Goal: Task Accomplishment & Management: Complete application form

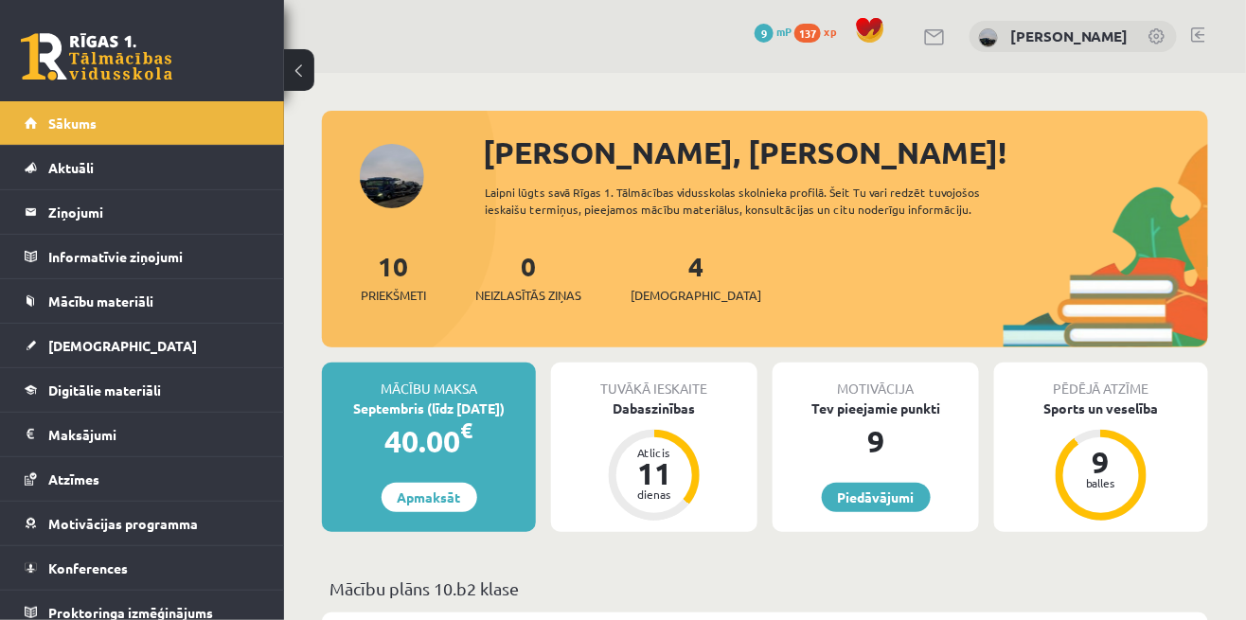
click at [132, 73] on link at bounding box center [97, 56] width 152 height 47
click at [94, 346] on span "[DEMOGRAPHIC_DATA]" at bounding box center [122, 345] width 149 height 17
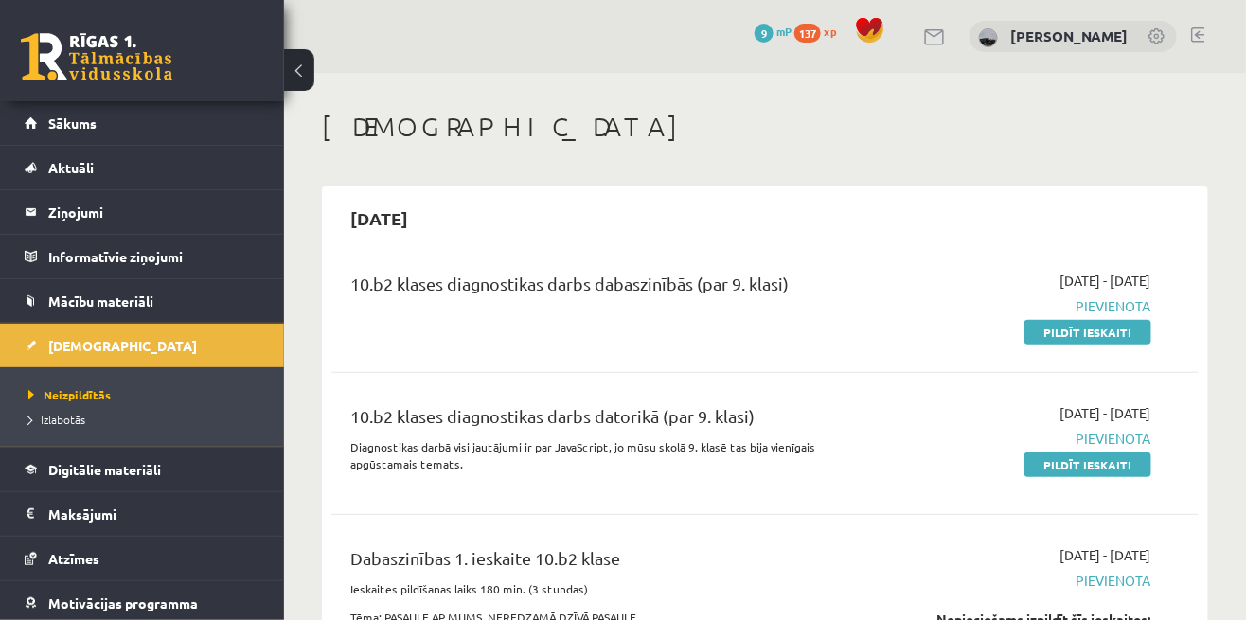
click at [117, 461] on span "Digitālie materiāli" at bounding box center [104, 469] width 113 height 17
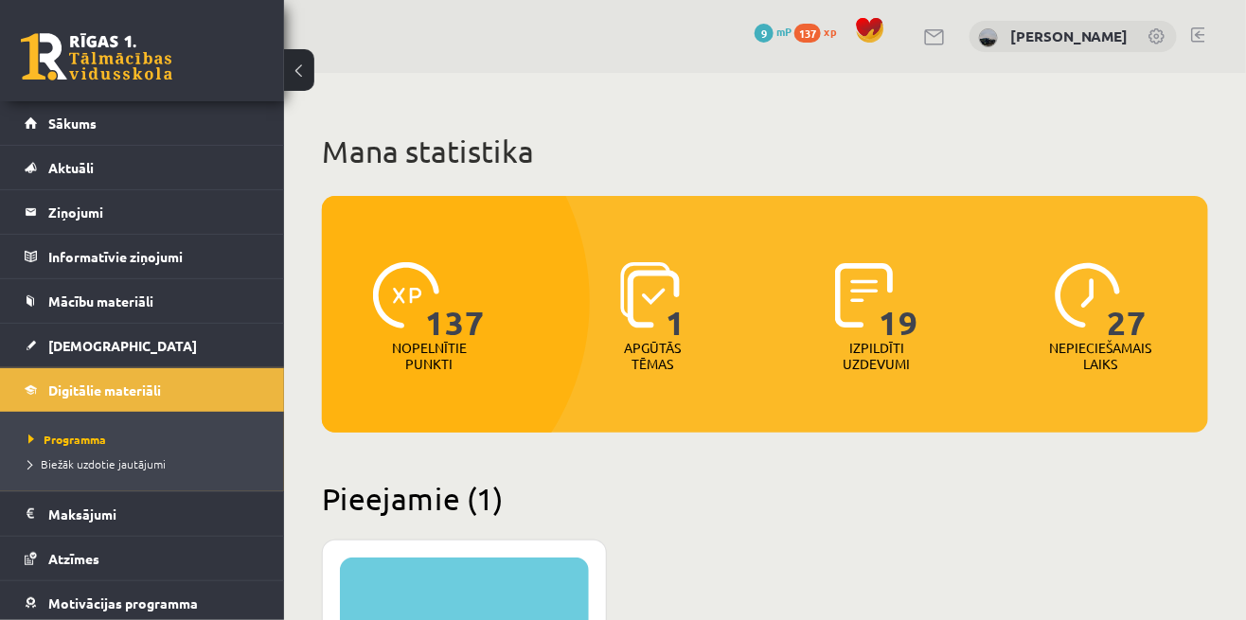
click at [819, 40] on span "137" at bounding box center [807, 33] width 27 height 19
click at [443, 312] on span "137" at bounding box center [455, 301] width 60 height 78
click at [449, 360] on p "Nopelnītie punkti" at bounding box center [429, 356] width 75 height 32
click at [437, 299] on span "137" at bounding box center [455, 301] width 60 height 78
click at [662, 314] on img at bounding box center [650, 295] width 60 height 66
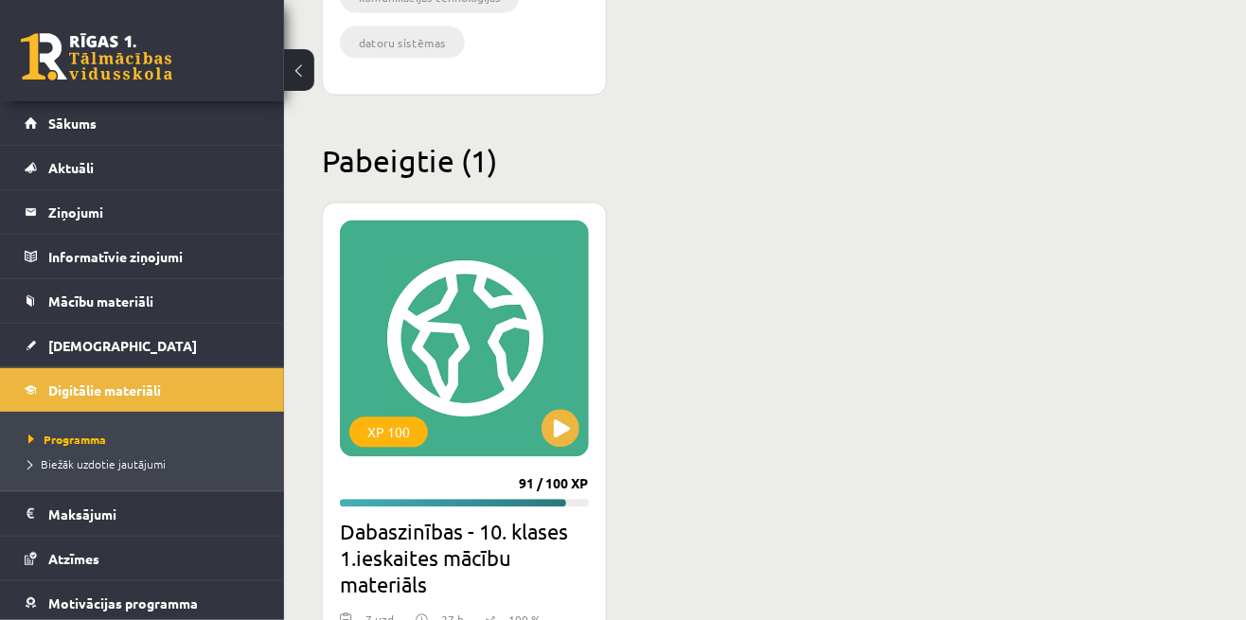
scroll to position [1034, 0]
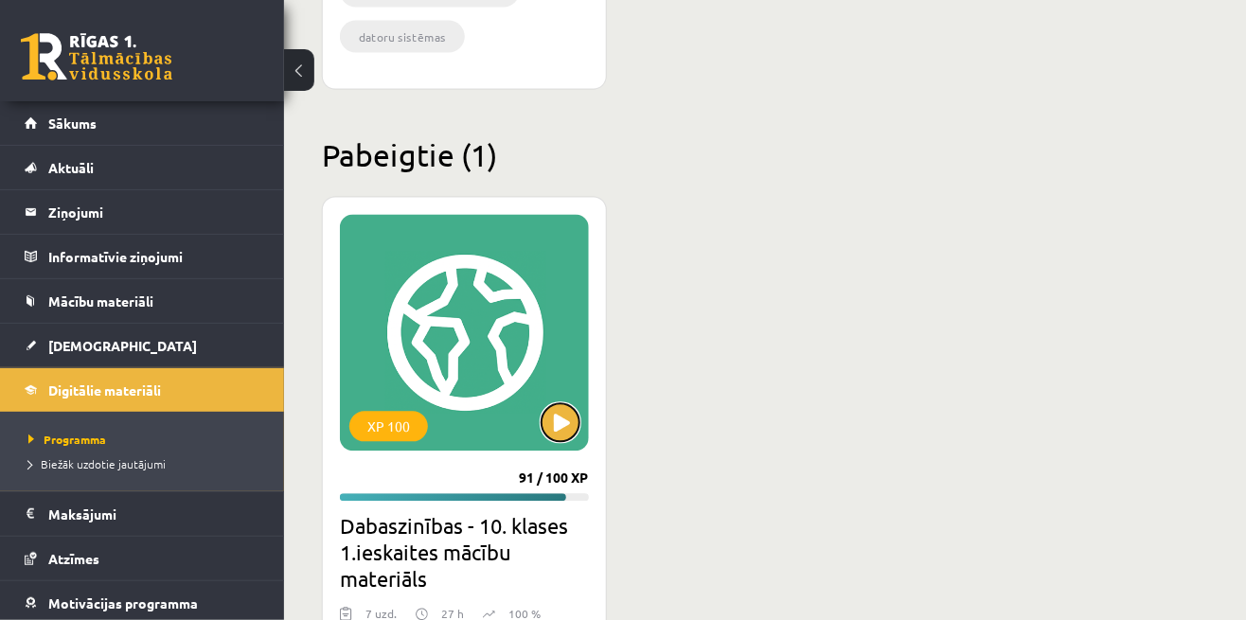
click at [566, 425] on button at bounding box center [561, 423] width 38 height 38
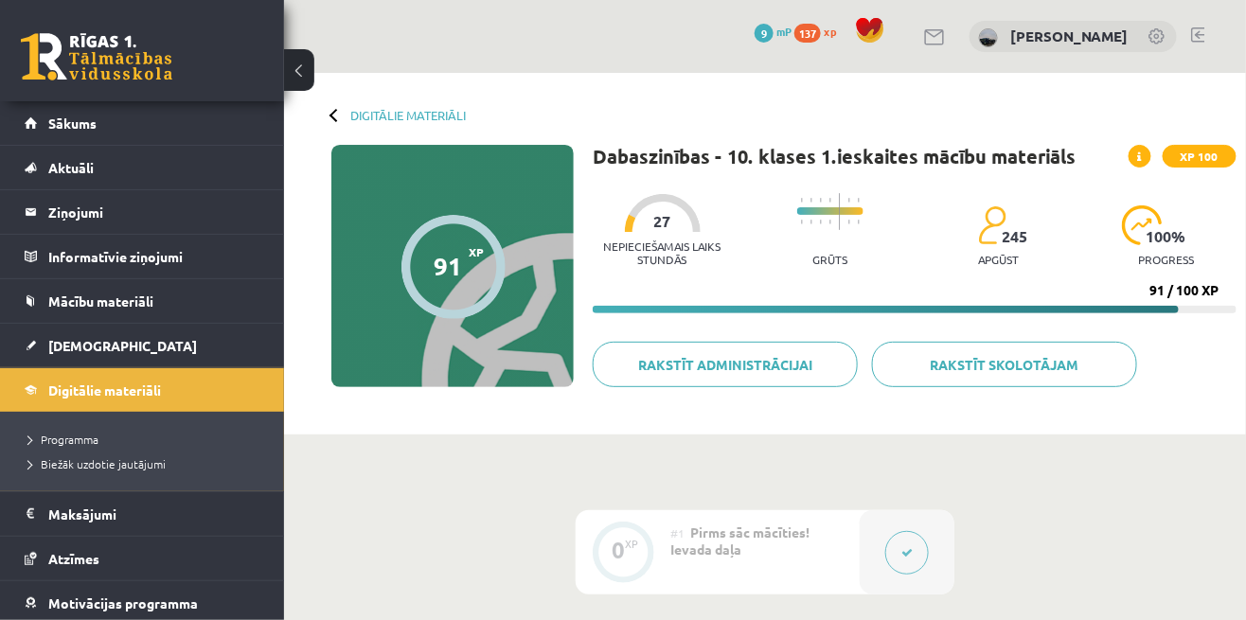
click at [402, 121] on link "Digitālie materiāli" at bounding box center [408, 115] width 116 height 14
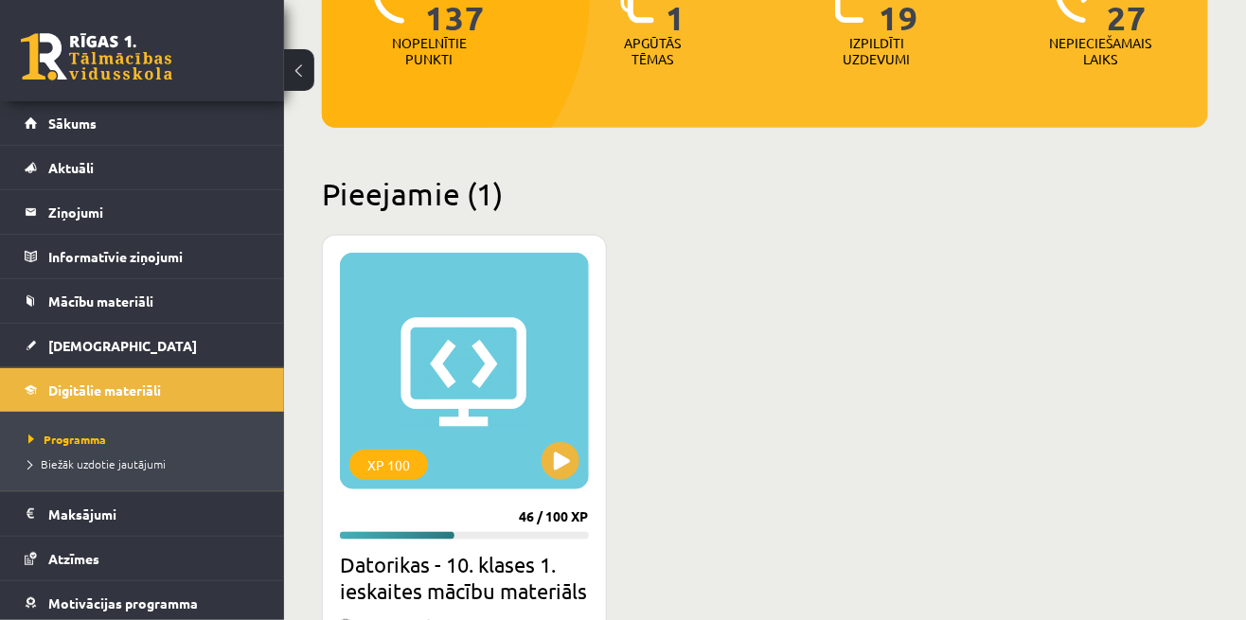
scroll to position [311, 0]
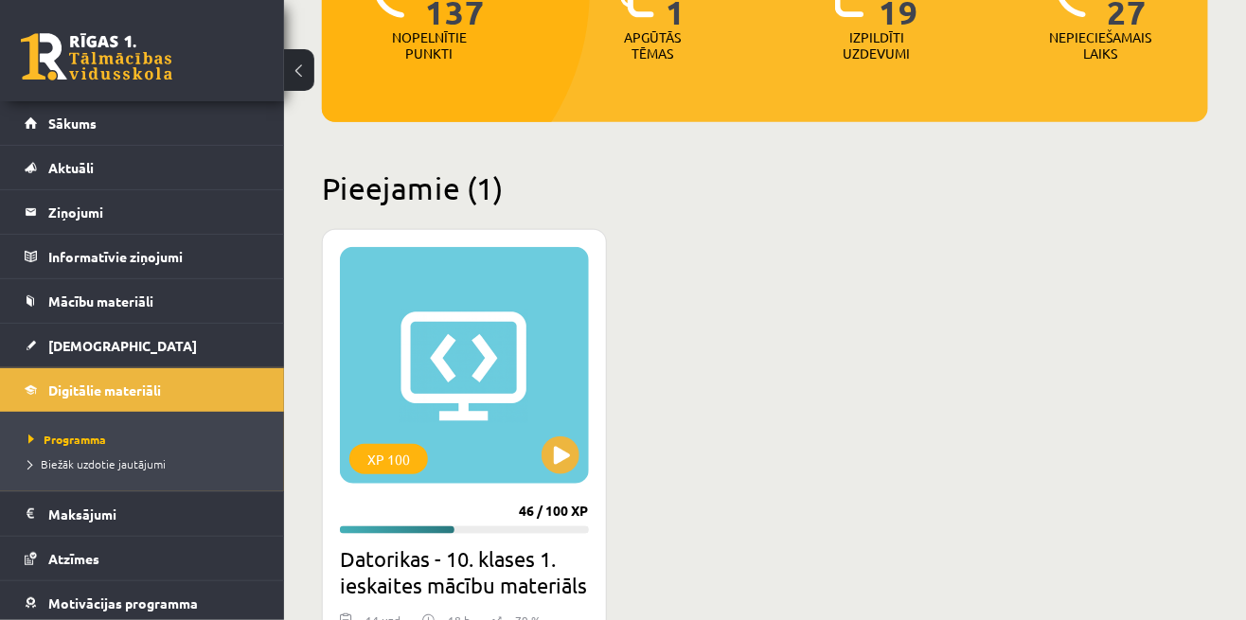
click at [98, 348] on span "[DEMOGRAPHIC_DATA]" at bounding box center [122, 345] width 149 height 17
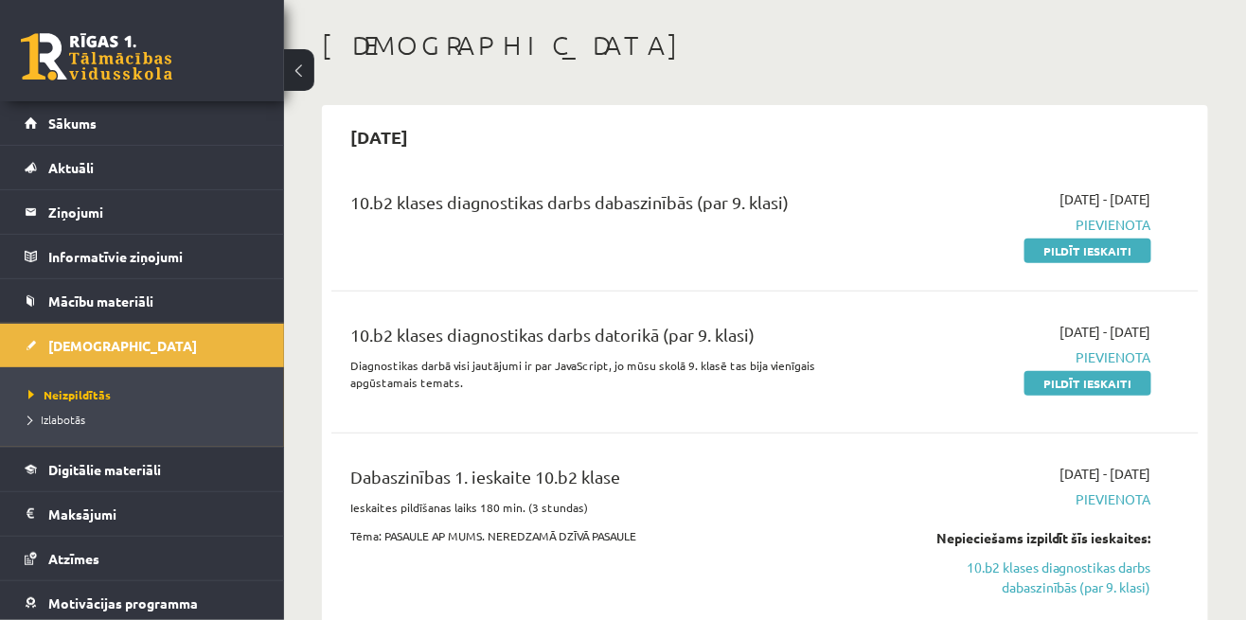
scroll to position [77, 0]
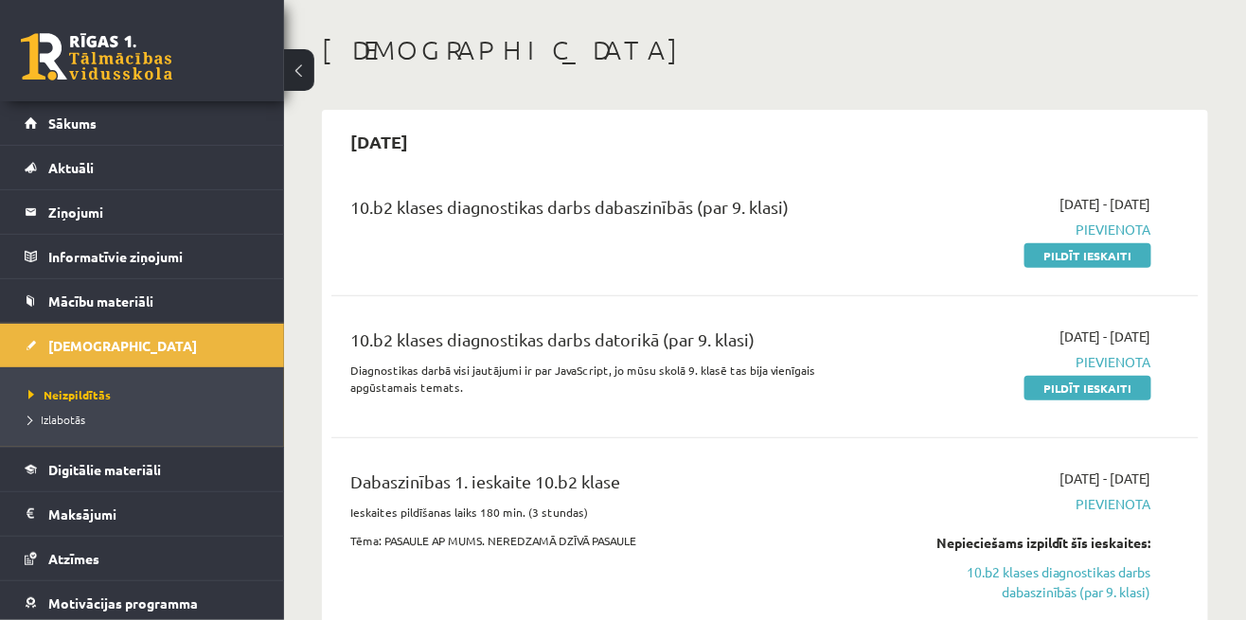
click at [1092, 577] on link "10.b2 klases diagnostikas darbs dabaszinībās (par 9. klasi)" at bounding box center [1027, 582] width 248 height 40
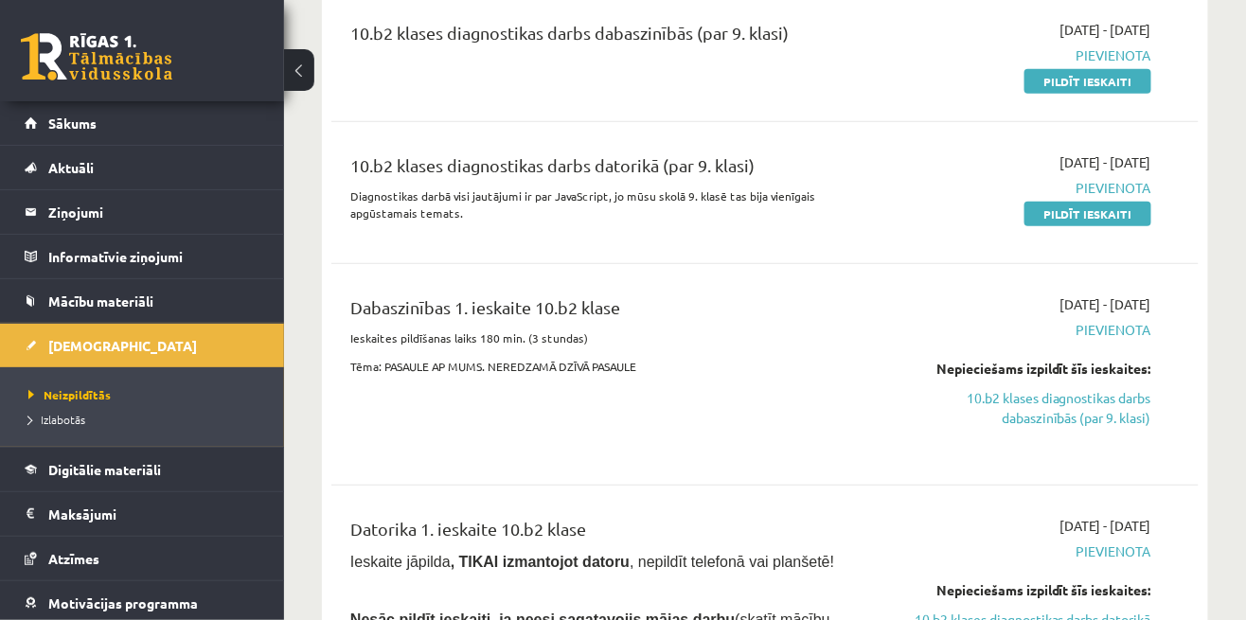
click at [1117, 400] on link "10.b2 klases diagnostikas darbs dabaszinībās (par 9. klasi)" at bounding box center [1027, 408] width 248 height 40
click at [1135, 322] on span "Pievienota" at bounding box center [1027, 330] width 248 height 20
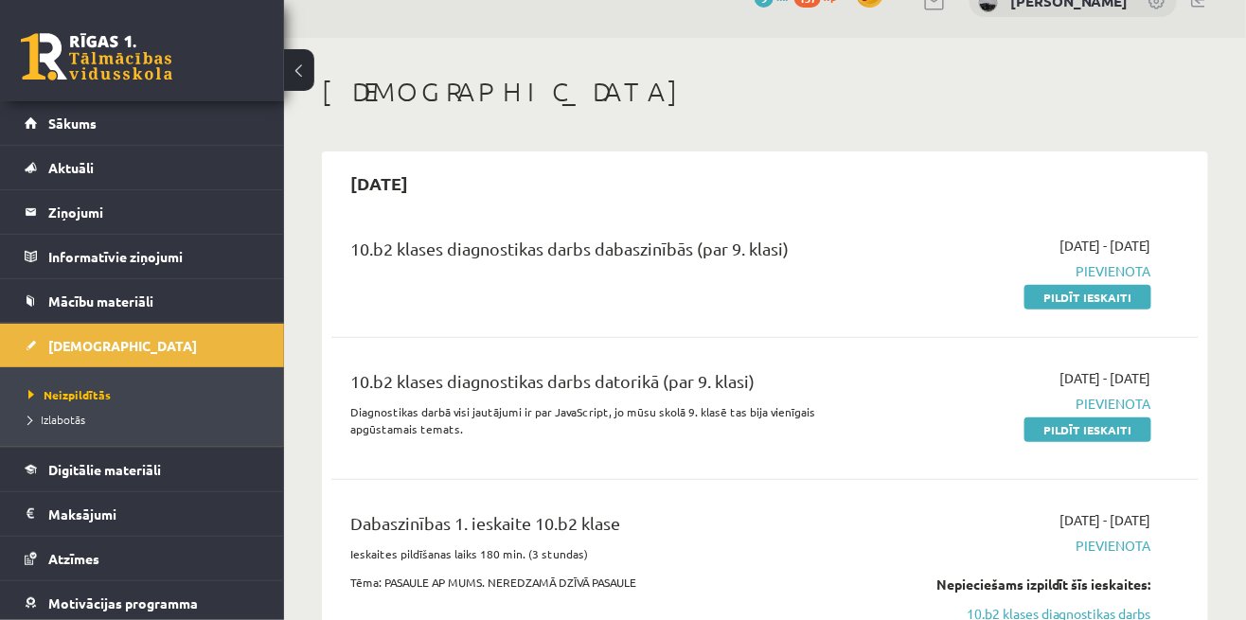
scroll to position [0, 0]
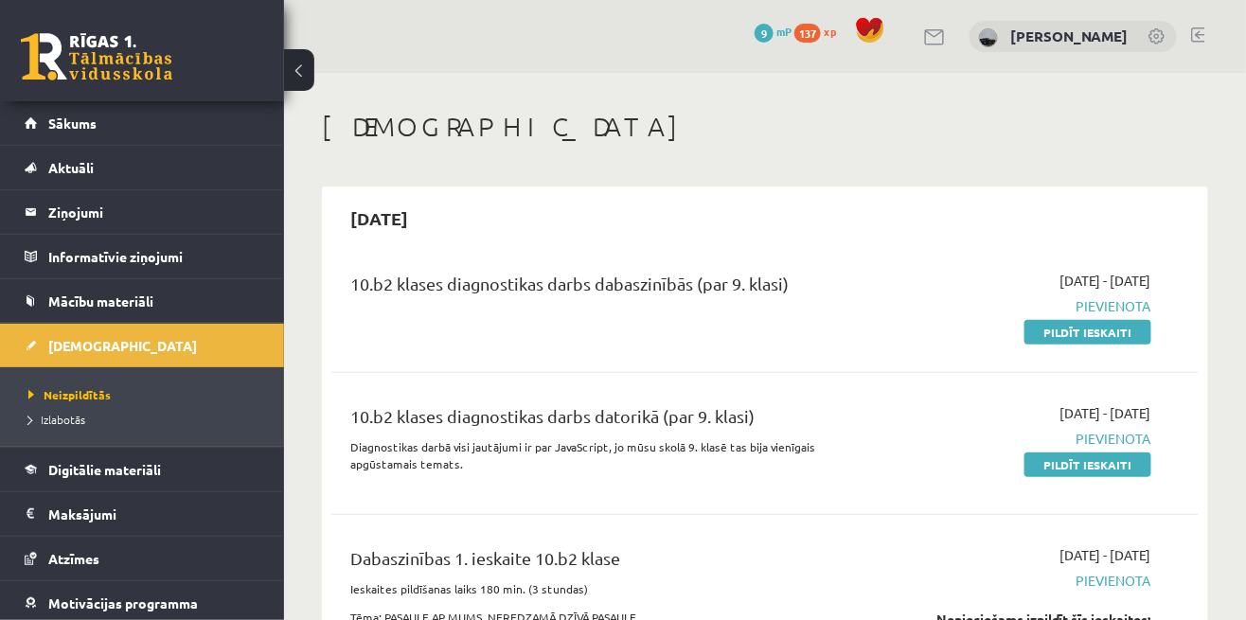
click at [1121, 330] on link "Pildīt ieskaiti" at bounding box center [1088, 332] width 127 height 25
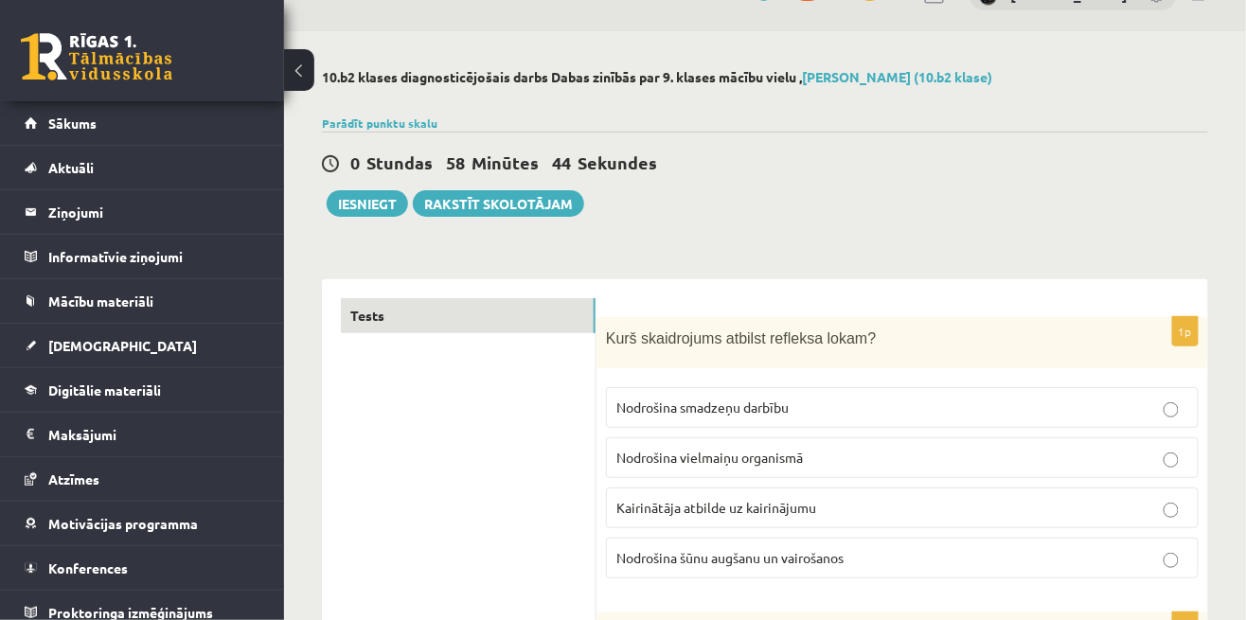
scroll to position [40, 0]
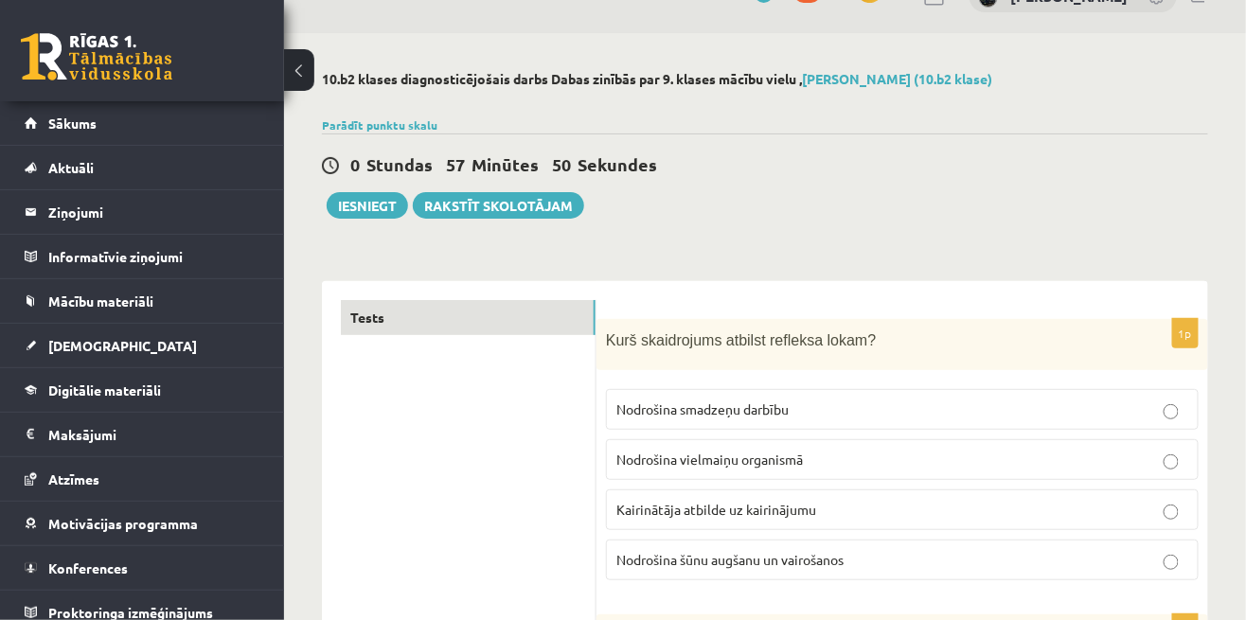
click at [747, 516] on p "Kairinātāja atbilde uz kairinājumu" at bounding box center [902, 510] width 572 height 20
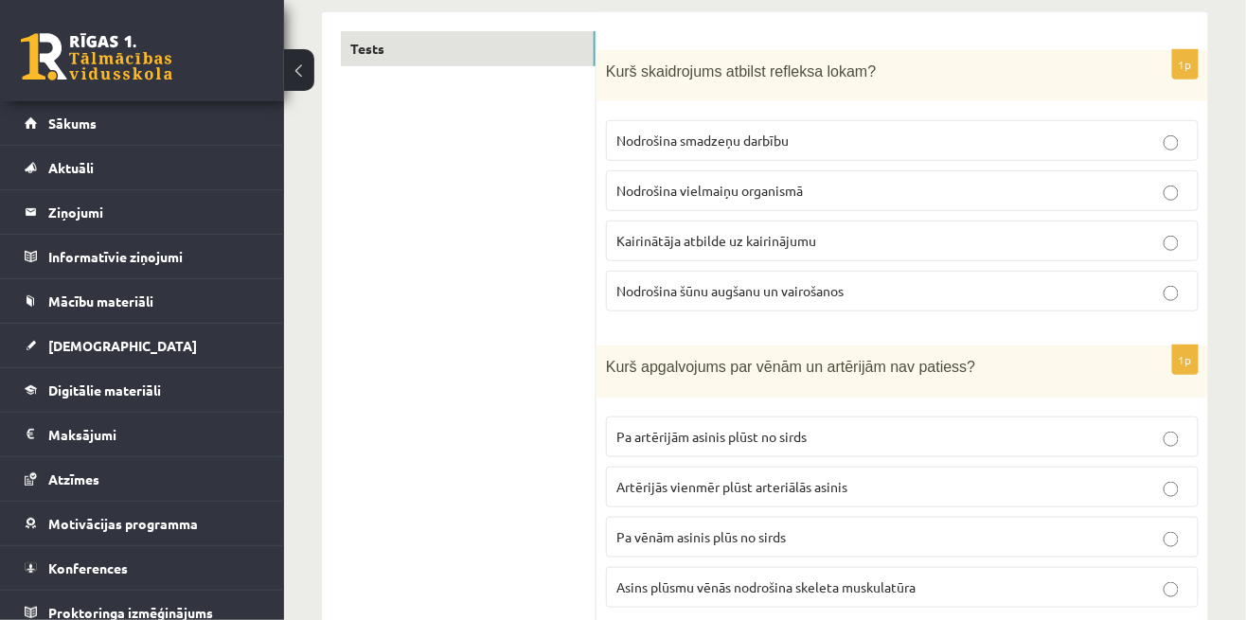
scroll to position [328, 0]
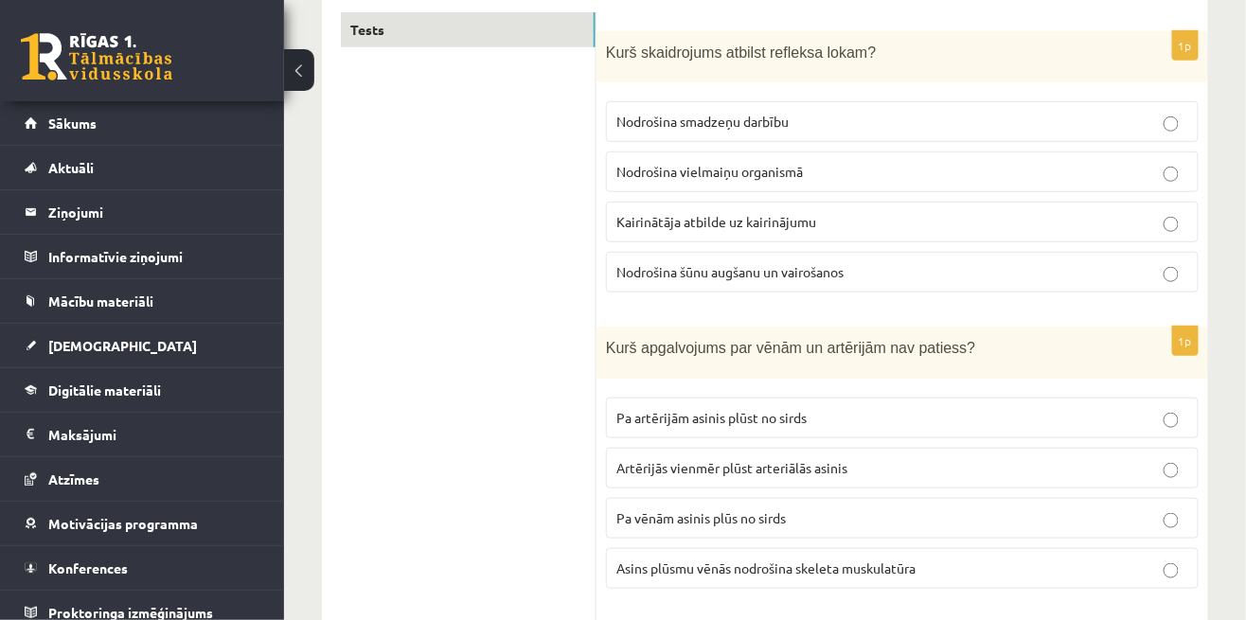
click at [948, 566] on p "Asins plūsmu vēnās nodrošina skeleta muskulatūra" at bounding box center [902, 569] width 572 height 20
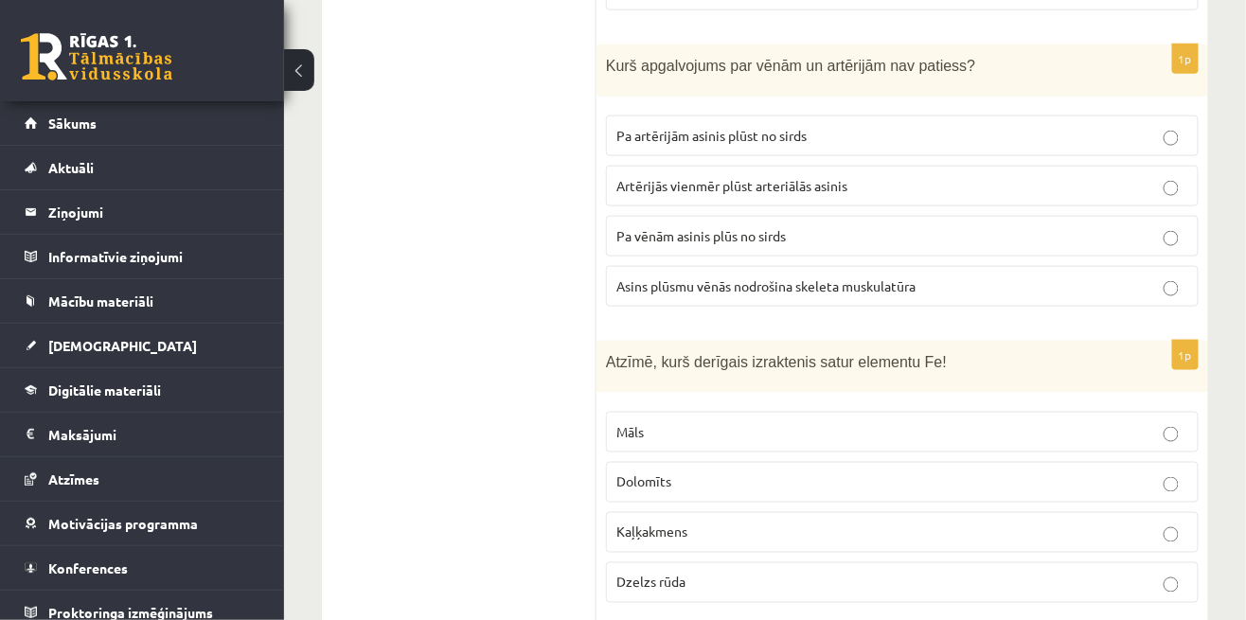
scroll to position [612, 0]
click at [698, 571] on p "Dzelzs rūda" at bounding box center [902, 581] width 572 height 20
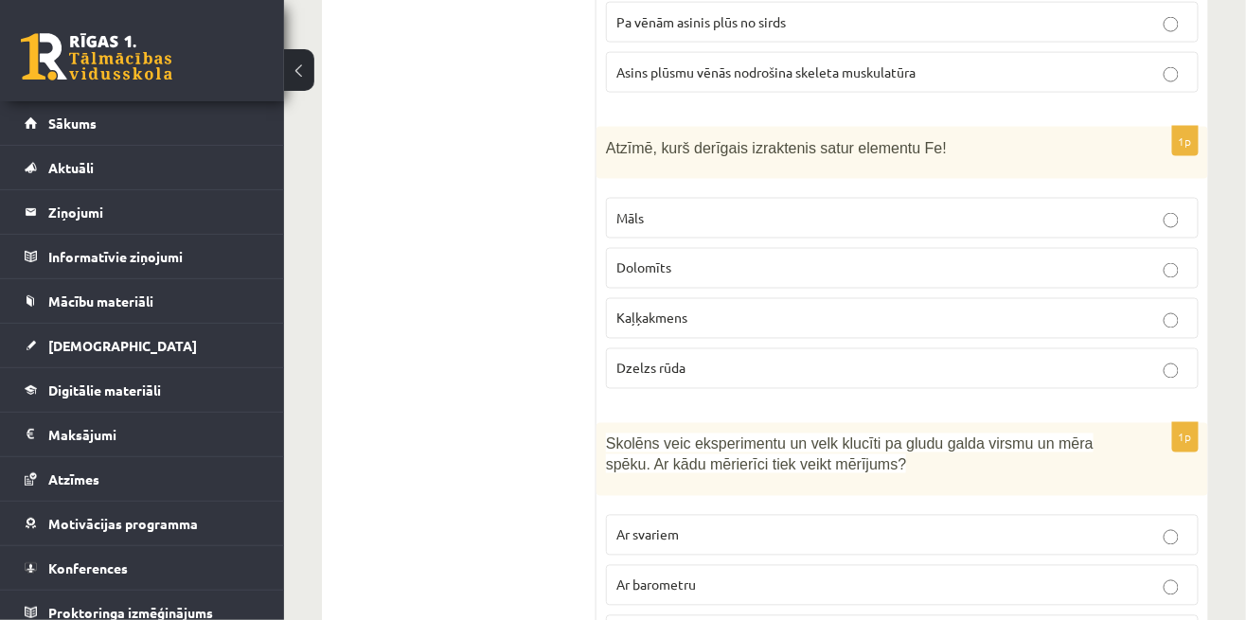
scroll to position [821, 0]
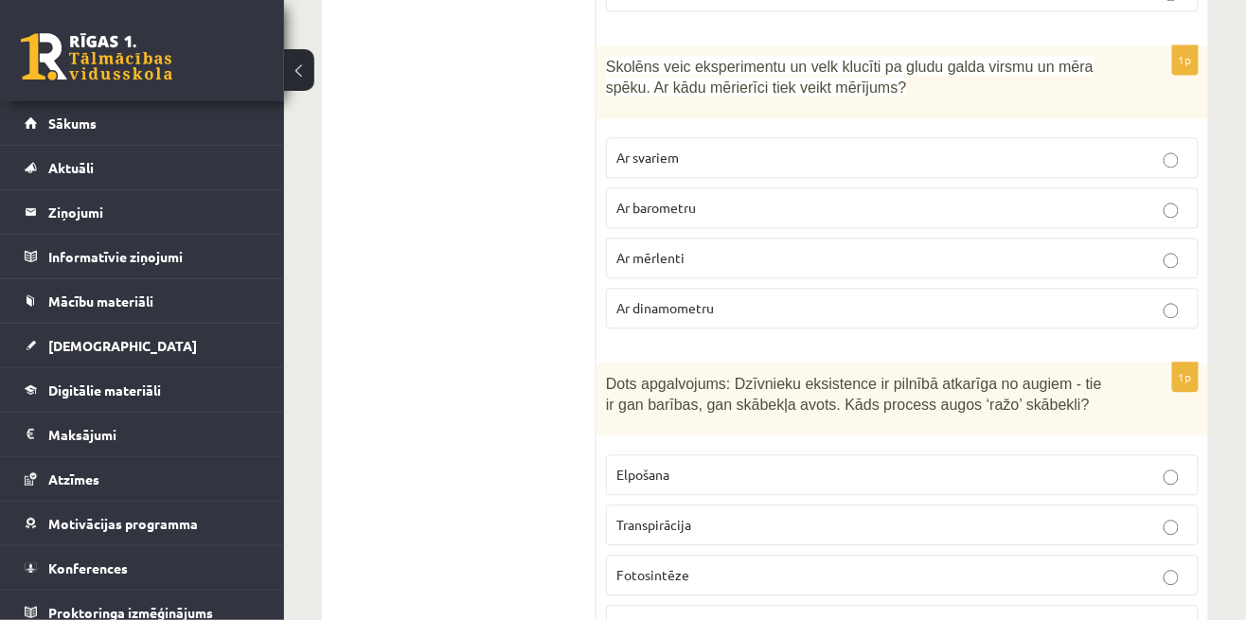
scroll to position [1249, 0]
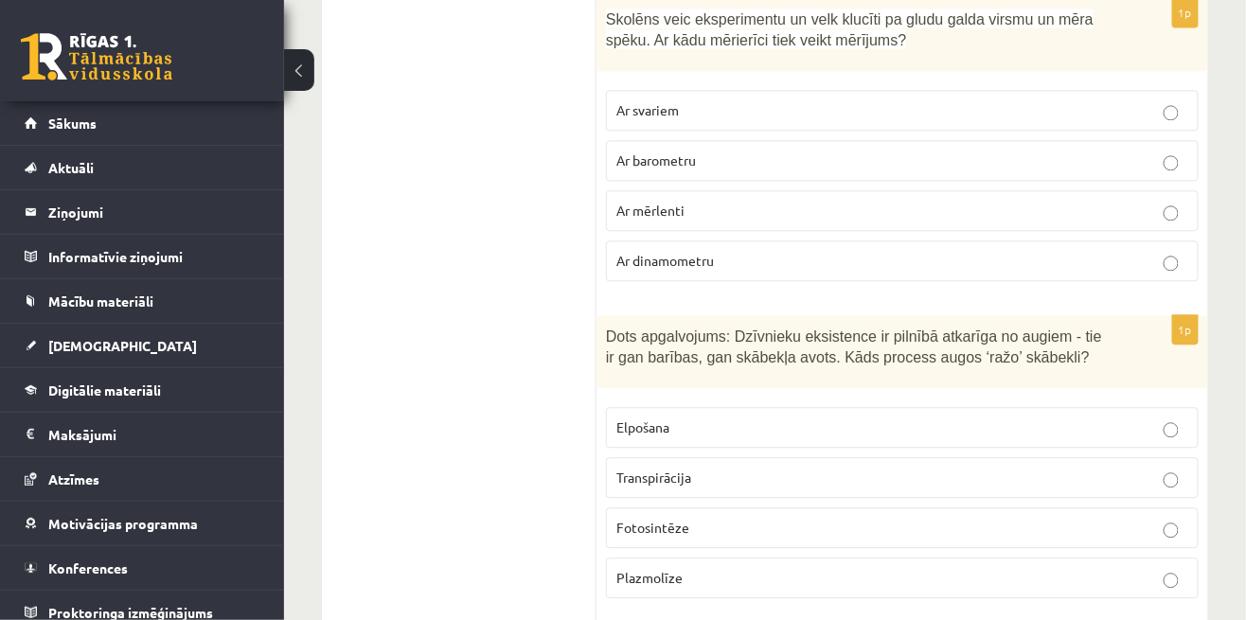
click at [719, 518] on p "Fotosintēze" at bounding box center [902, 528] width 572 height 20
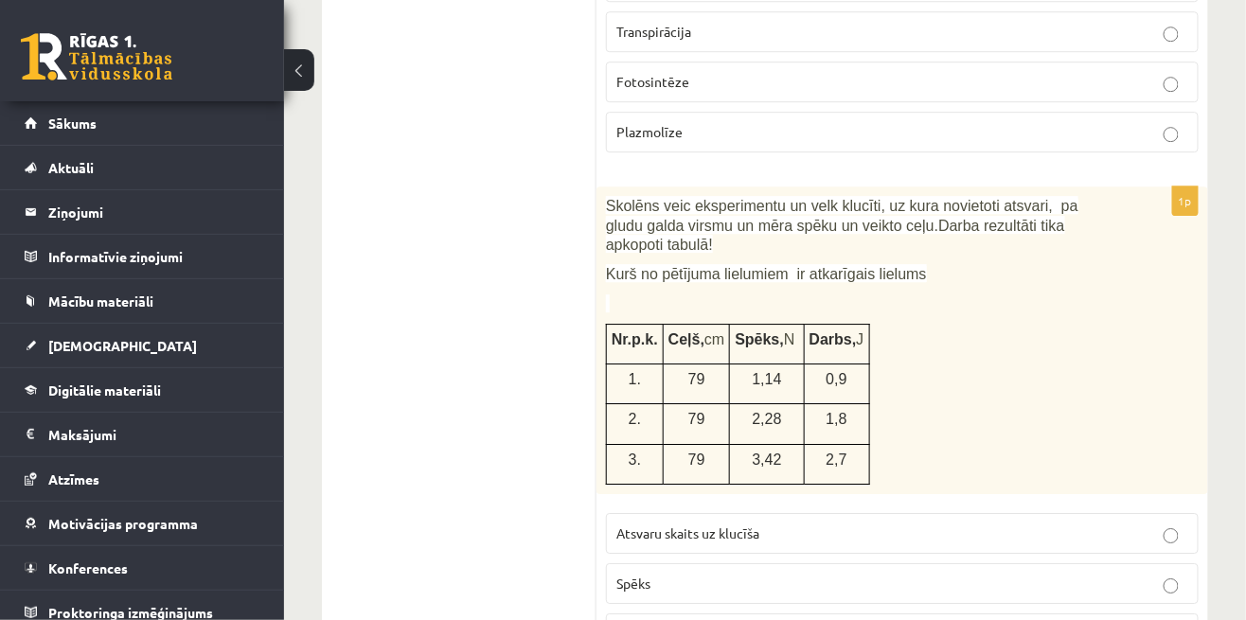
scroll to position [1689, 0]
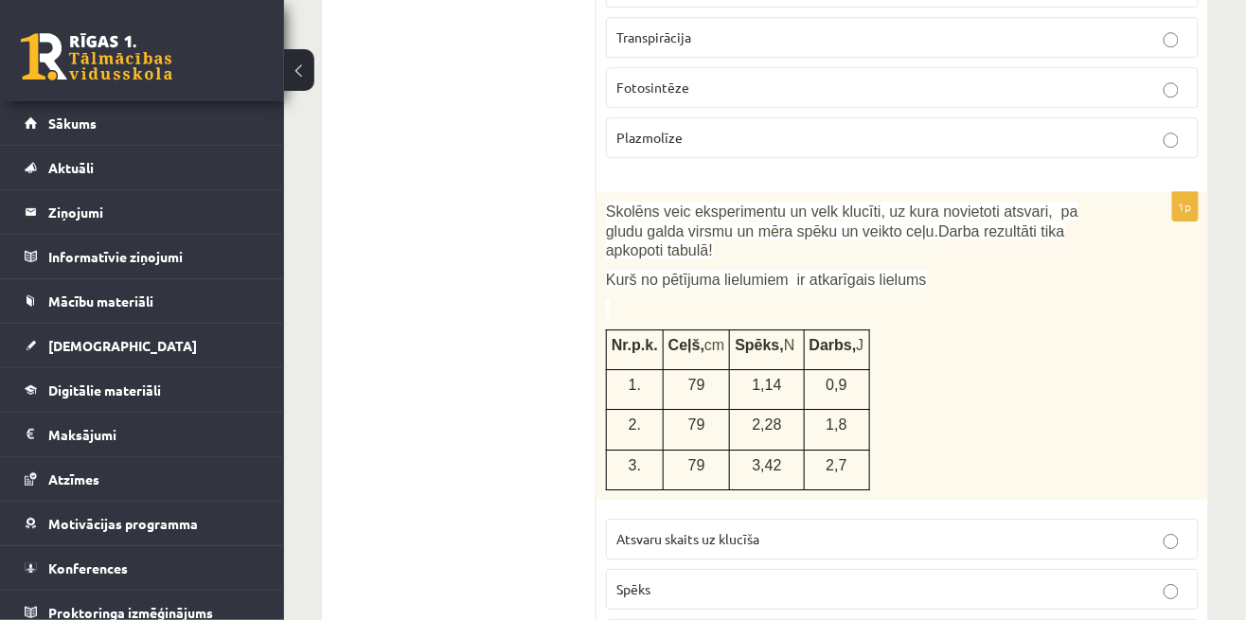
click at [704, 583] on label "Spēks" at bounding box center [902, 589] width 593 height 41
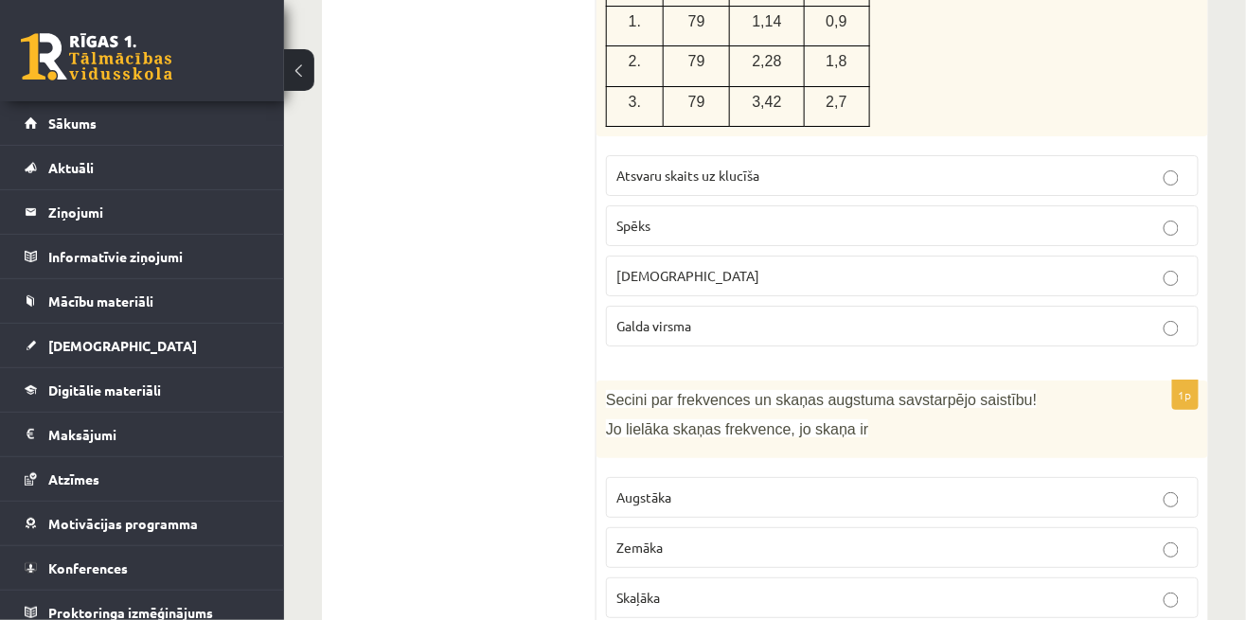
scroll to position [2055, 0]
click at [788, 486] on p "Augstāka" at bounding box center [902, 496] width 572 height 20
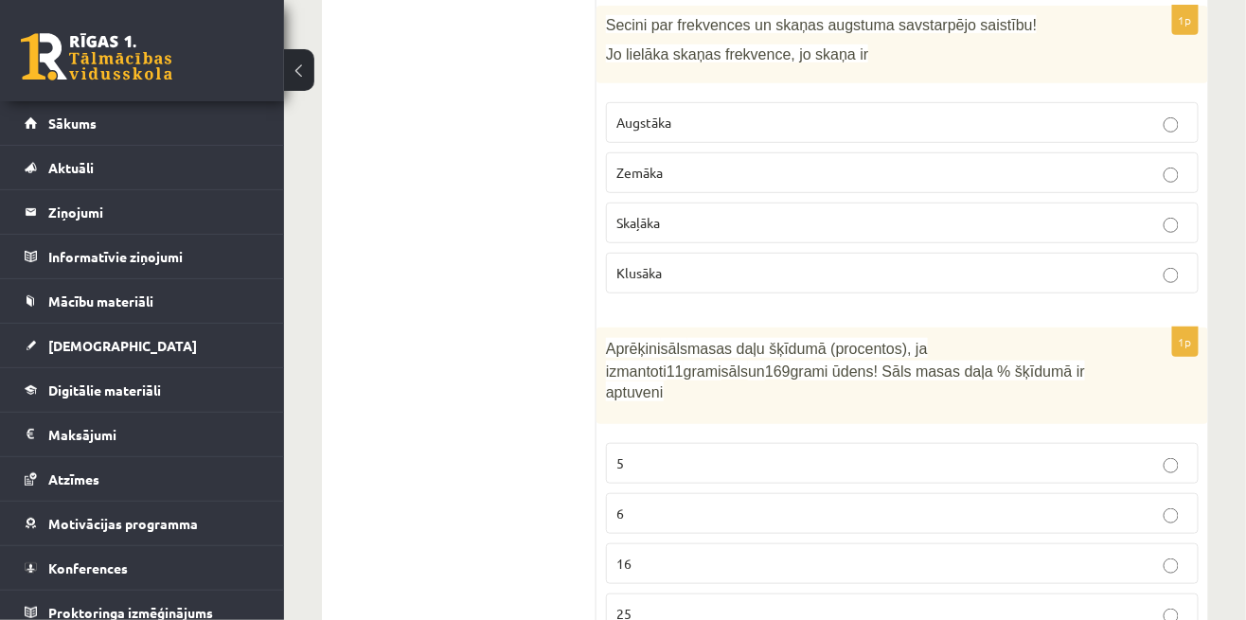
scroll to position [2473, 0]
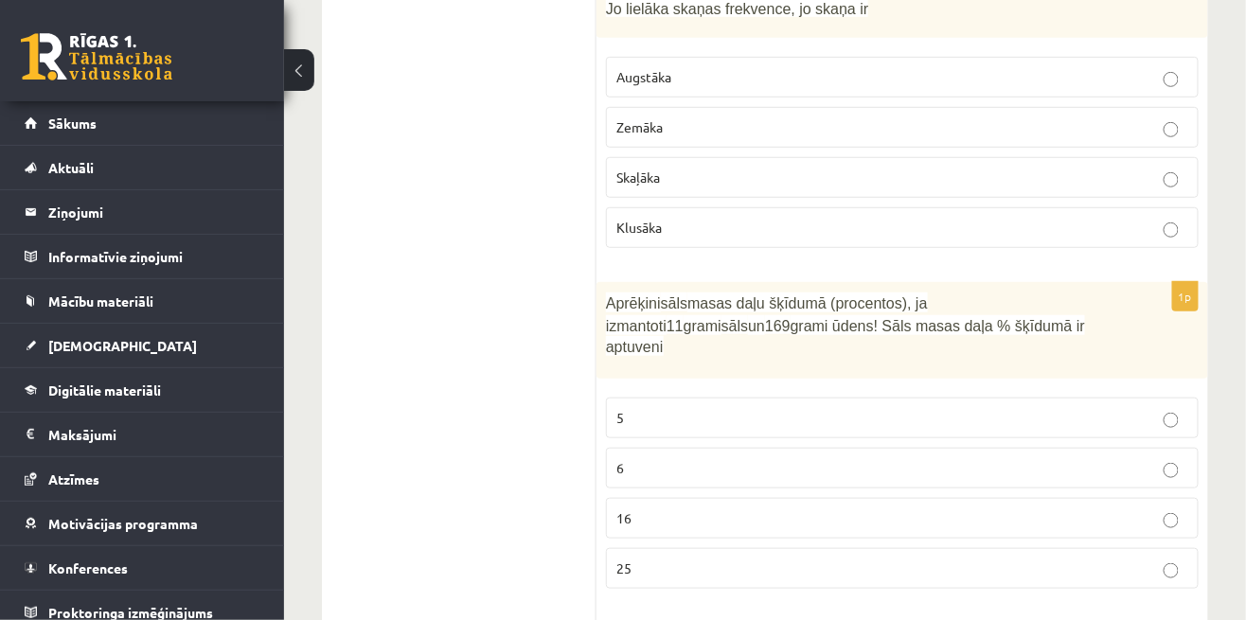
click at [797, 458] on p "6" at bounding box center [902, 468] width 572 height 20
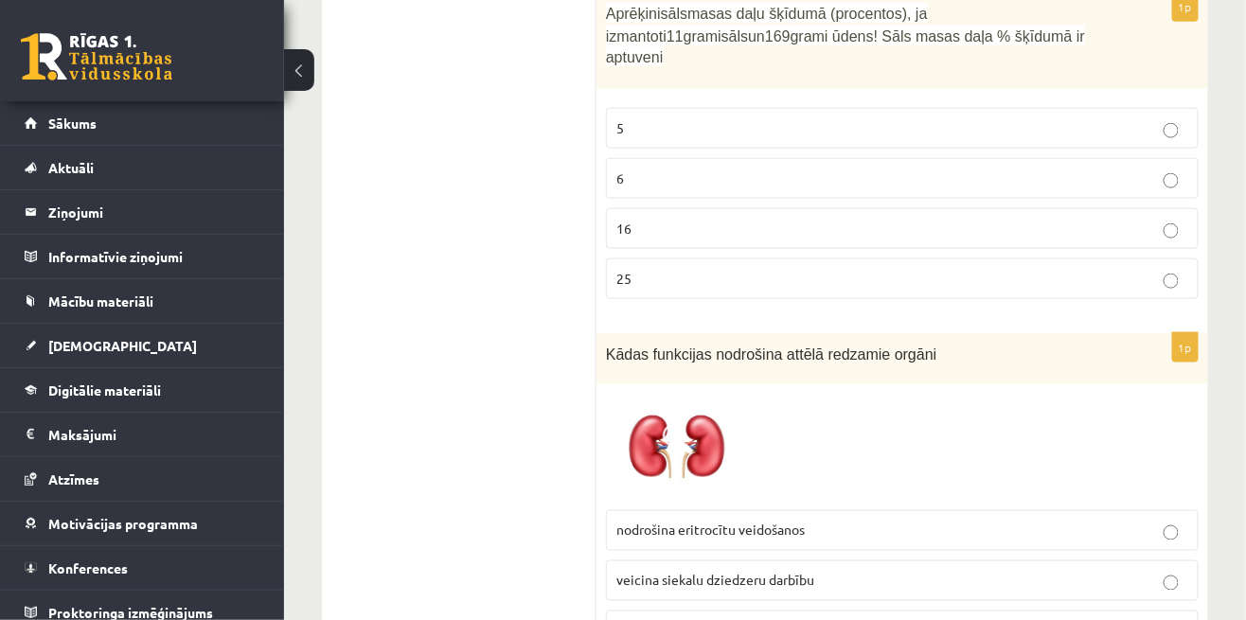
scroll to position [2743, 0]
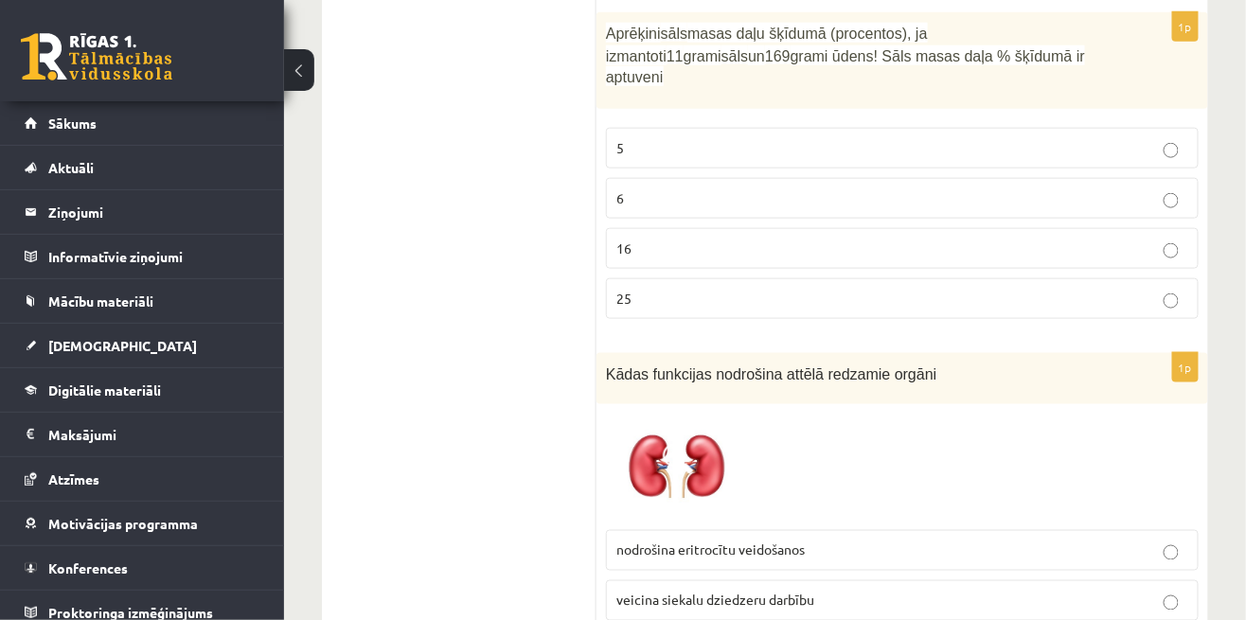
click at [818, 541] on p "nodrošina eritrocītu veidošanos" at bounding box center [902, 551] width 572 height 20
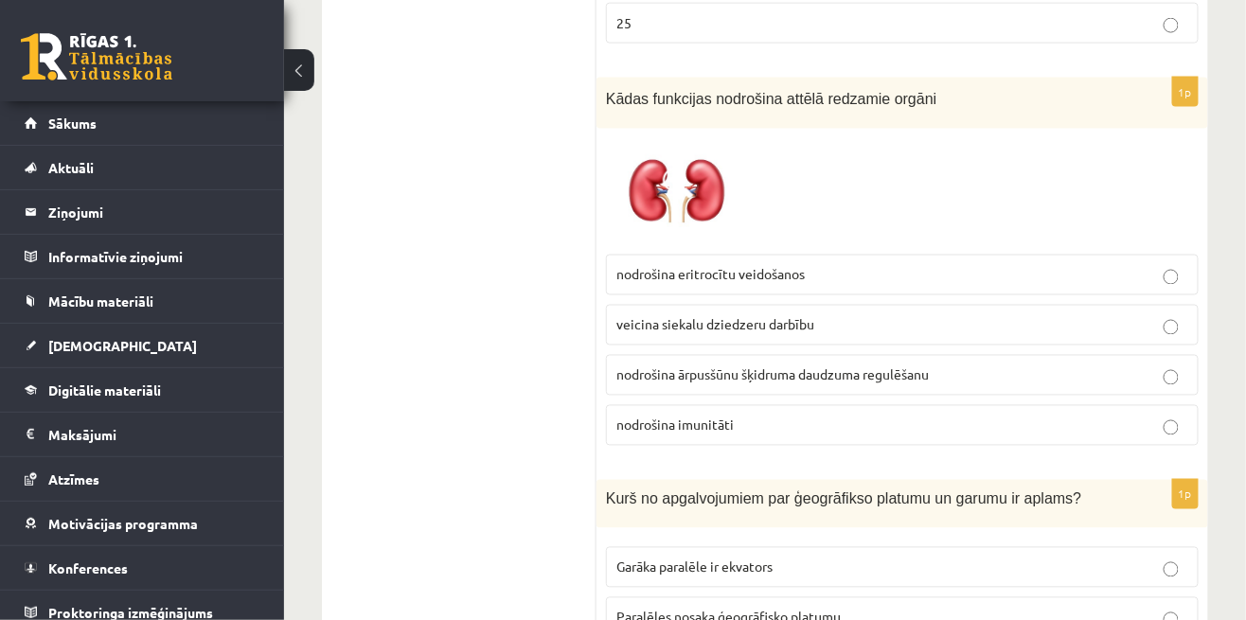
scroll to position [3014, 0]
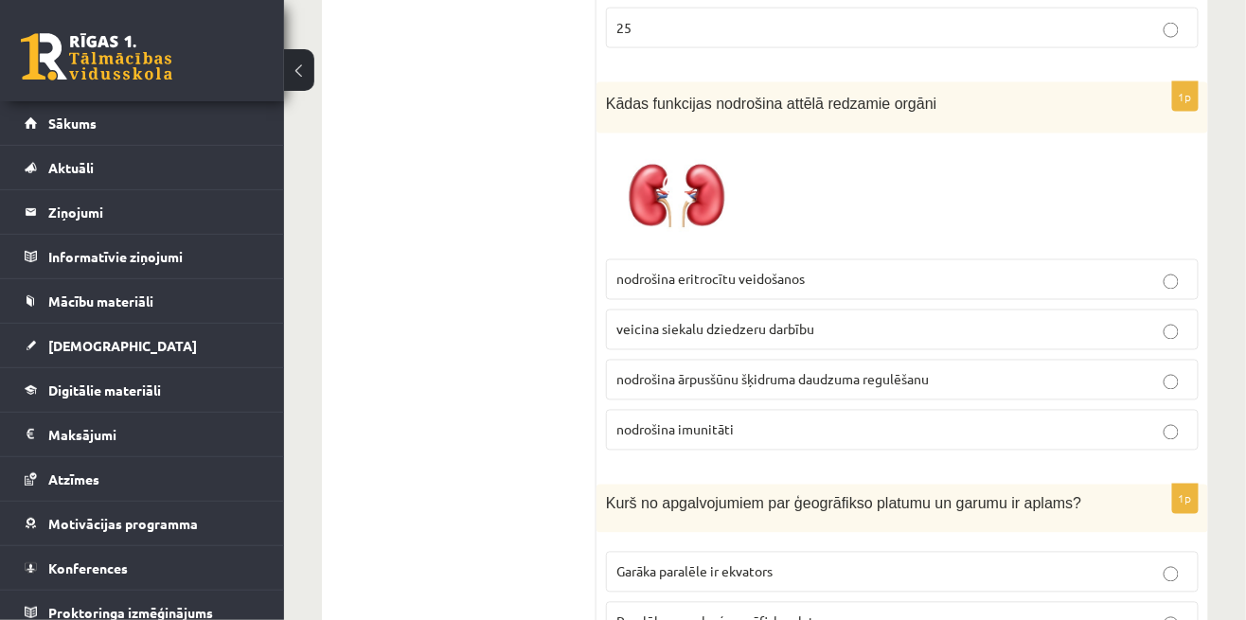
click at [667, 563] on span "Garāka paralēle ir ekvators" at bounding box center [694, 571] width 156 height 17
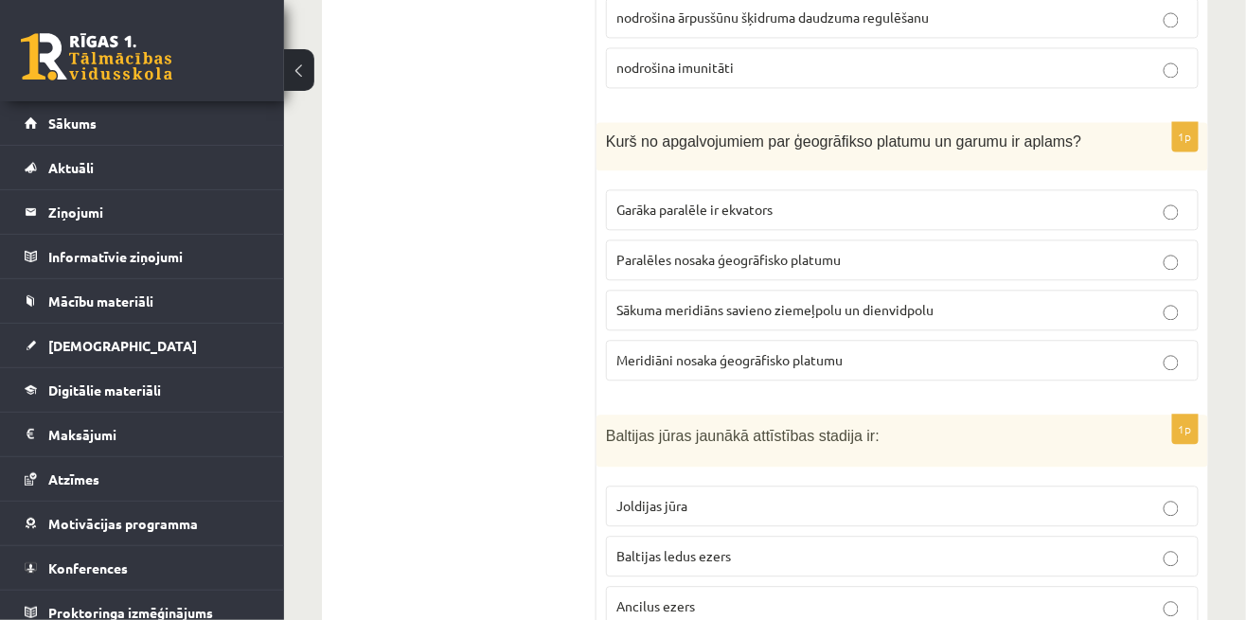
scroll to position [3335, 0]
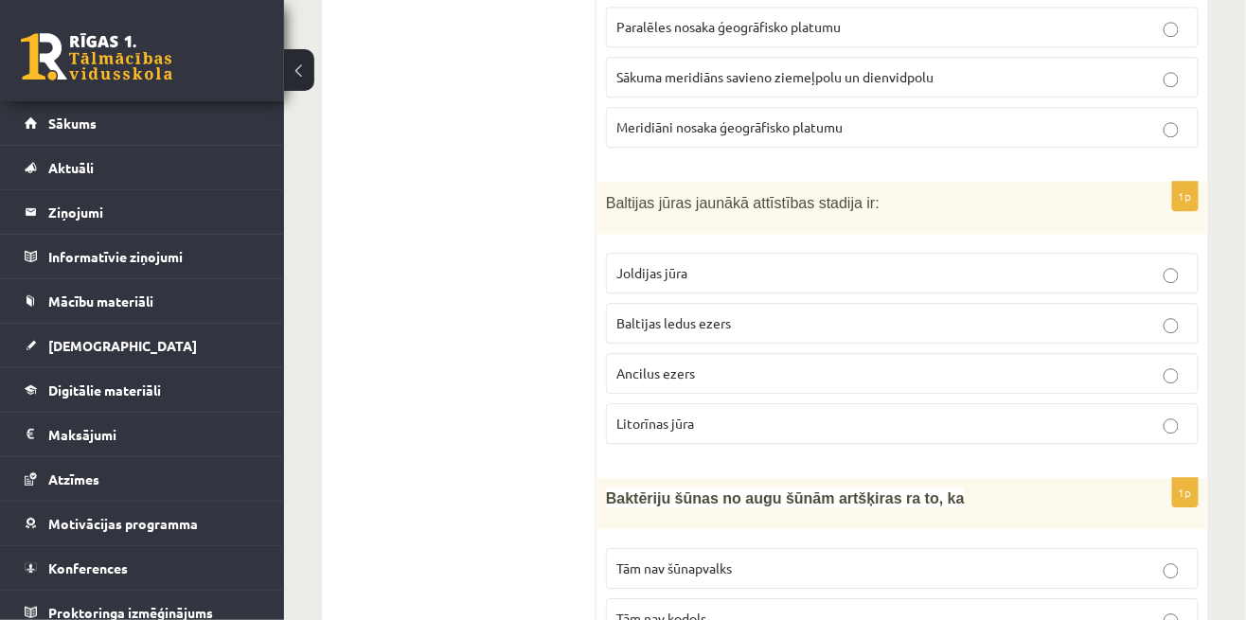
scroll to position [3608, 0]
click at [671, 611] on p "Tām nav kodols" at bounding box center [902, 621] width 572 height 20
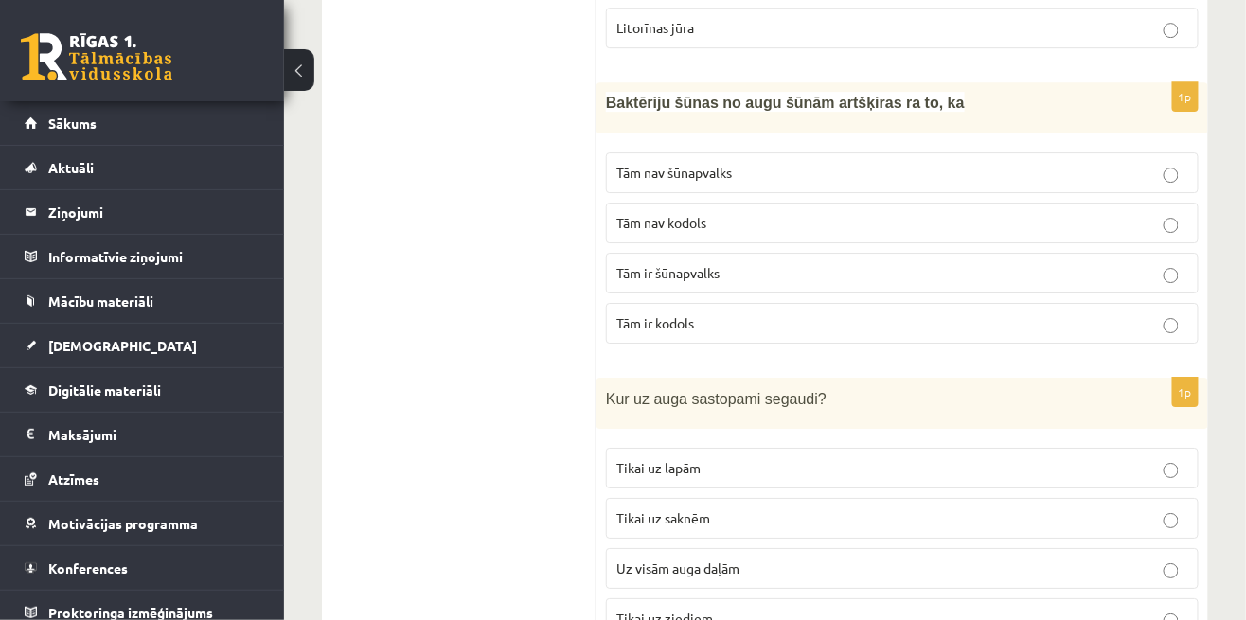
scroll to position [4002, 0]
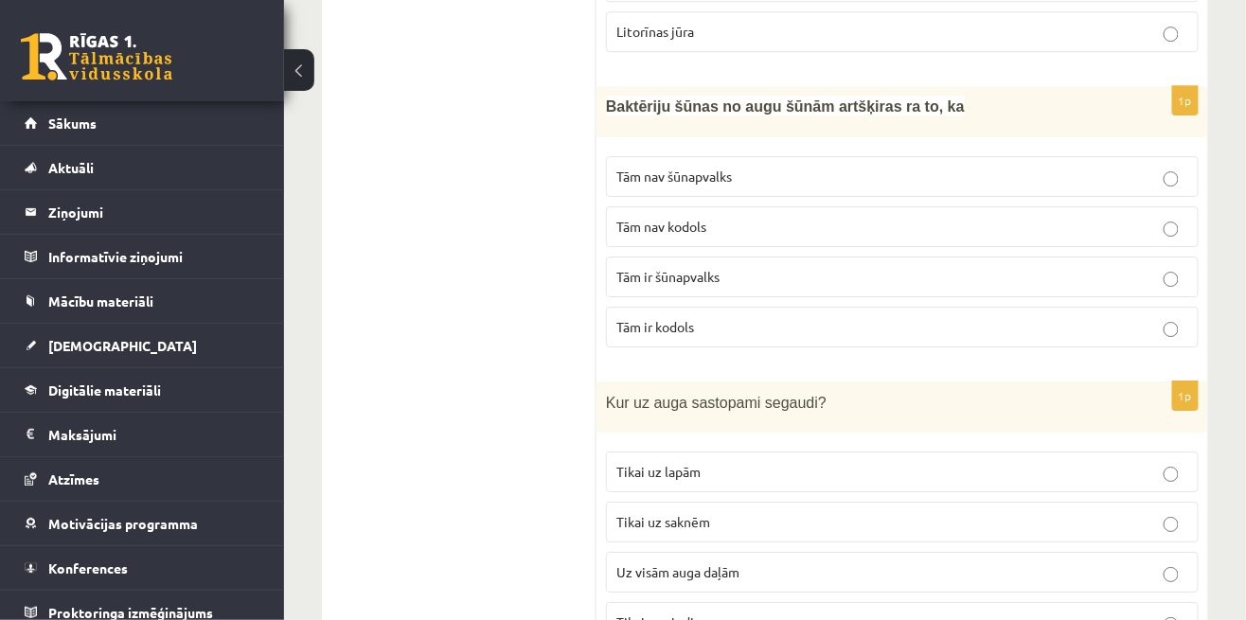
click at [744, 562] on p "Uz visām auga daļām" at bounding box center [902, 572] width 572 height 20
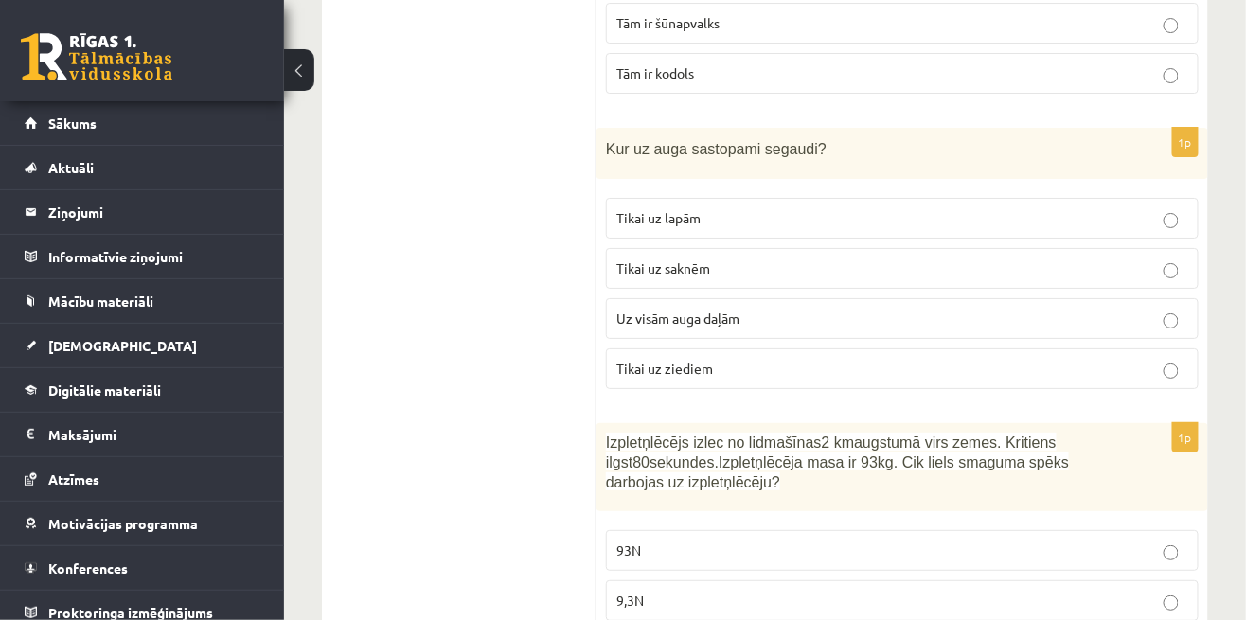
scroll to position [4254, 0]
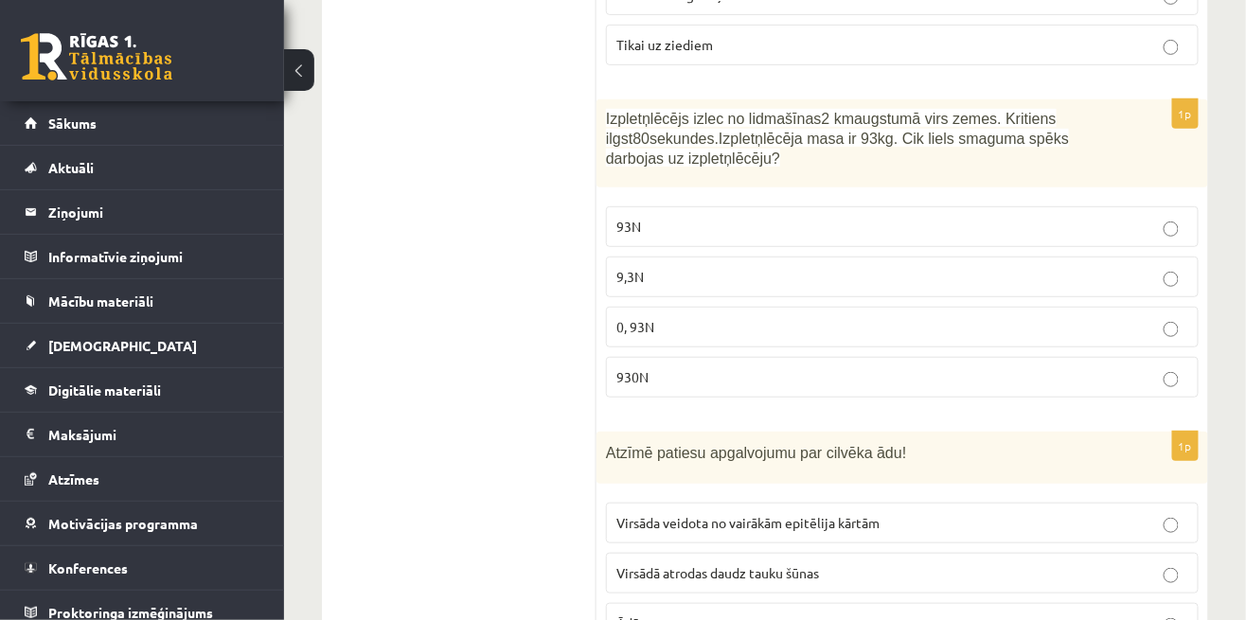
scroll to position [4606, 0]
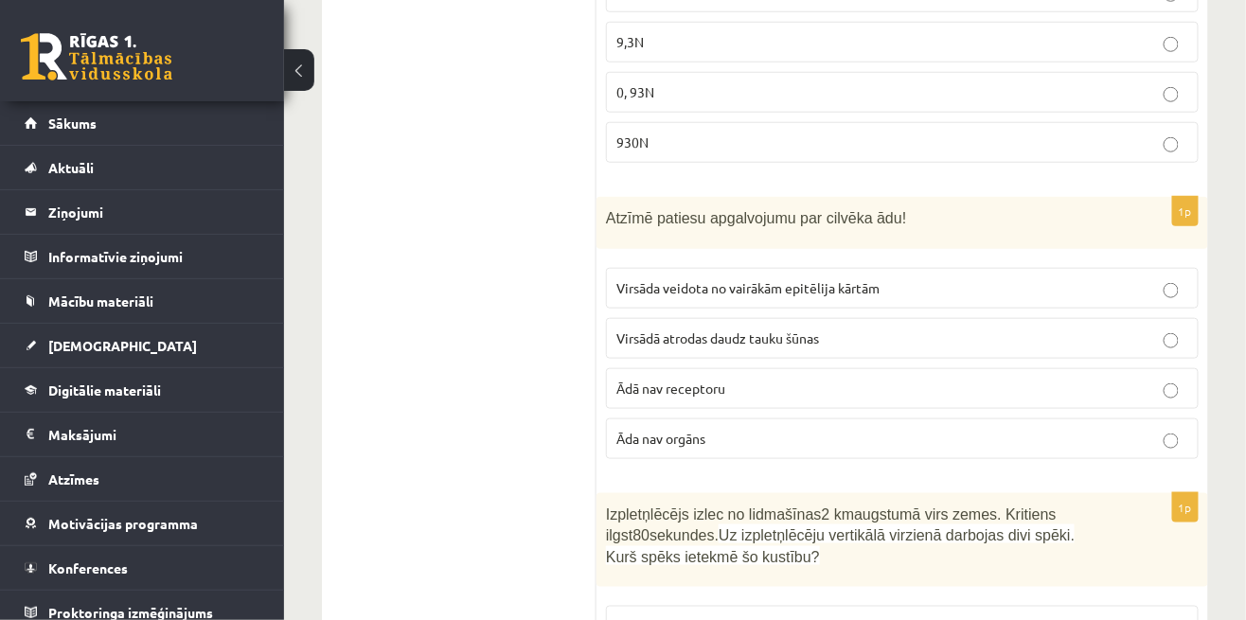
scroll to position [4785, 0]
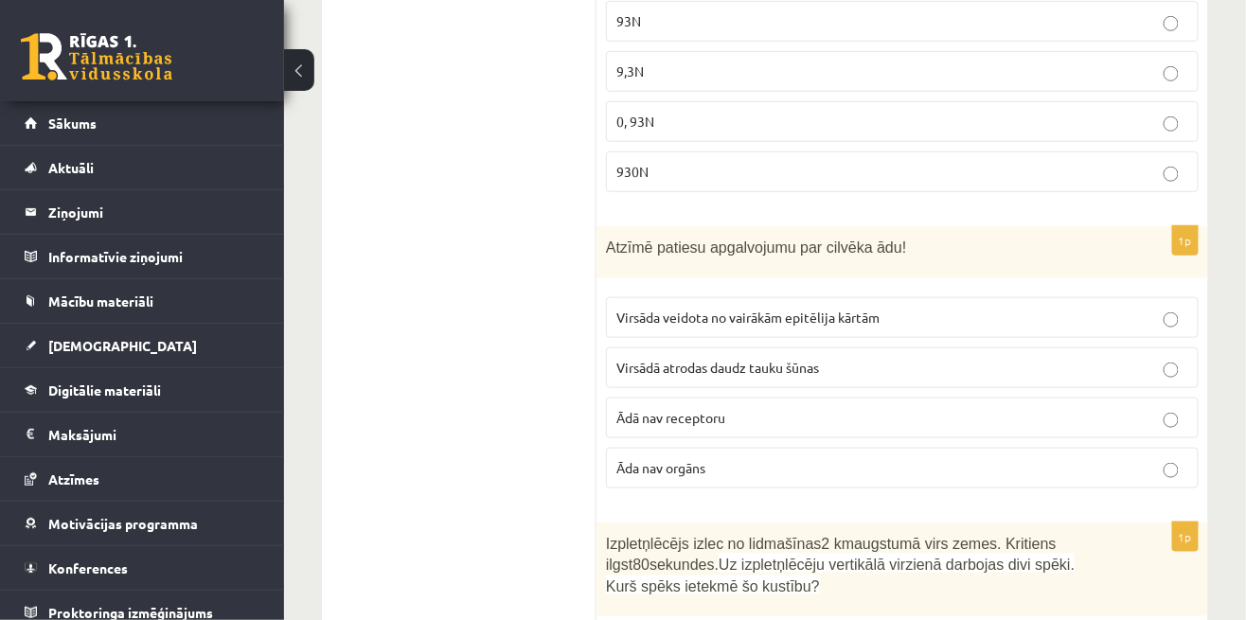
click at [858, 309] on span "Virsāda veidota no vairākām epitēlija kārtām" at bounding box center [747, 317] width 263 height 17
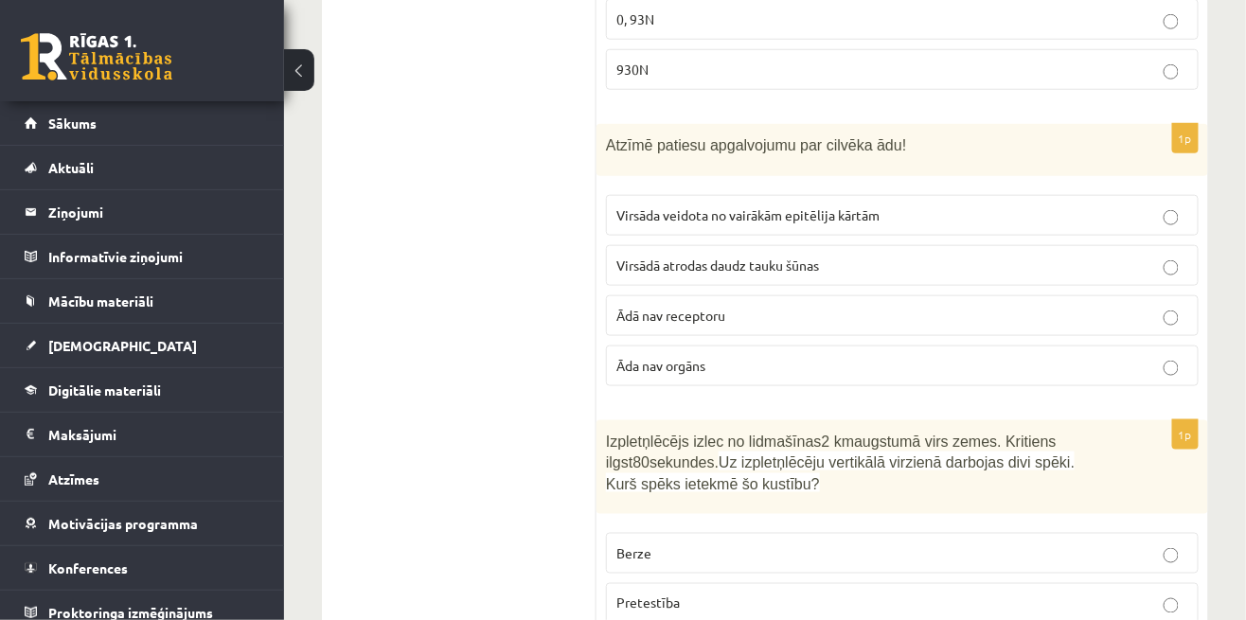
scroll to position [4883, 0]
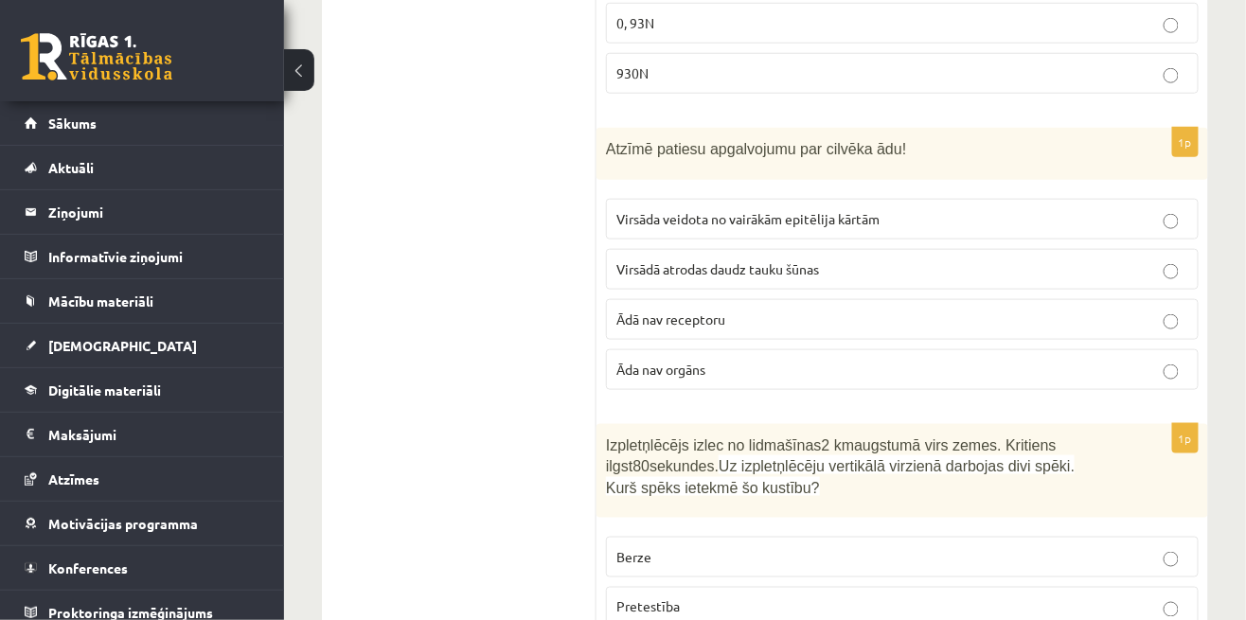
click at [789, 537] on label "Berze" at bounding box center [902, 557] width 593 height 41
click at [789, 597] on p "Pretestība" at bounding box center [902, 607] width 572 height 20
click at [855, 547] on p "Berze" at bounding box center [902, 557] width 572 height 20
click at [716, 587] on label "Pretestība" at bounding box center [902, 607] width 593 height 41
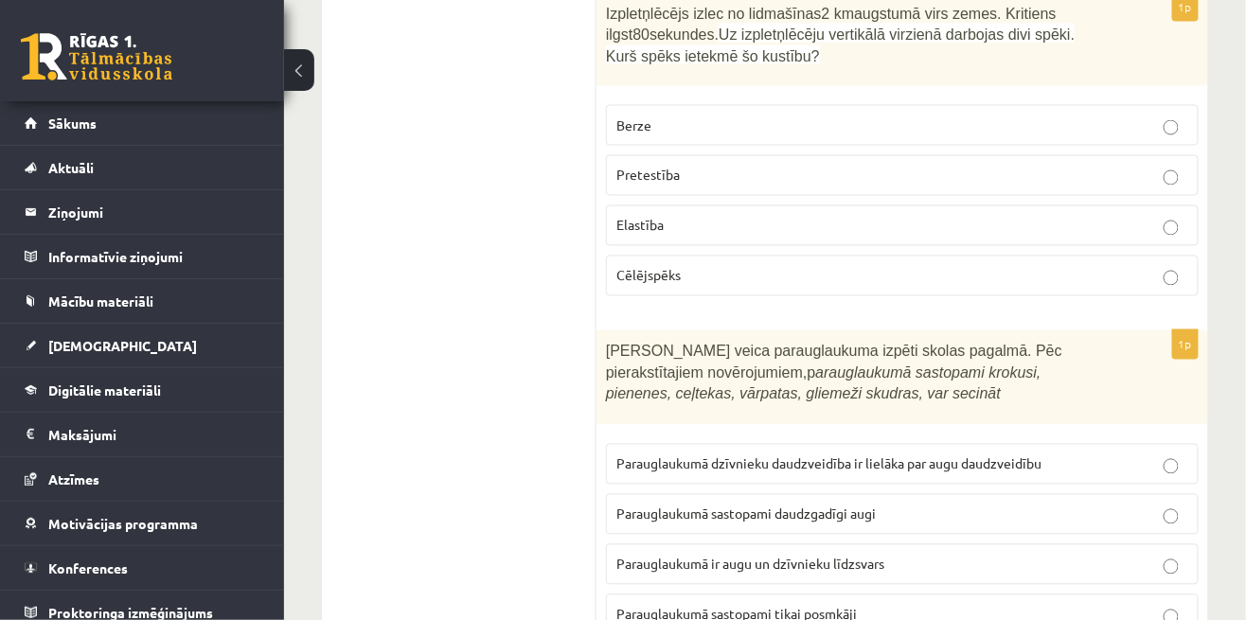
scroll to position [5315, 0]
click at [994, 555] on p "Parauglaukumā ir augu un dzīvnieku līdzsvars" at bounding box center [902, 565] width 572 height 20
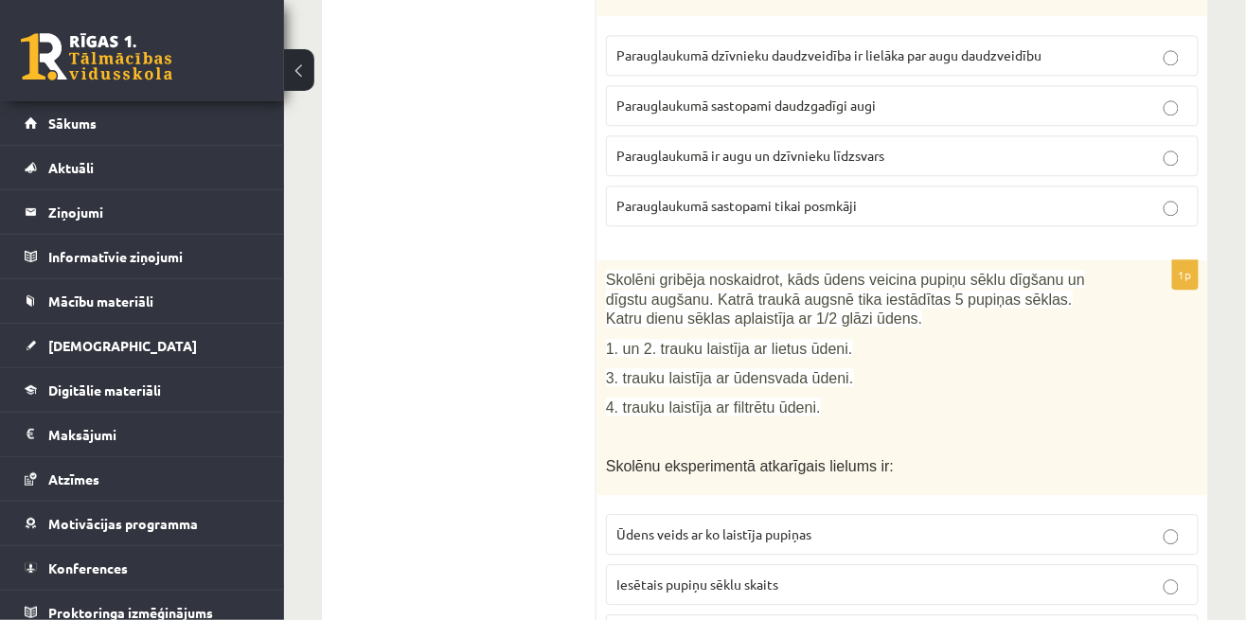
scroll to position [5727, 0]
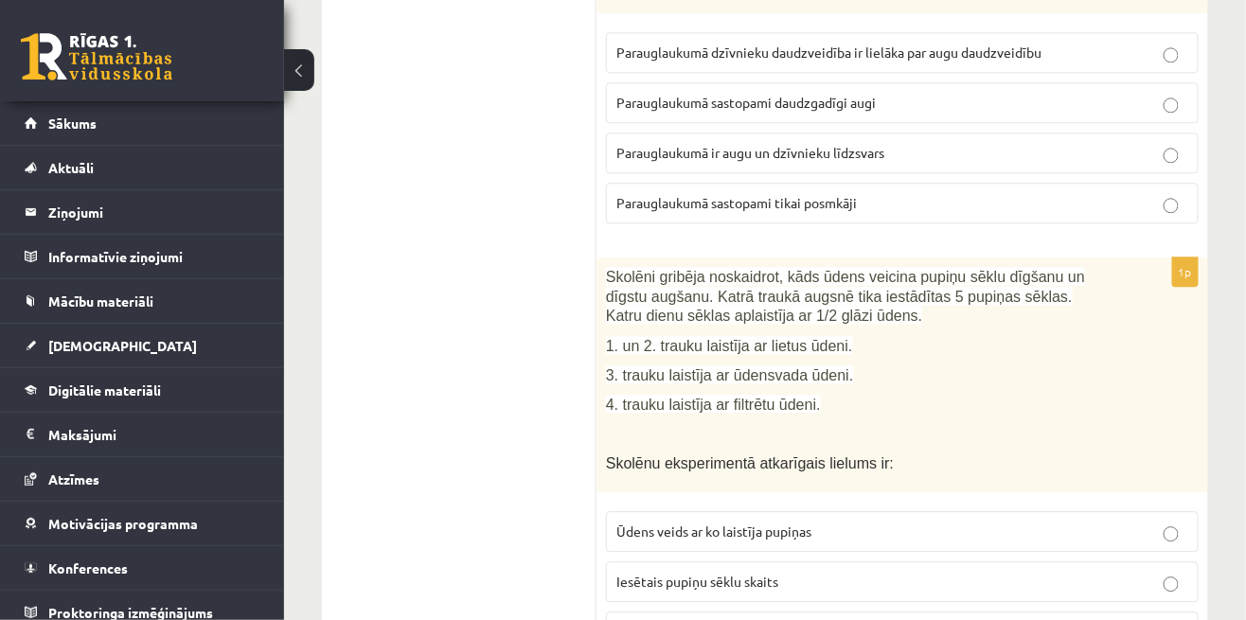
click at [1101, 522] on p "Ūdens veids ar ko laistīja pupiņas" at bounding box center [902, 532] width 572 height 20
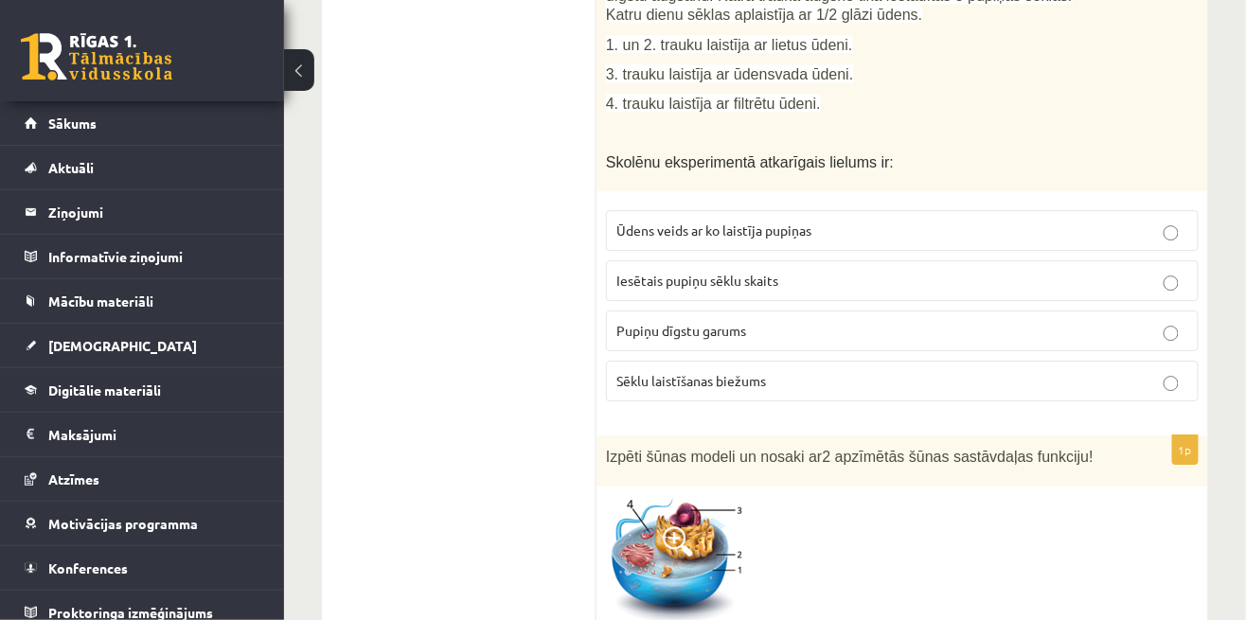
scroll to position [6013, 0]
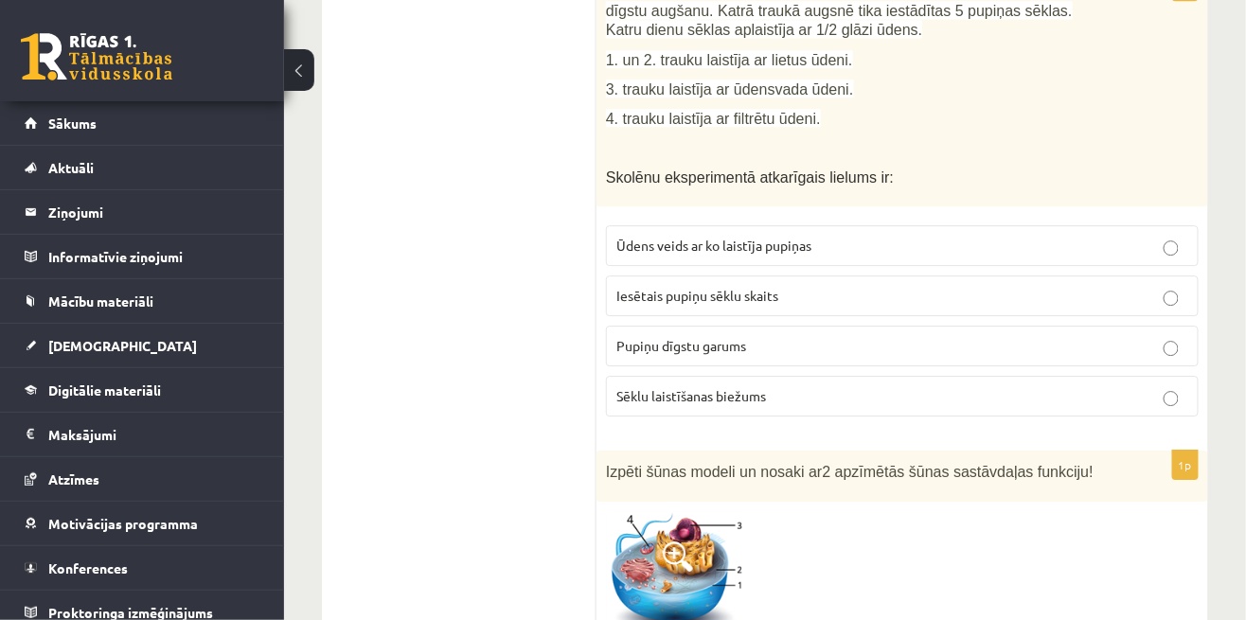
click at [1117, 386] on p "Sēklu laistīšanas biežums" at bounding box center [902, 396] width 572 height 20
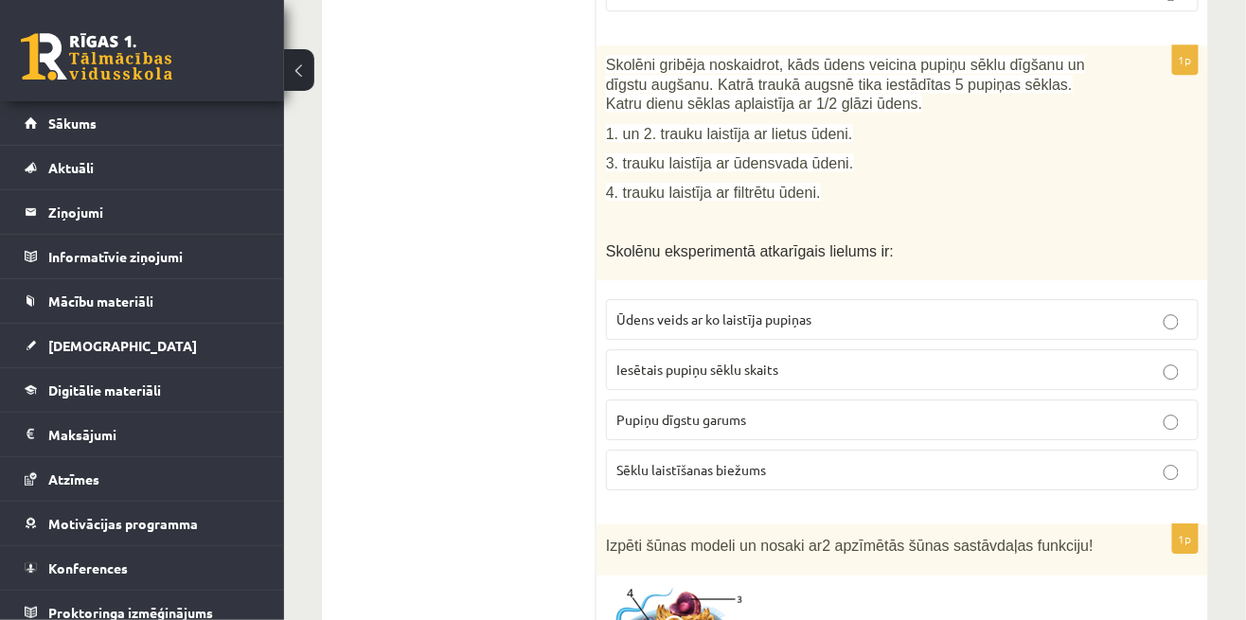
scroll to position [5930, 0]
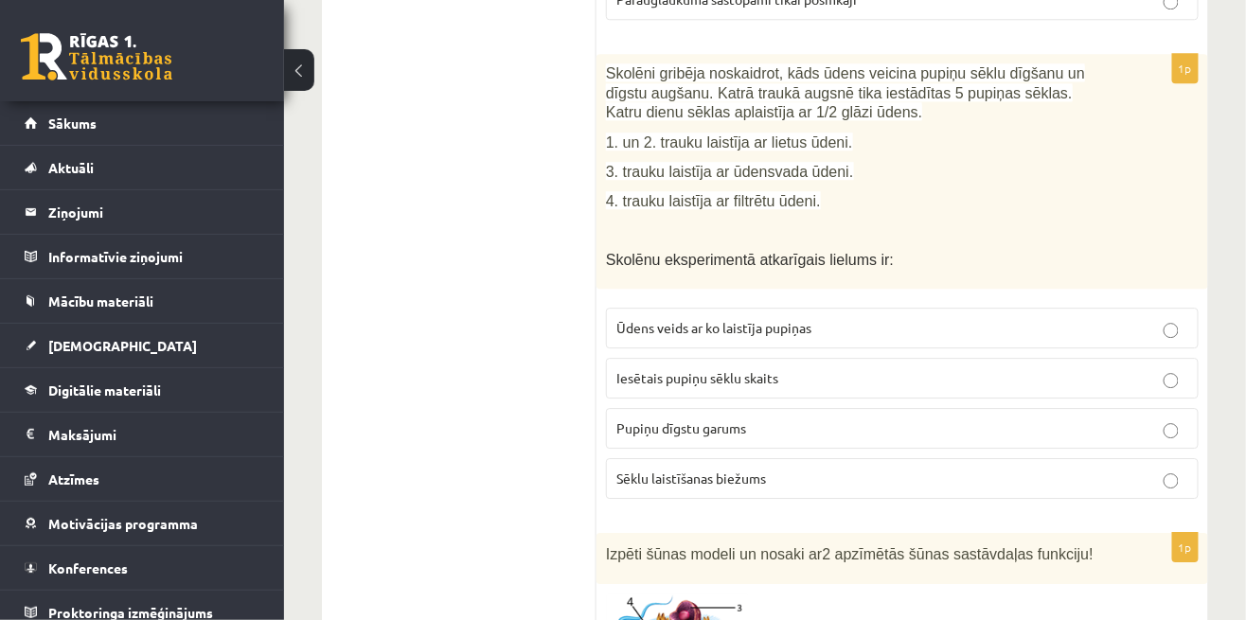
click at [1089, 419] on p "Pupiņu dīgstu garums" at bounding box center [902, 429] width 572 height 20
click at [1043, 469] on p "Sēklu laistīšanas biežums" at bounding box center [902, 479] width 572 height 20
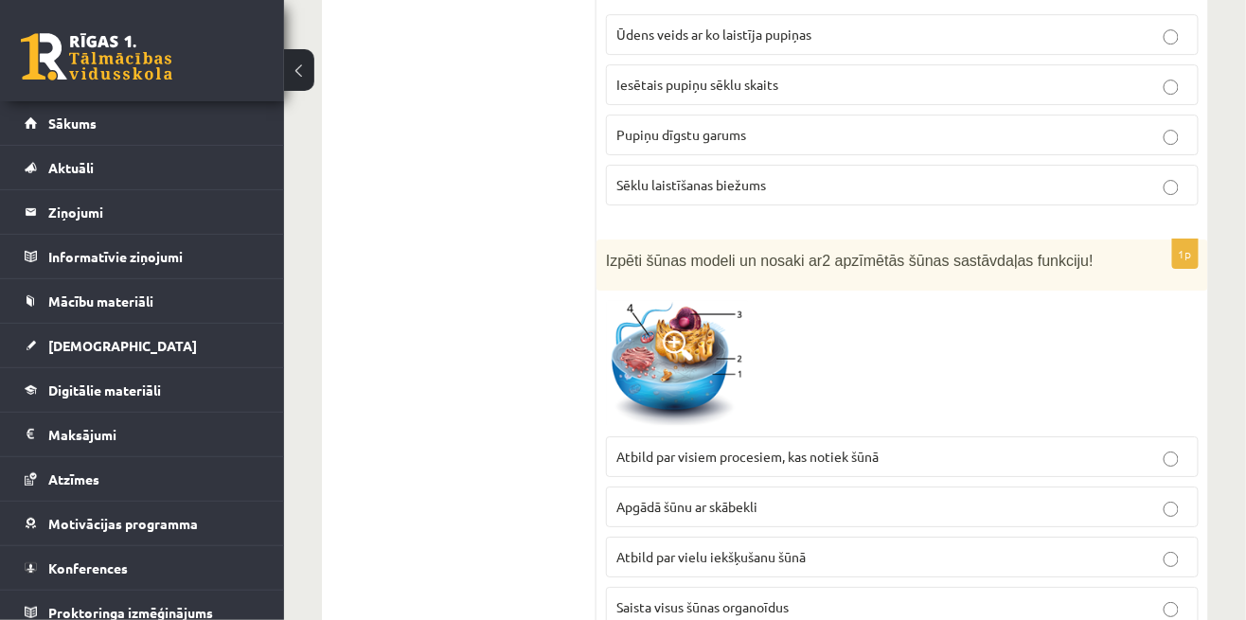
scroll to position [6235, 0]
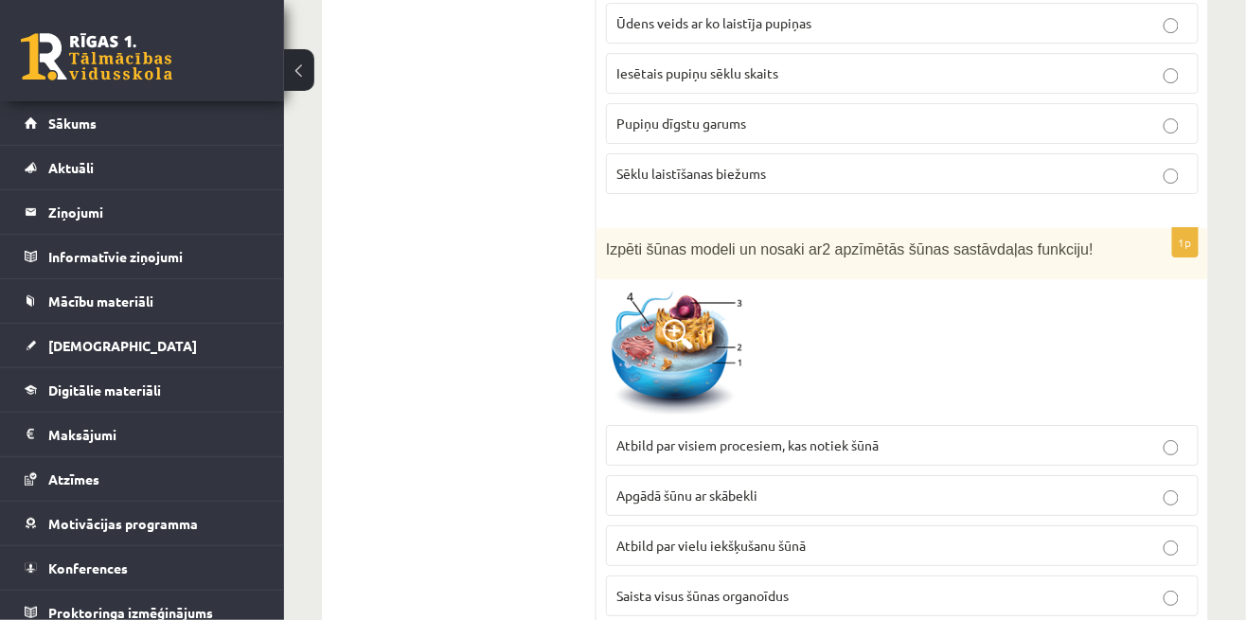
click at [1044, 486] on p "Apgādā šūnu ar skābekli" at bounding box center [902, 496] width 572 height 20
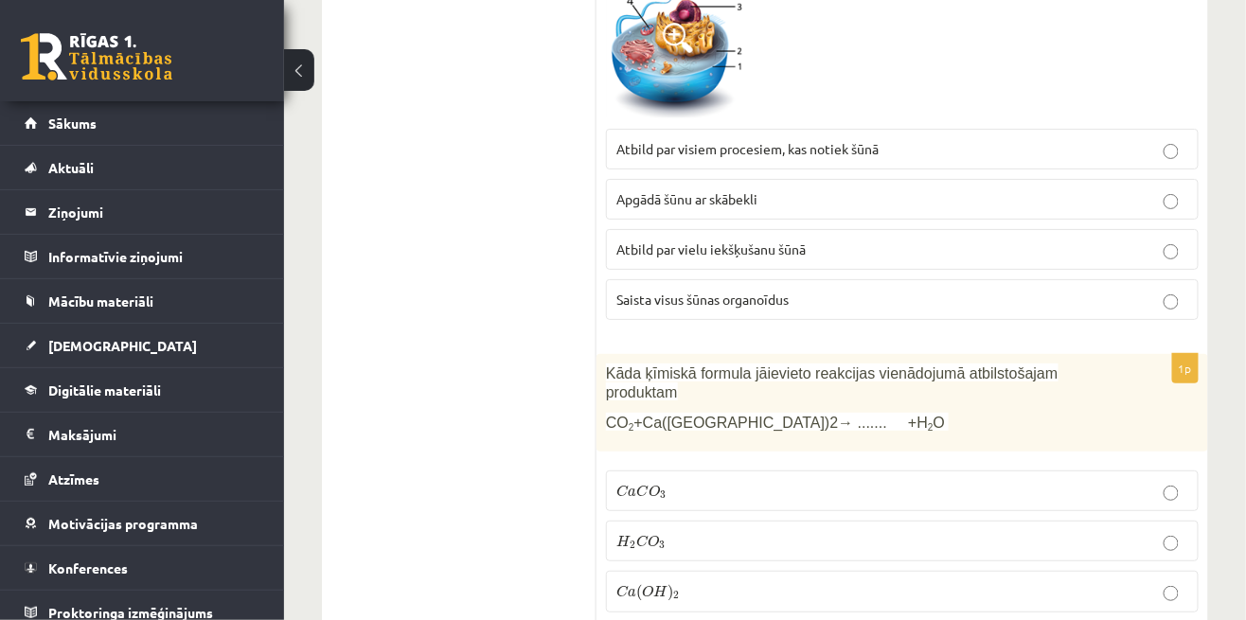
scroll to position [6536, 0]
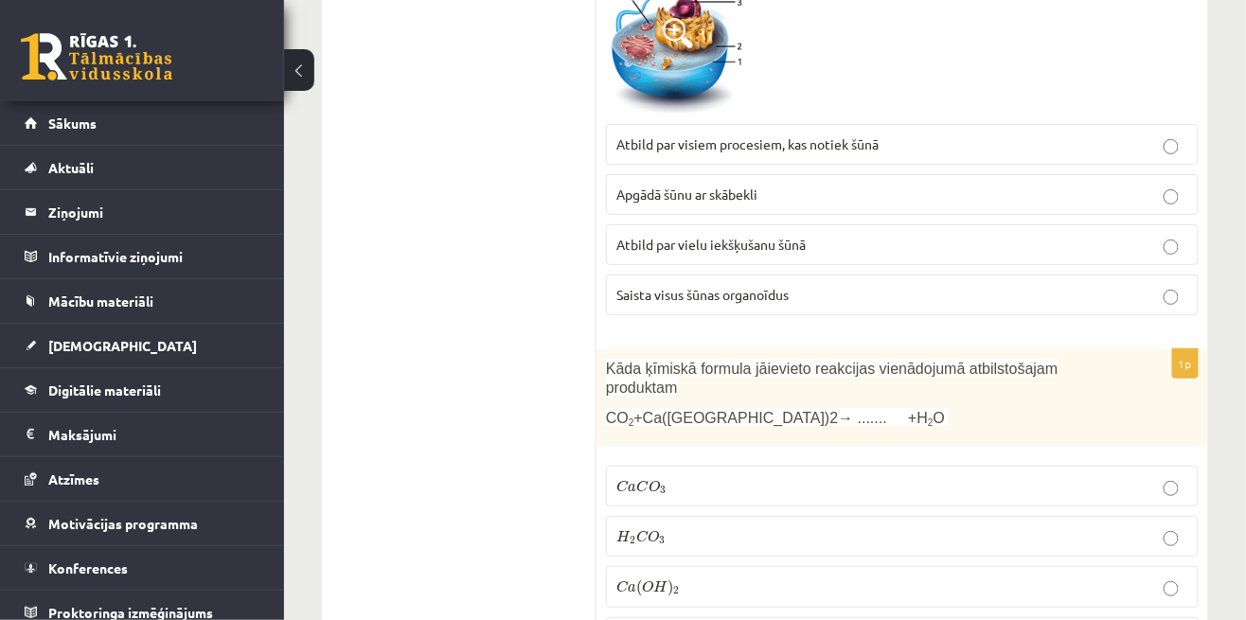
click at [1046, 577] on p "C a ( O H ) 2 C a ( O H ) 2" at bounding box center [902, 587] width 572 height 21
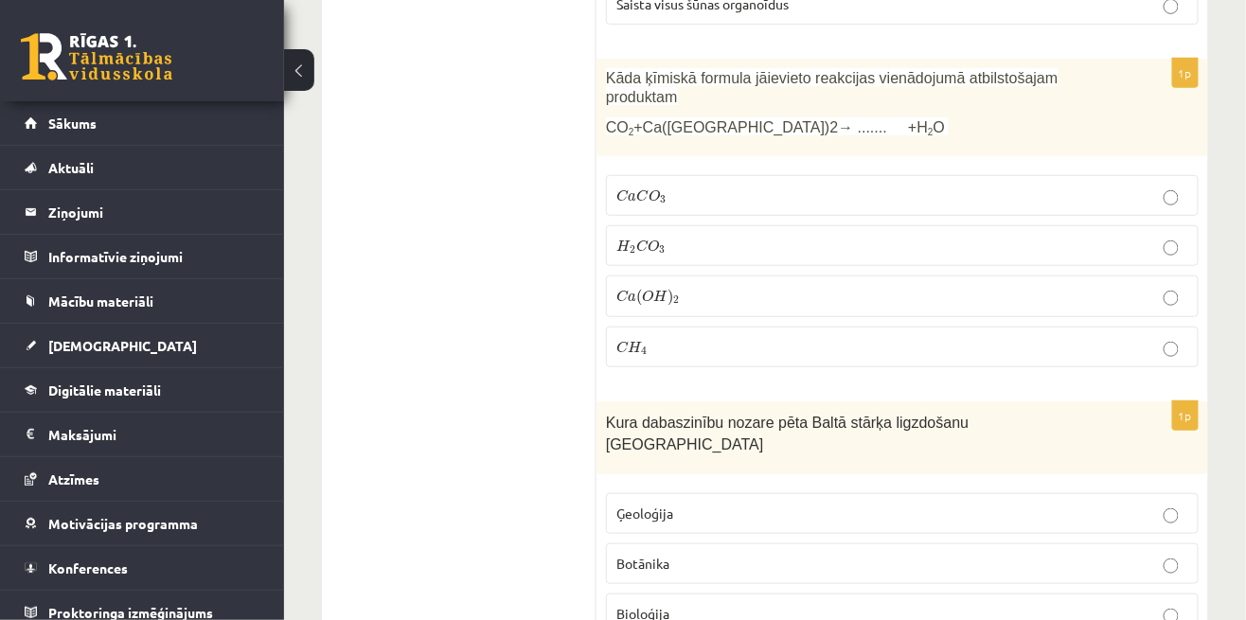
scroll to position [6834, 0]
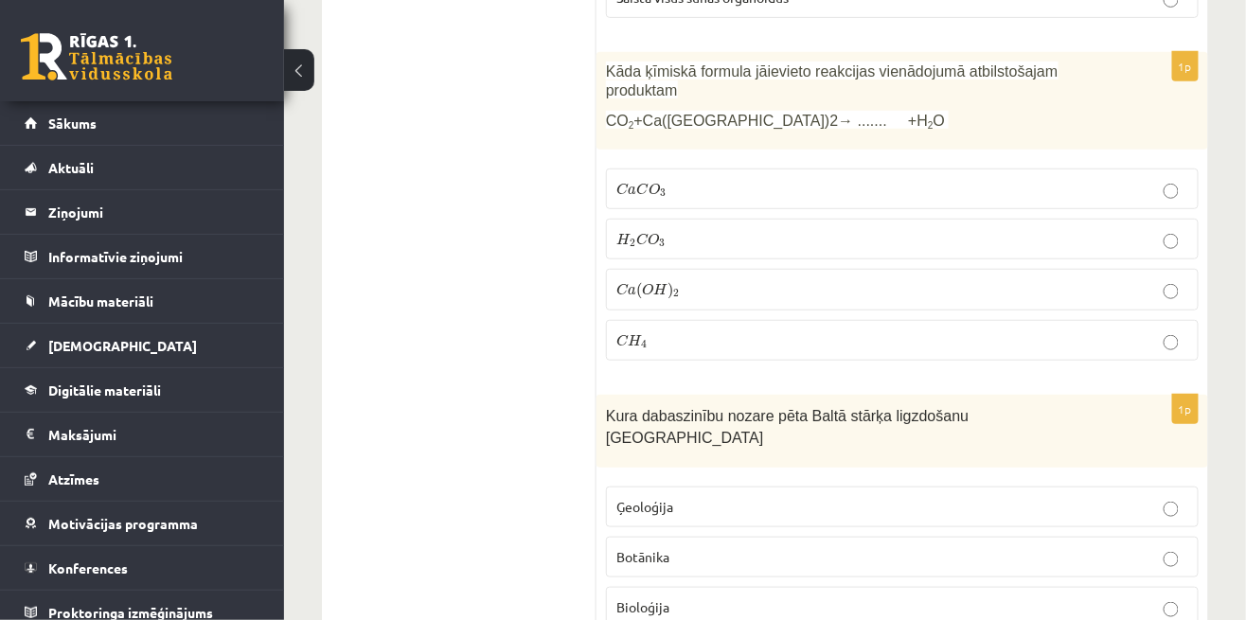
click at [671, 597] on p "Bioloģija" at bounding box center [902, 607] width 572 height 20
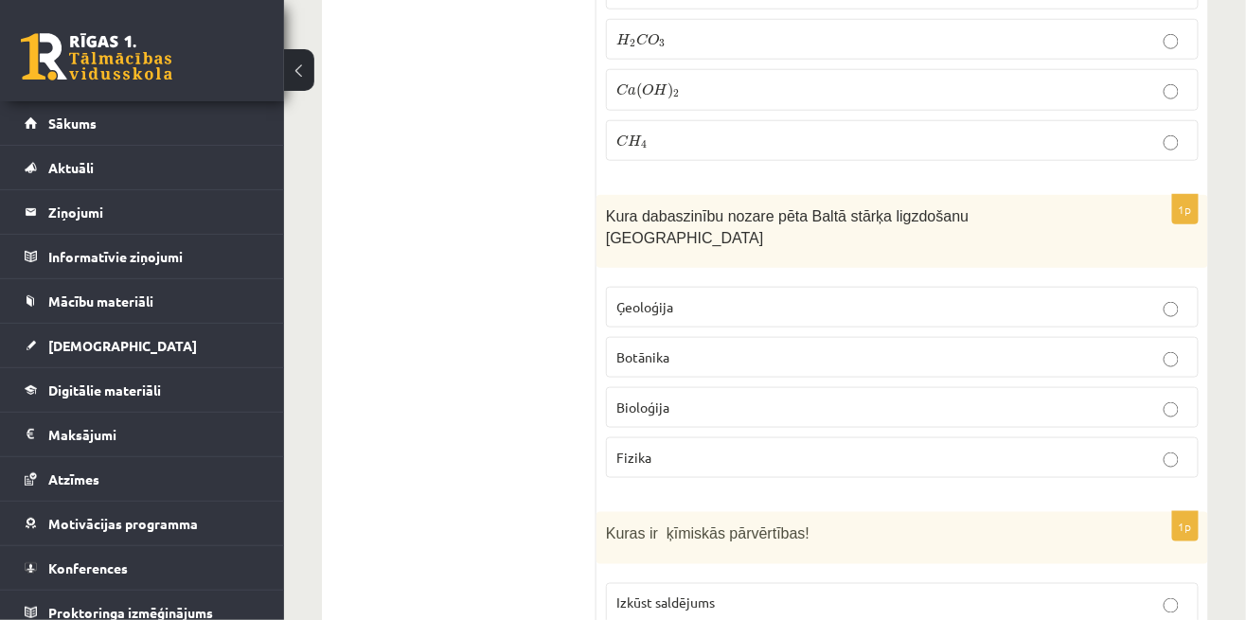
scroll to position [7039, 0]
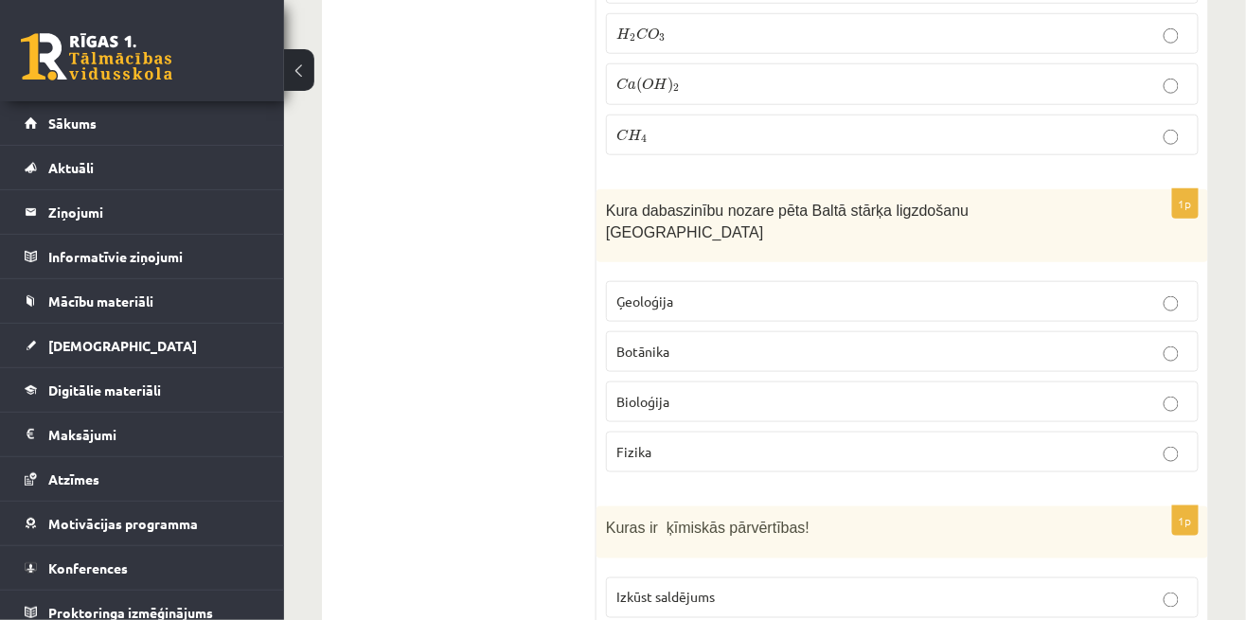
click at [867, 588] on p "Izkūst saldējums" at bounding box center [902, 598] width 572 height 20
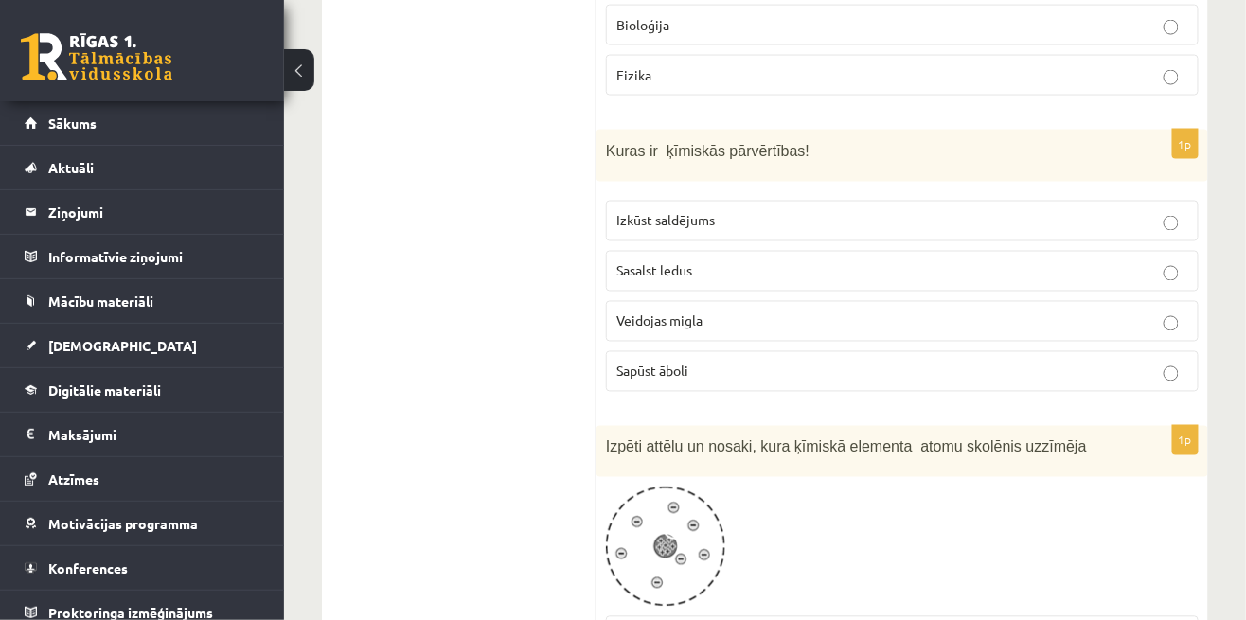
scroll to position [7422, 0]
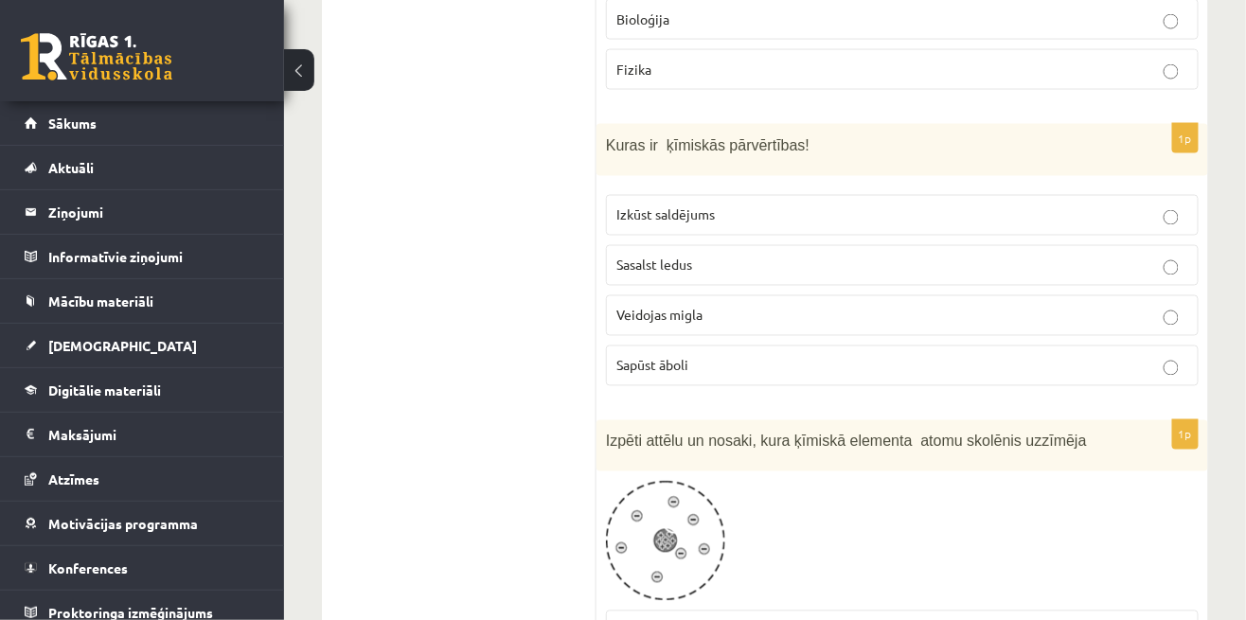
click at [790, 619] on p "skābekli" at bounding box center [902, 631] width 572 height 20
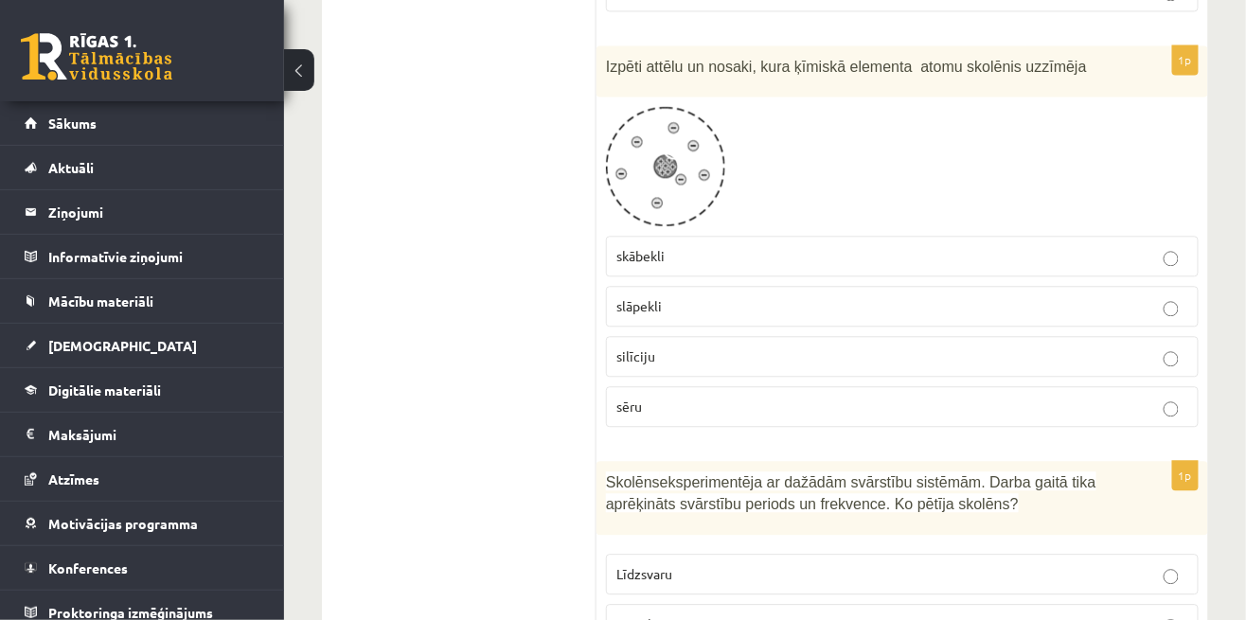
scroll to position [7807, 0]
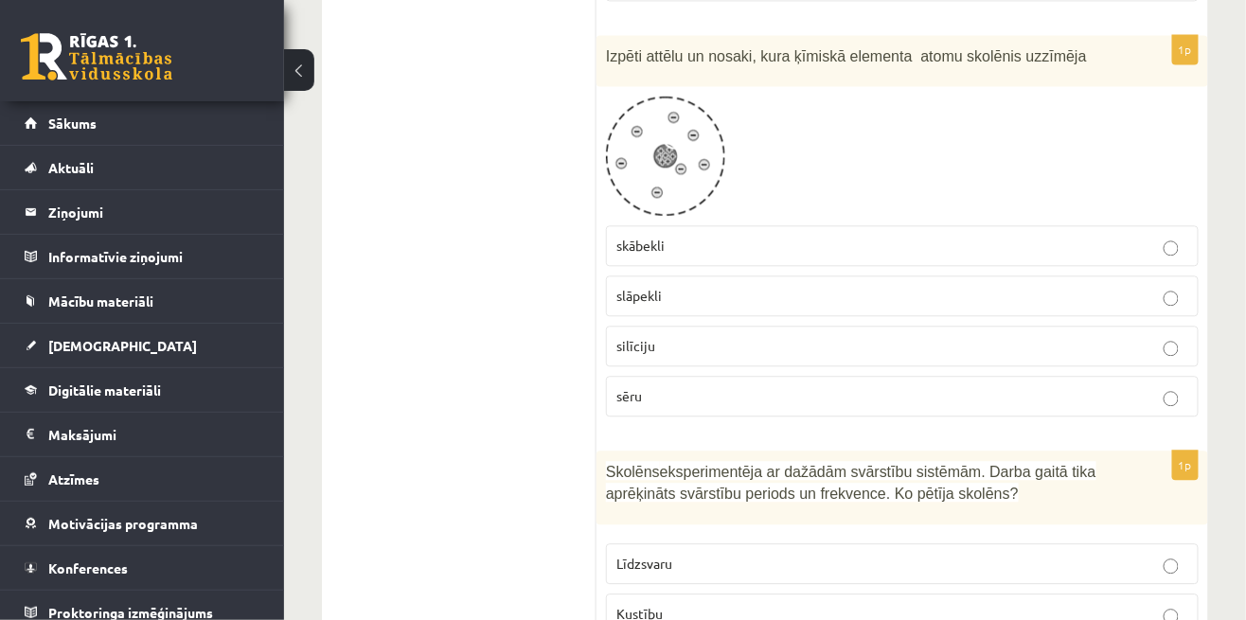
click at [739, 604] on p "Kustību" at bounding box center [902, 614] width 572 height 20
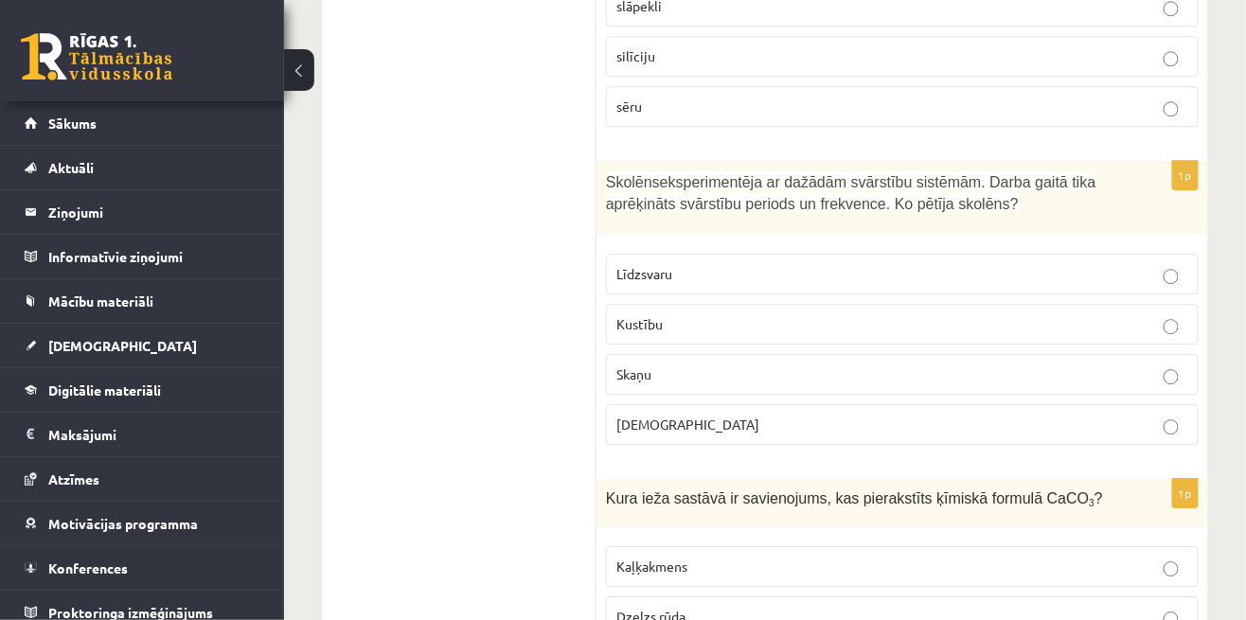
scroll to position [8118, 0]
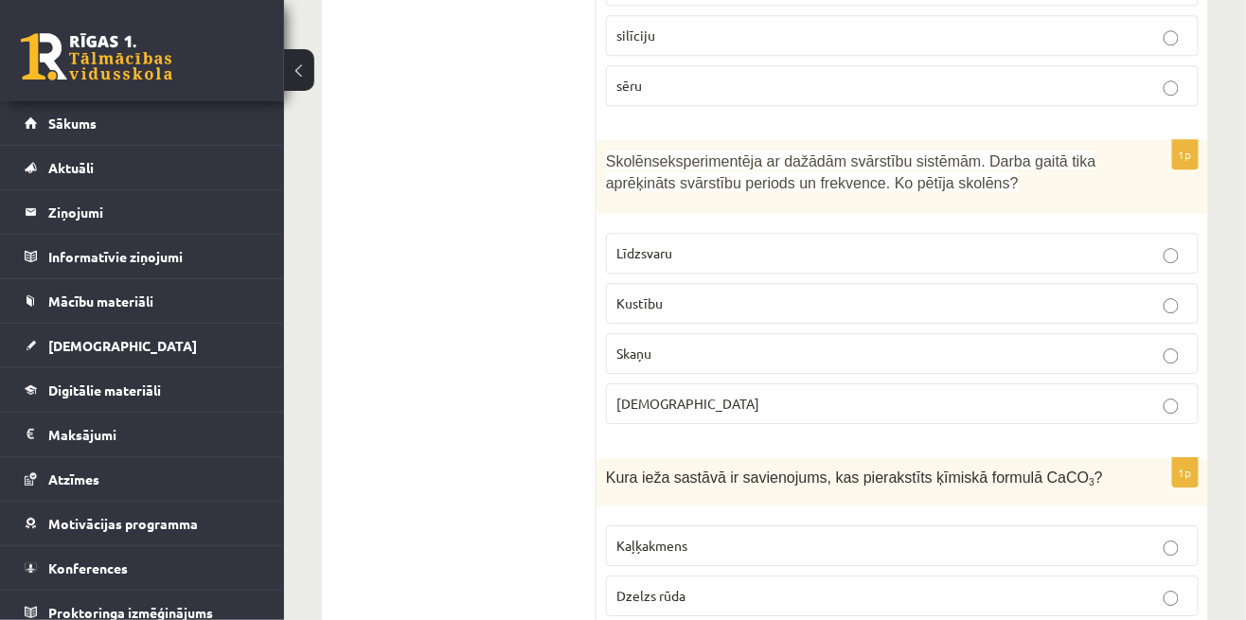
click at [684, 537] on span "Kaļķakmens" at bounding box center [651, 545] width 71 height 17
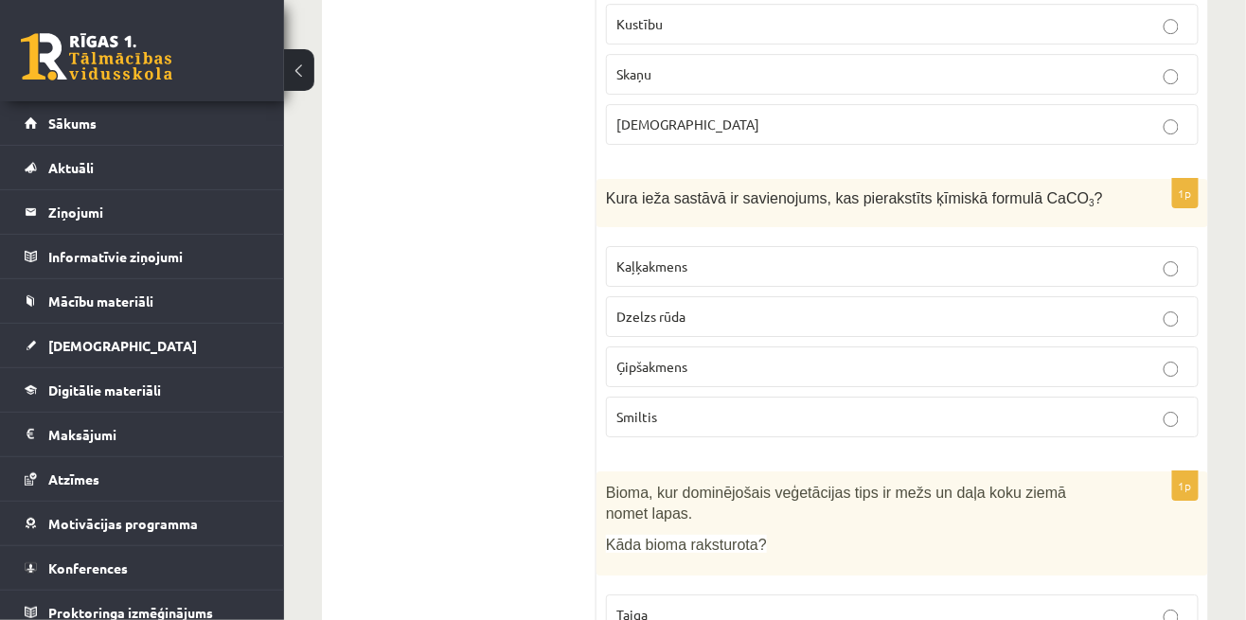
scroll to position [8403, 0]
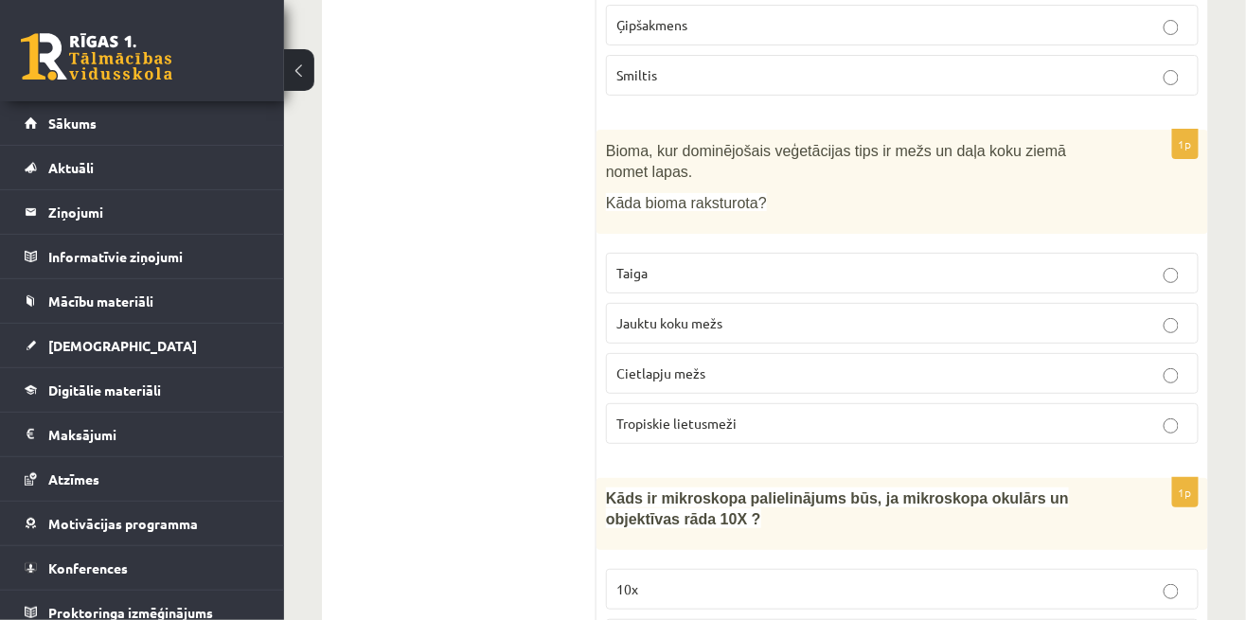
scroll to position [8709, 0]
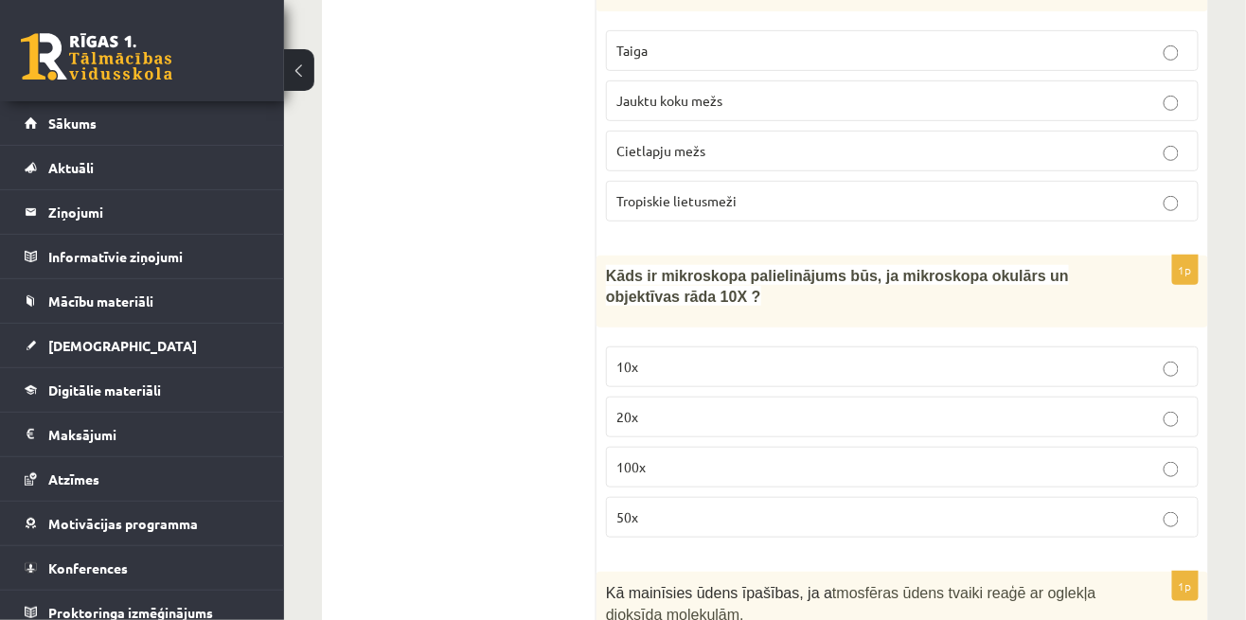
scroll to position [9035, 0]
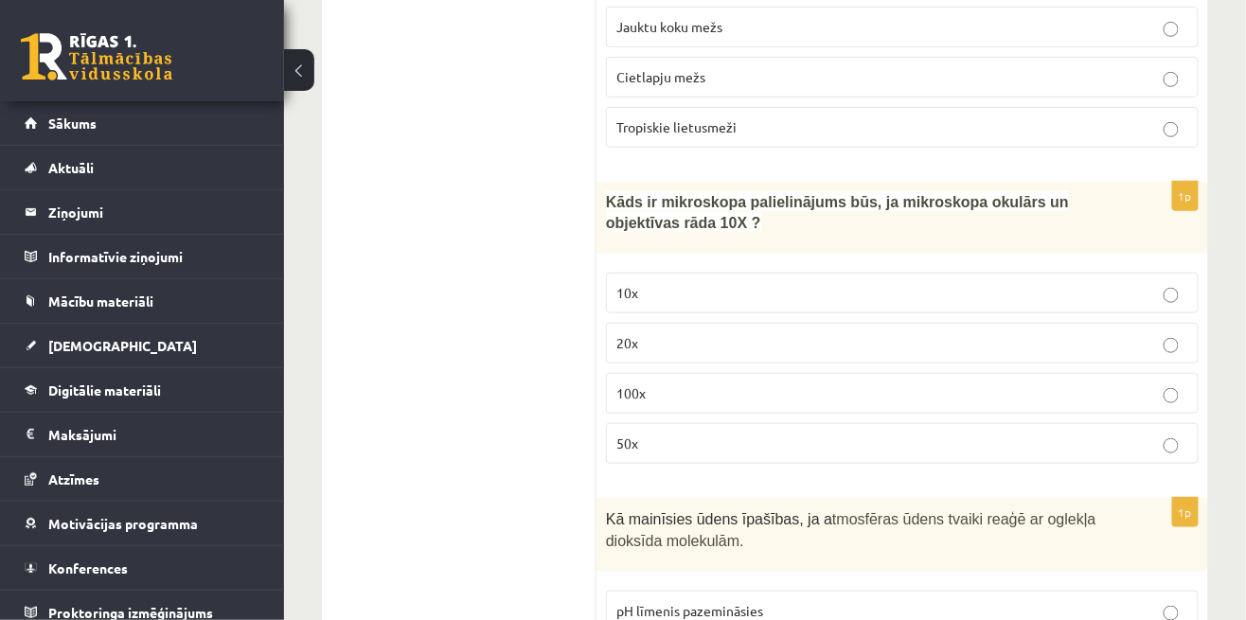
click at [706, 591] on label "pH līmenis pazemināsies" at bounding box center [902, 611] width 593 height 41
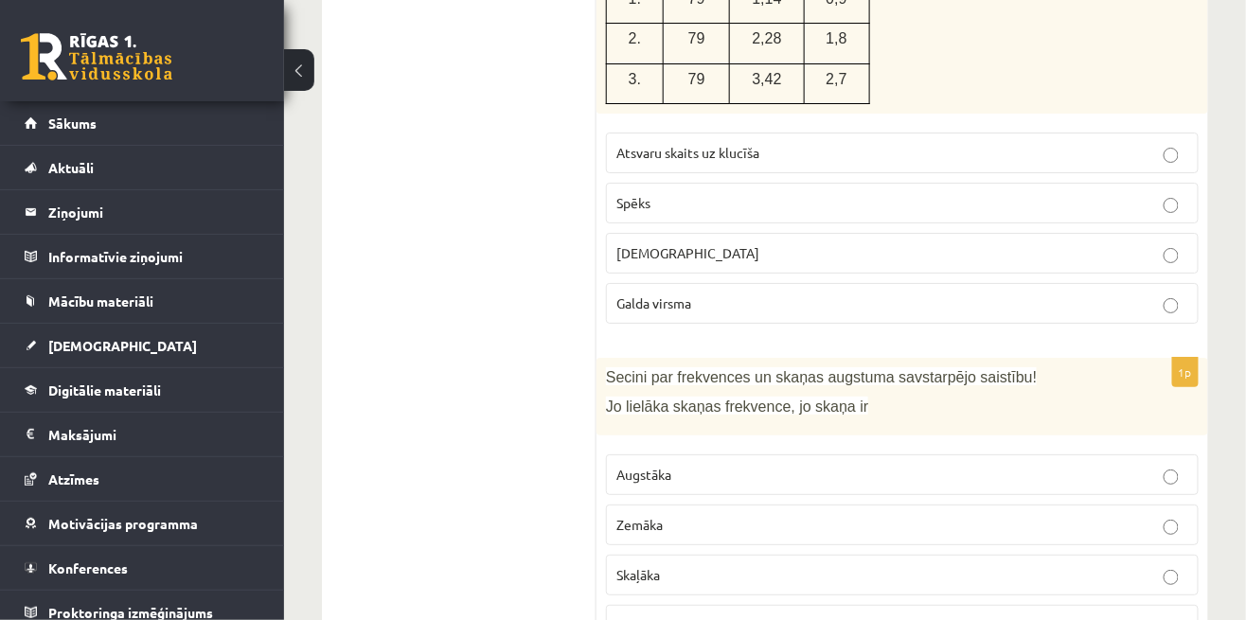
scroll to position [0, 0]
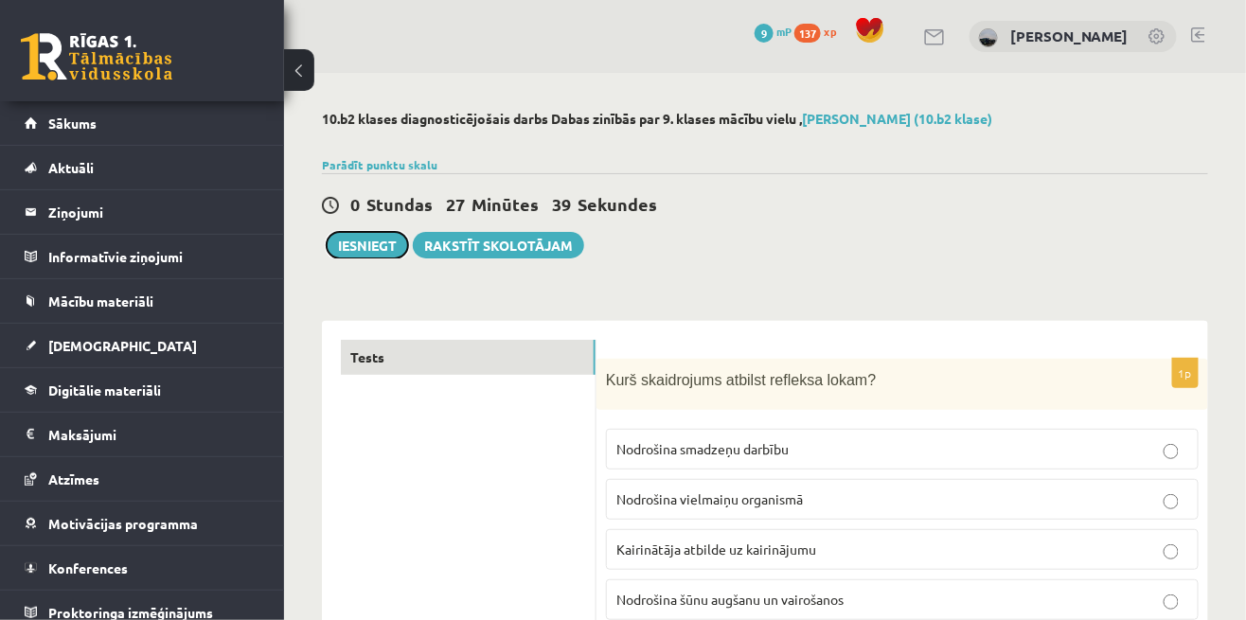
click at [361, 243] on button "Iesniegt" at bounding box center [367, 245] width 81 height 27
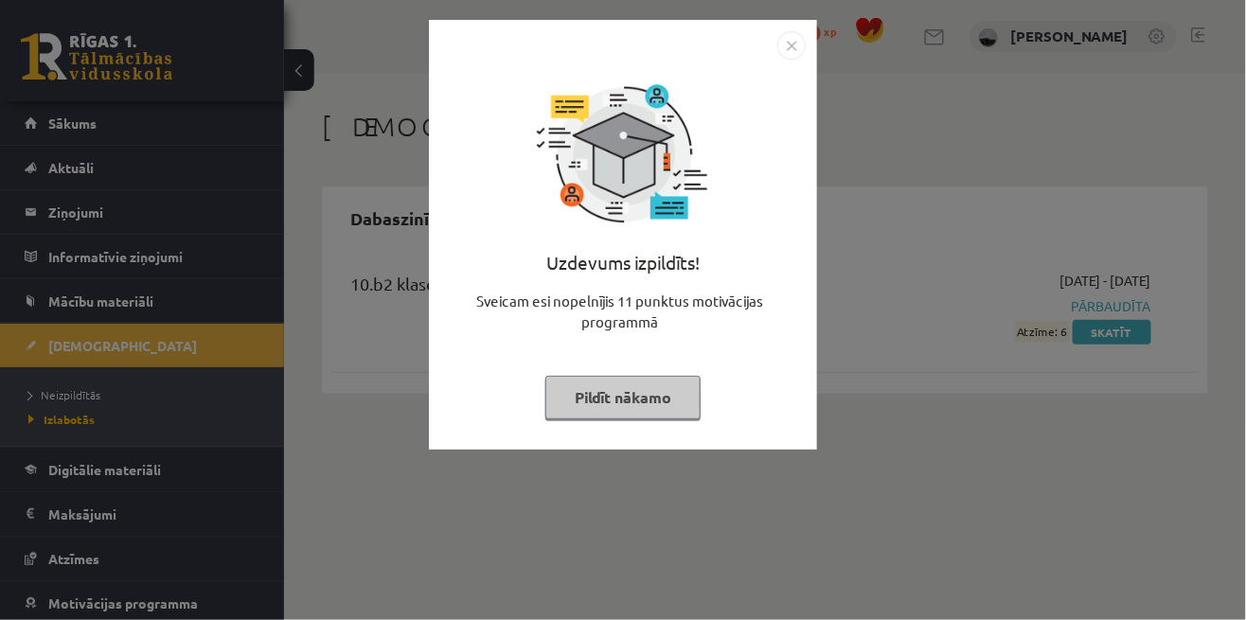
click at [666, 413] on button "Pildīt nākamo" at bounding box center [622, 398] width 155 height 44
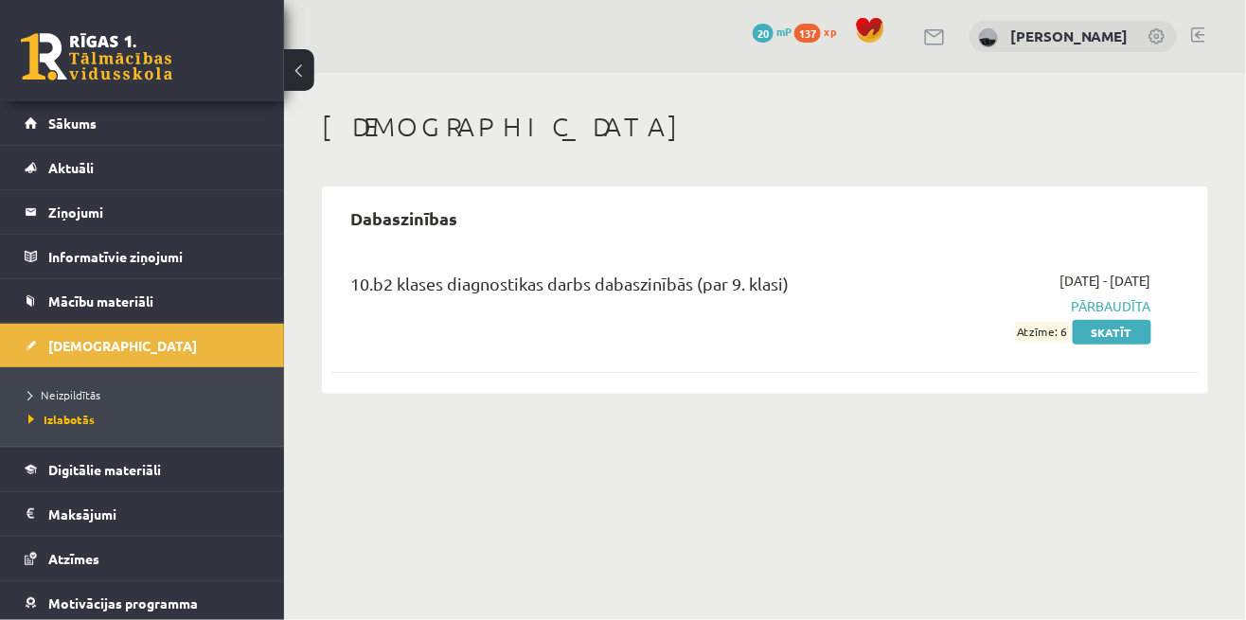
click at [1129, 335] on link "Skatīt" at bounding box center [1112, 332] width 79 height 25
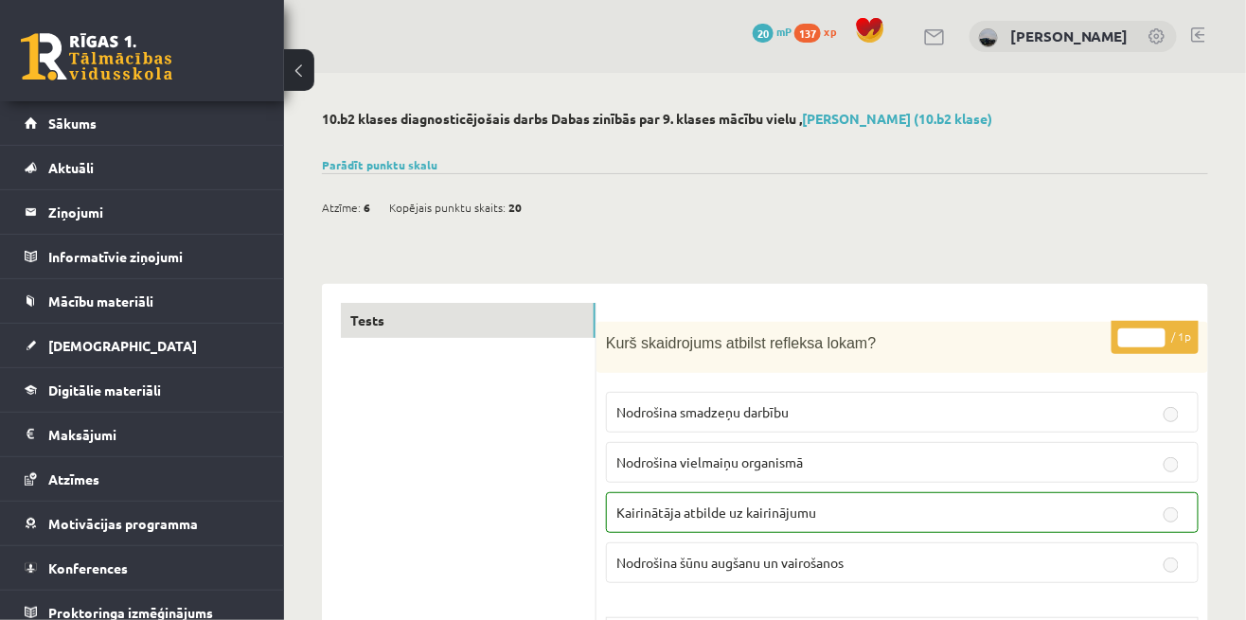
click at [62, 342] on span "[DEMOGRAPHIC_DATA]" at bounding box center [122, 345] width 149 height 17
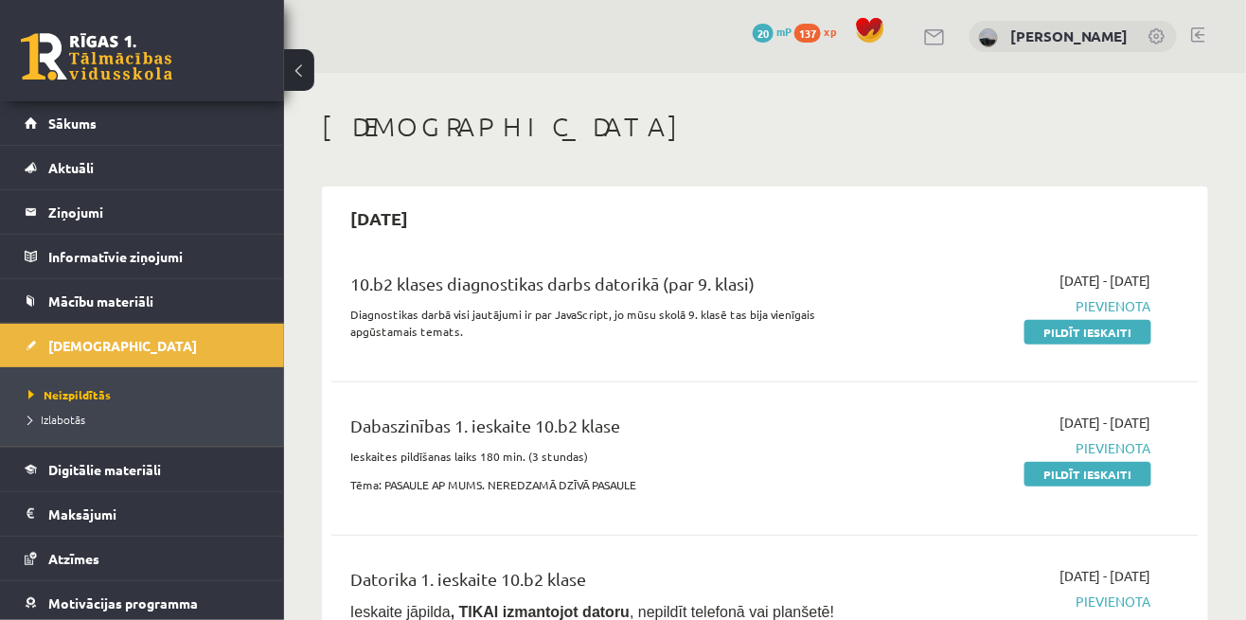
click at [39, 66] on link at bounding box center [97, 56] width 152 height 47
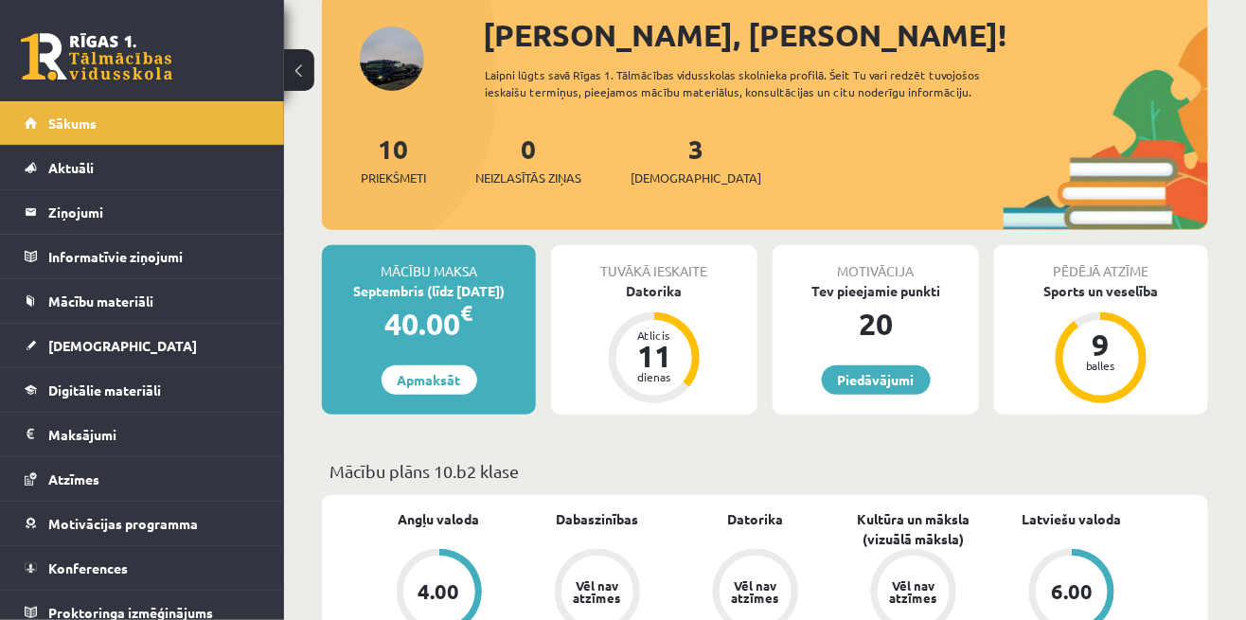
scroll to position [122, 0]
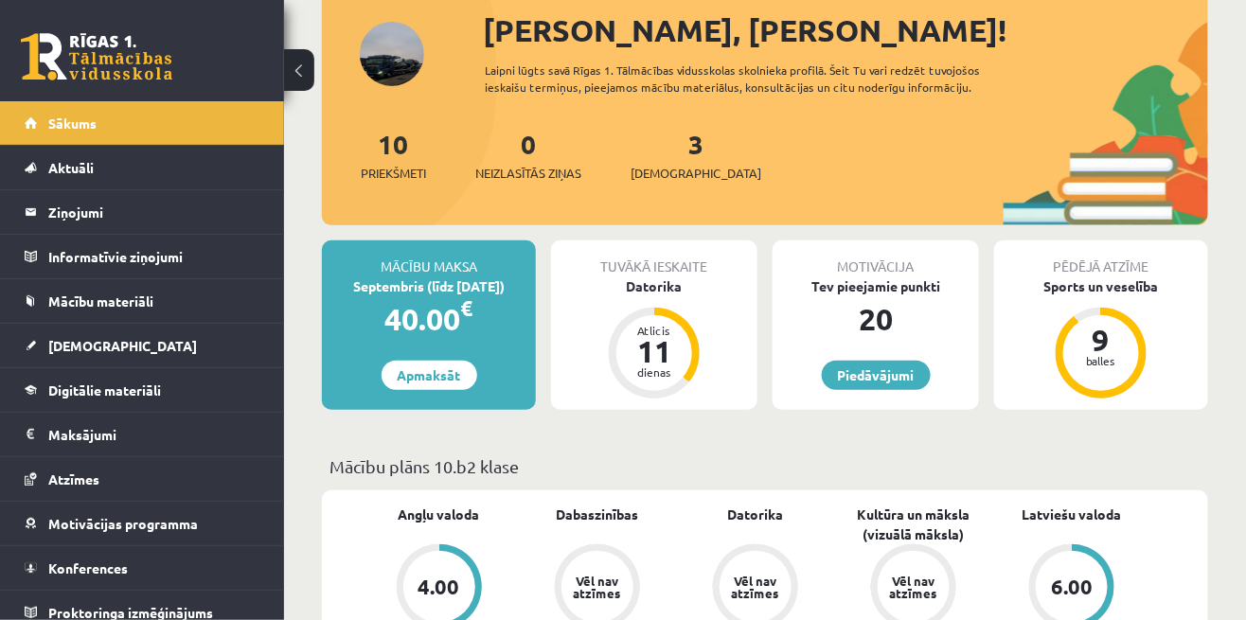
click at [1113, 365] on div "9 balles" at bounding box center [1101, 353] width 76 height 76
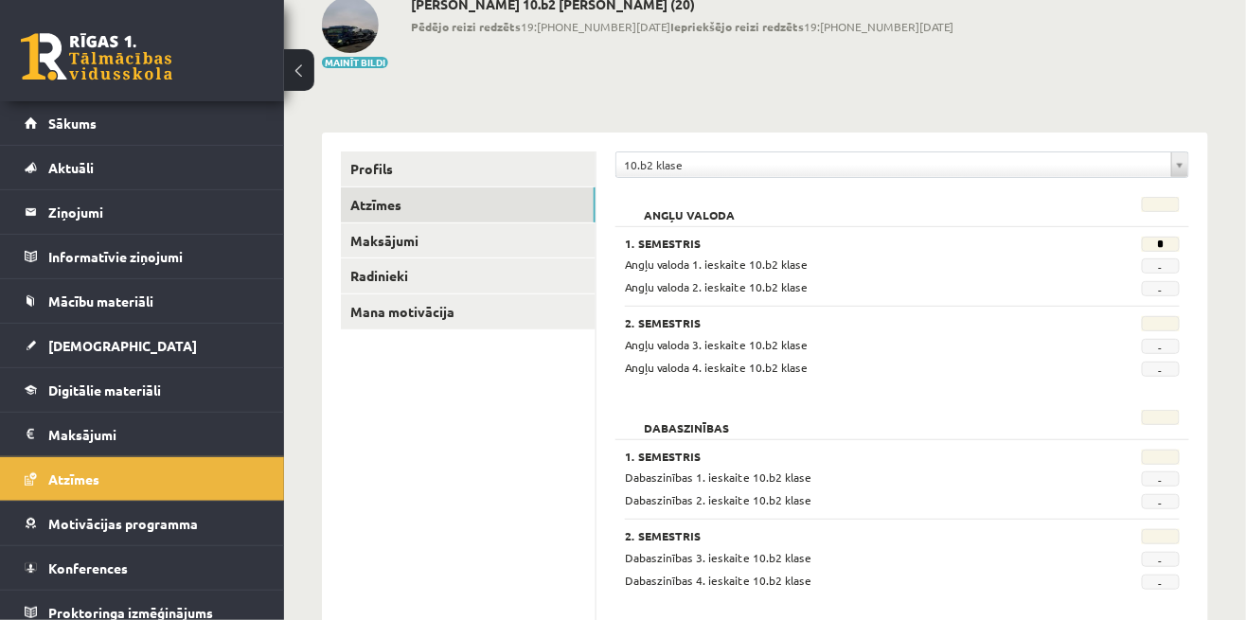
scroll to position [119, 0]
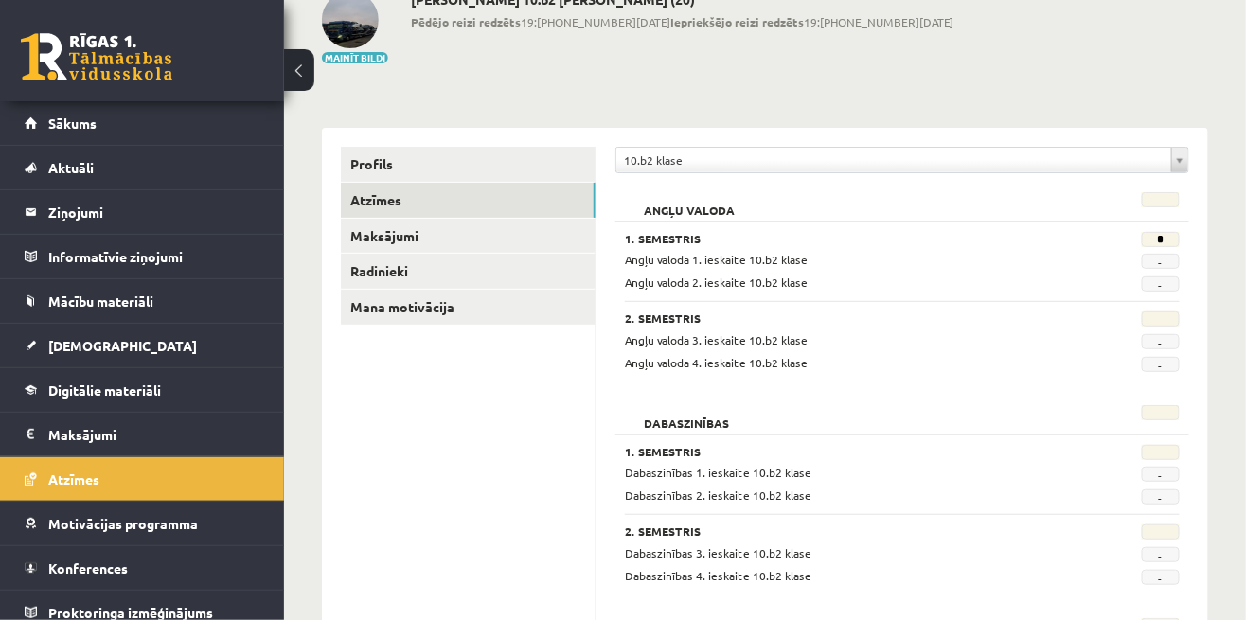
click at [380, 312] on link "Mana motivācija" at bounding box center [468, 307] width 255 height 35
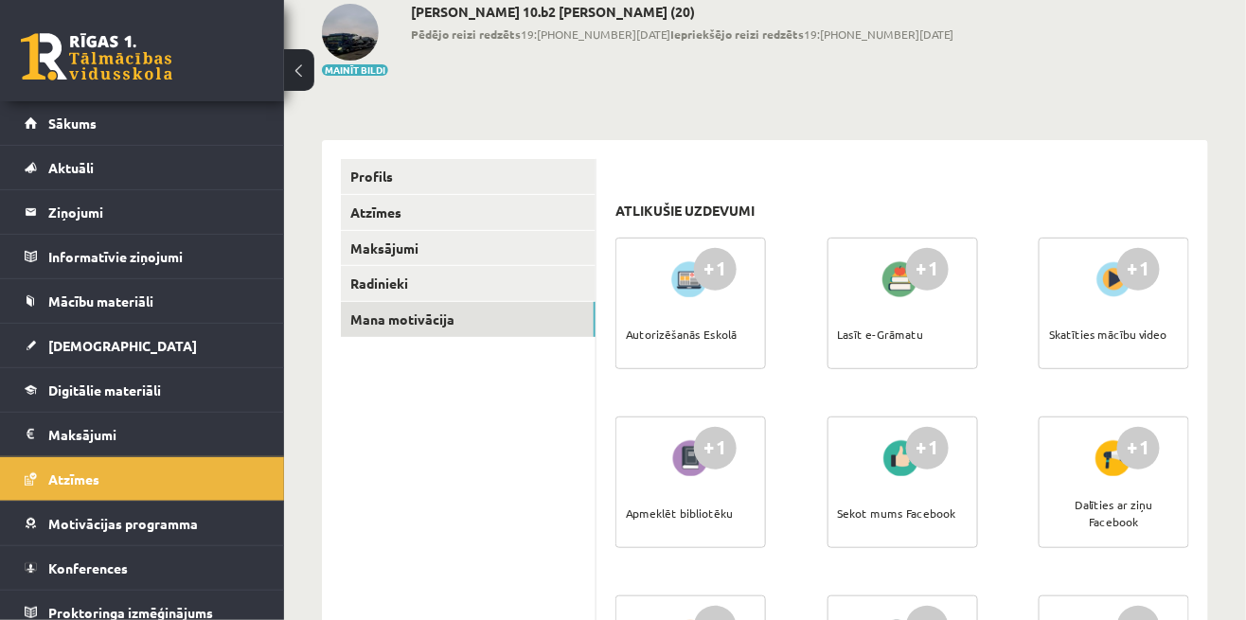
scroll to position [105, 0]
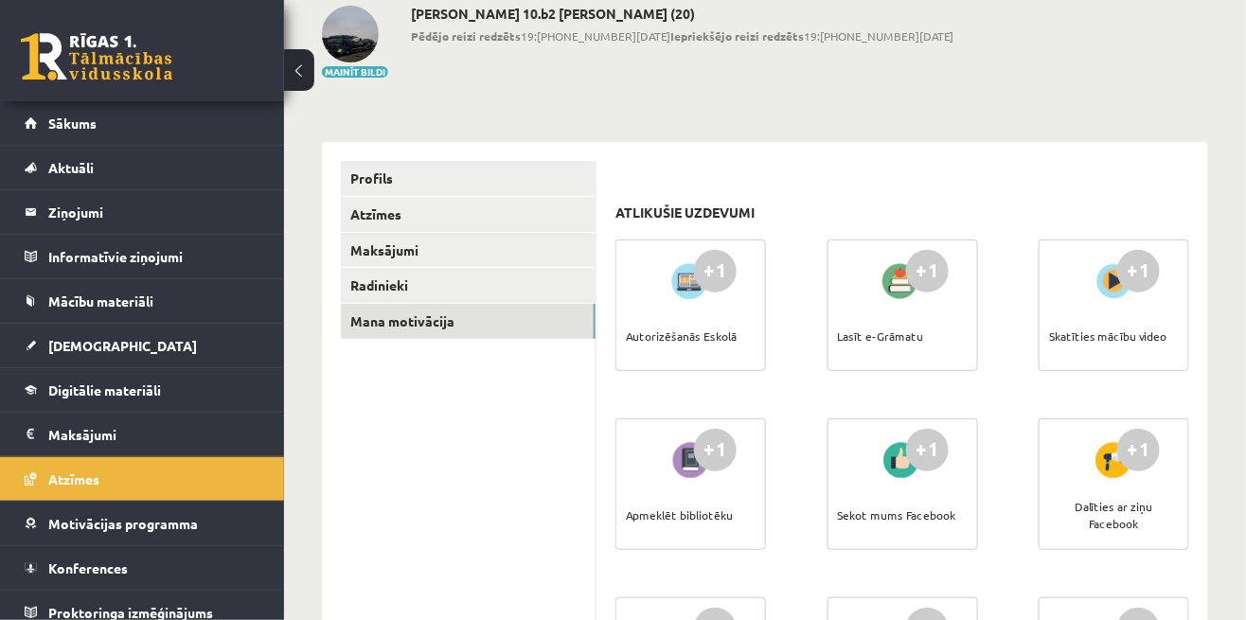
click at [367, 296] on link "Radinieki" at bounding box center [468, 285] width 255 height 35
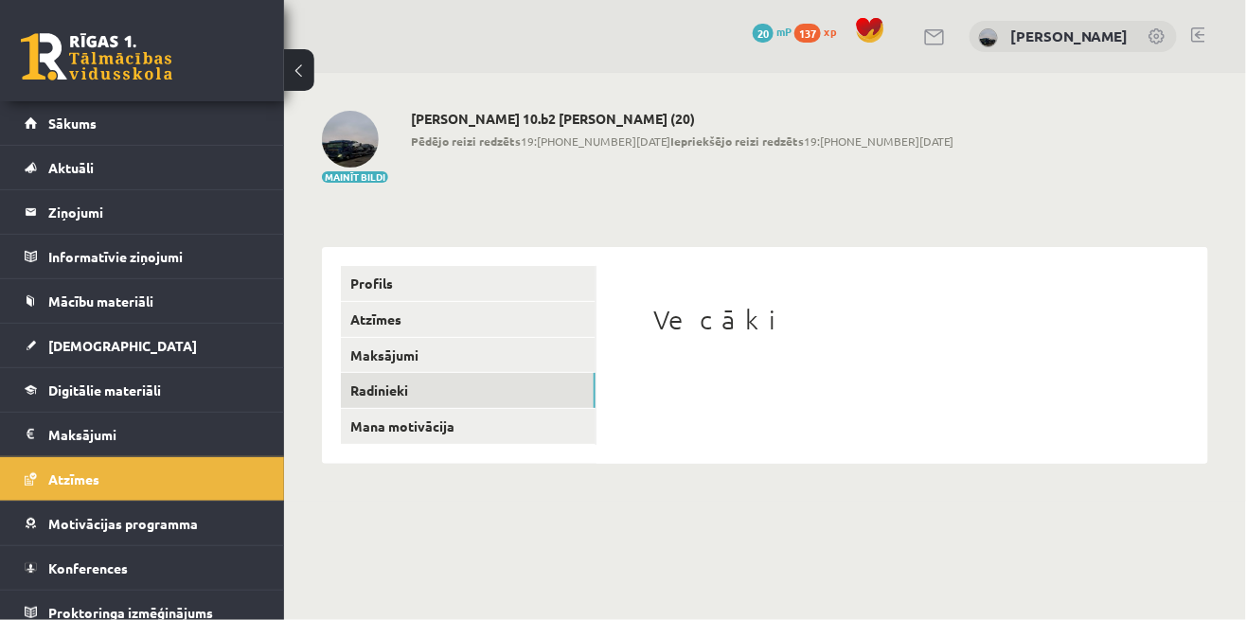
click at [365, 352] on link "Maksājumi" at bounding box center [468, 355] width 255 height 35
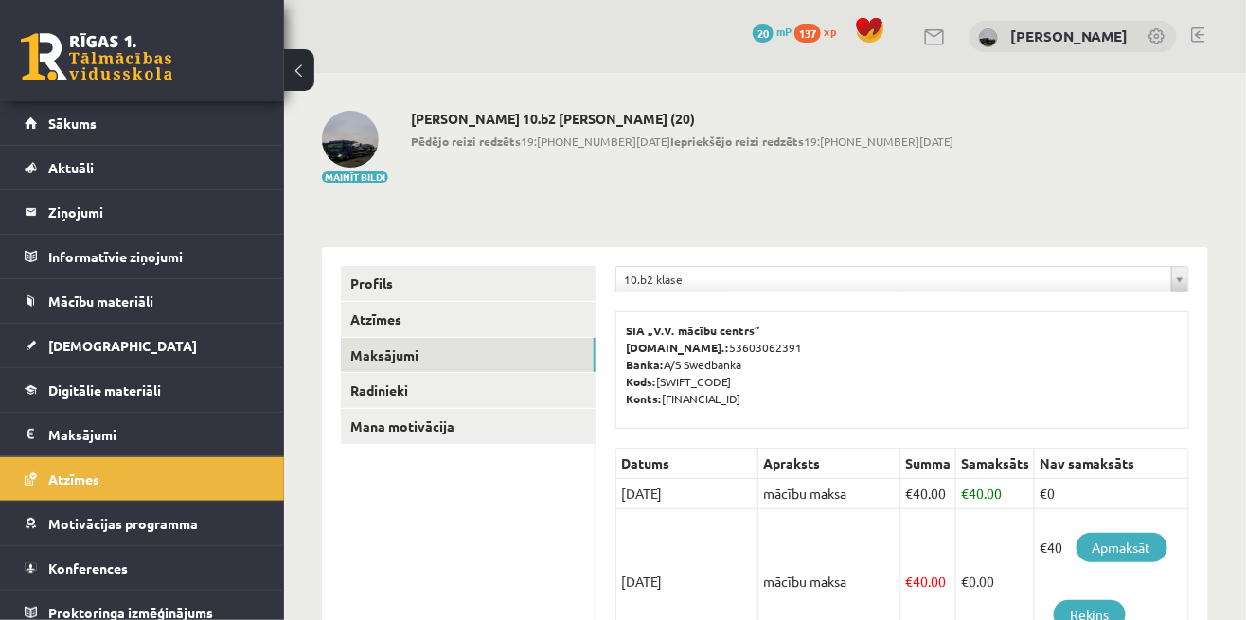
click at [368, 319] on link "Atzīmes" at bounding box center [468, 319] width 255 height 35
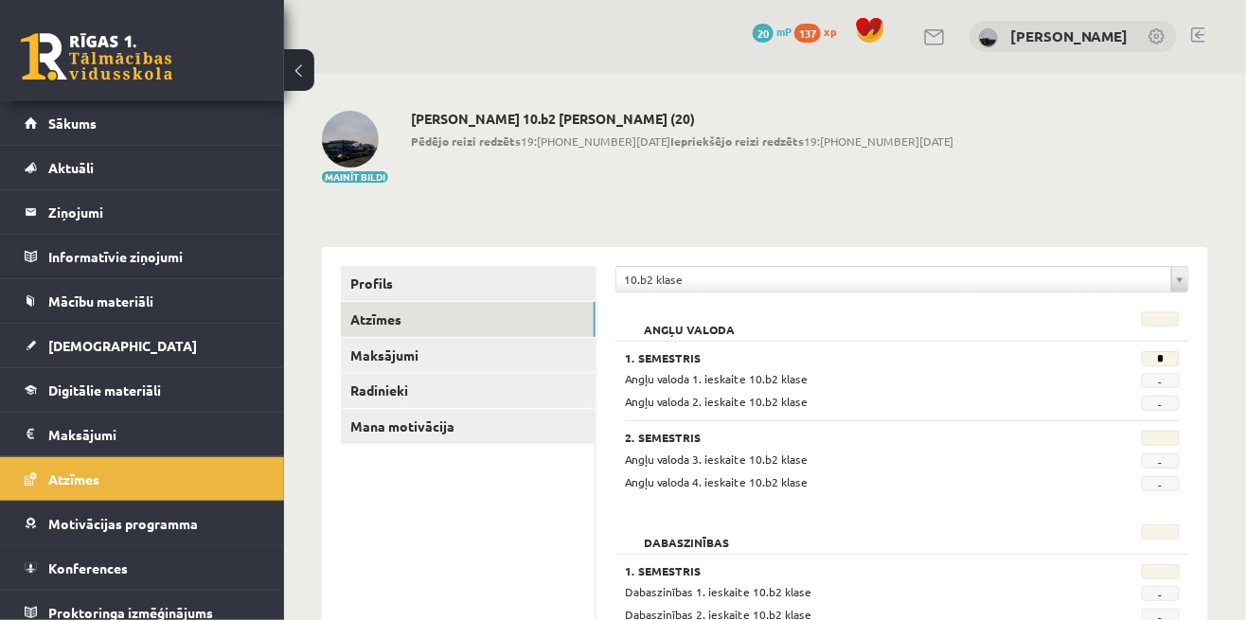
click at [371, 275] on link "Profils" at bounding box center [468, 283] width 255 height 35
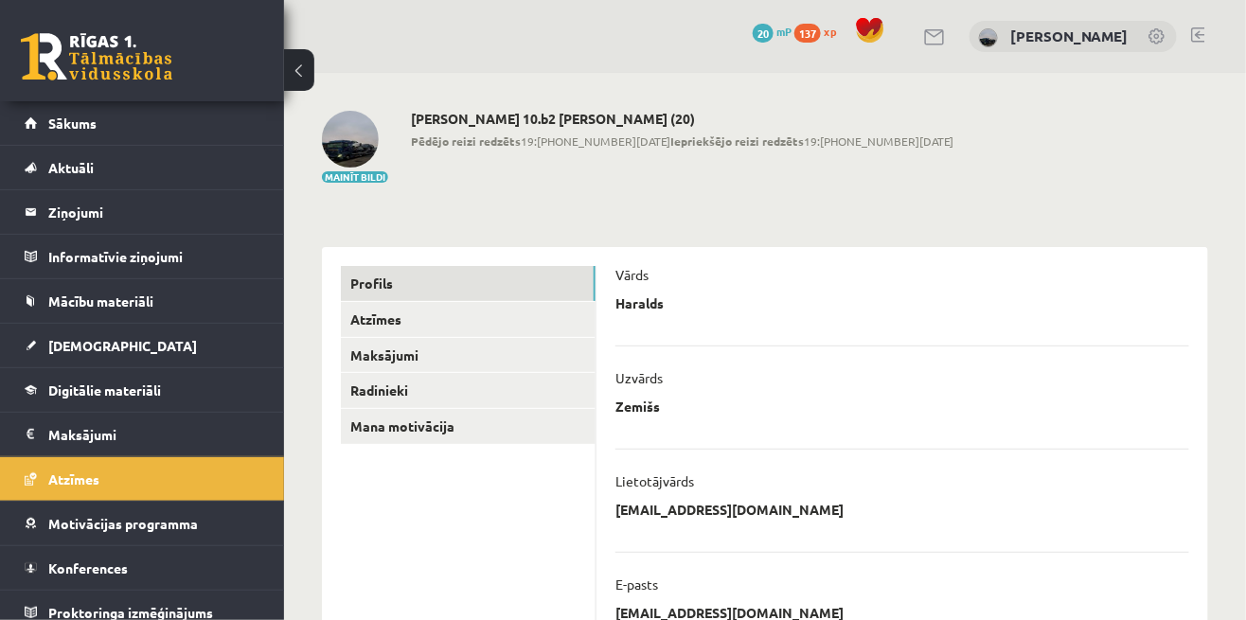
click at [61, 52] on link at bounding box center [97, 56] width 152 height 47
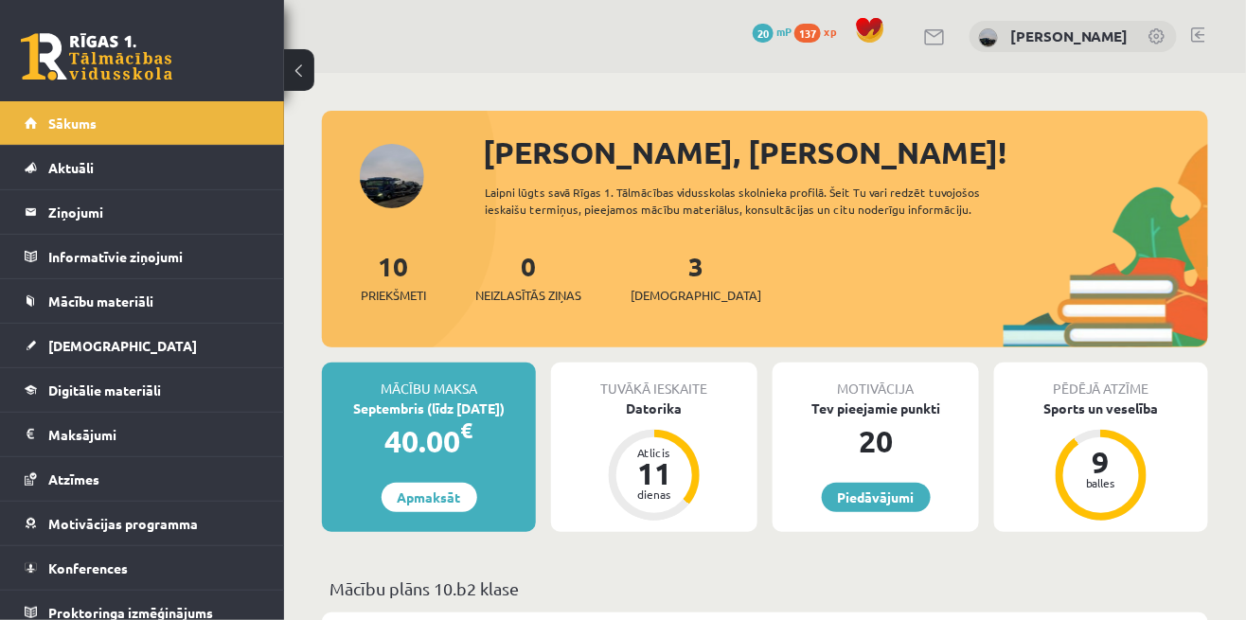
click at [60, 352] on link "[DEMOGRAPHIC_DATA]" at bounding box center [143, 346] width 236 height 44
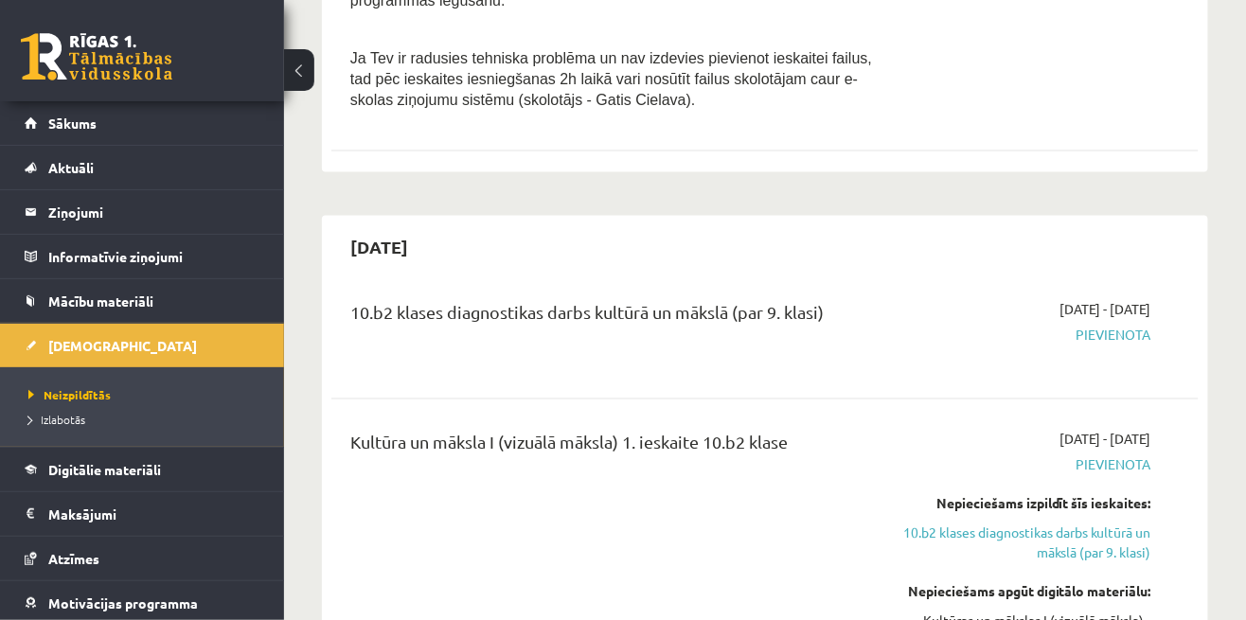
scroll to position [896, 0]
click at [1098, 522] on link "10.b2 klases diagnostikas darbs kultūrā un mākslā (par 9. klasi)" at bounding box center [1027, 542] width 248 height 40
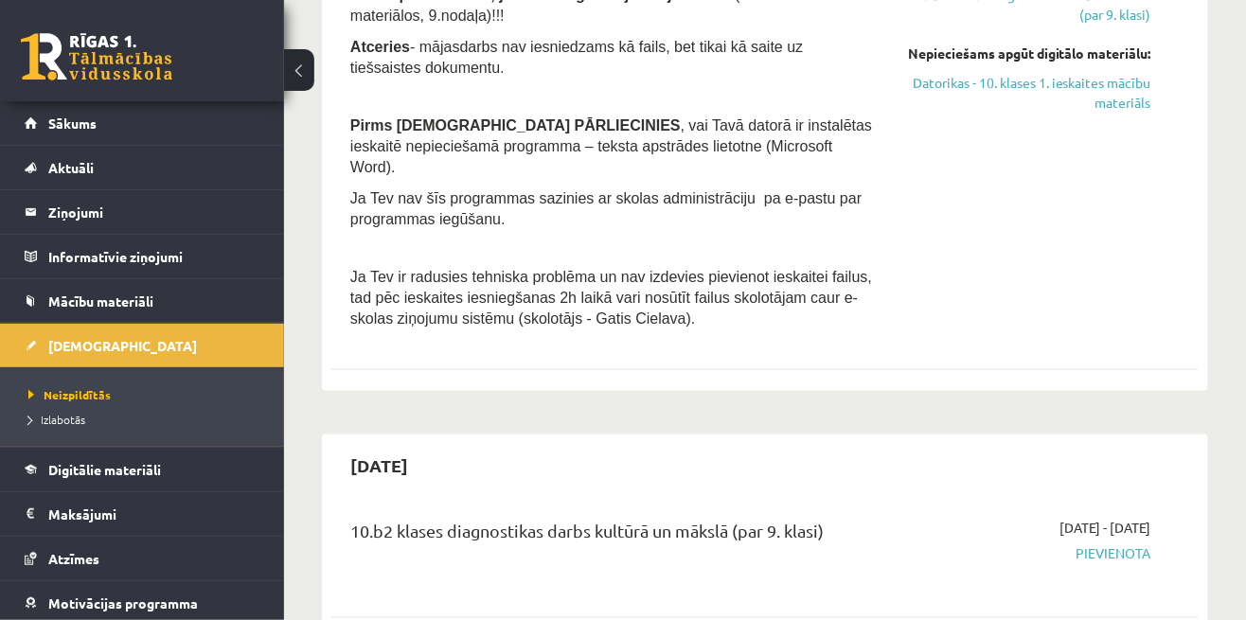
scroll to position [673, 0]
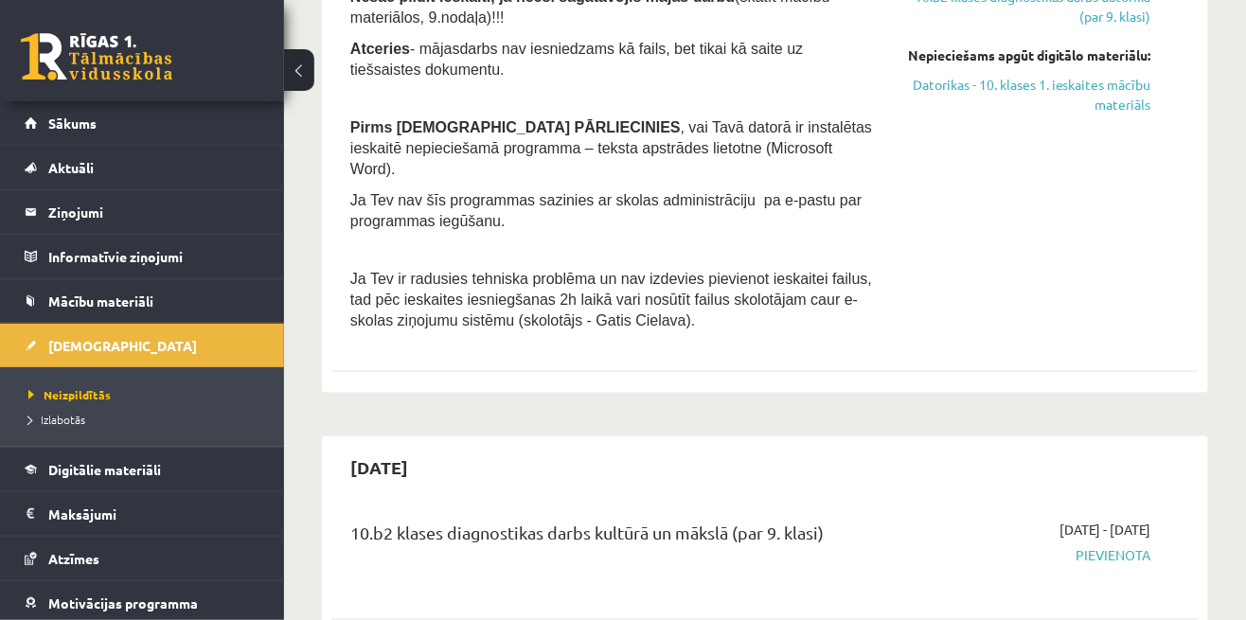
click at [1113, 546] on span "Pievienota" at bounding box center [1027, 556] width 248 height 20
click at [1107, 546] on span "Pievienota" at bounding box center [1027, 556] width 248 height 20
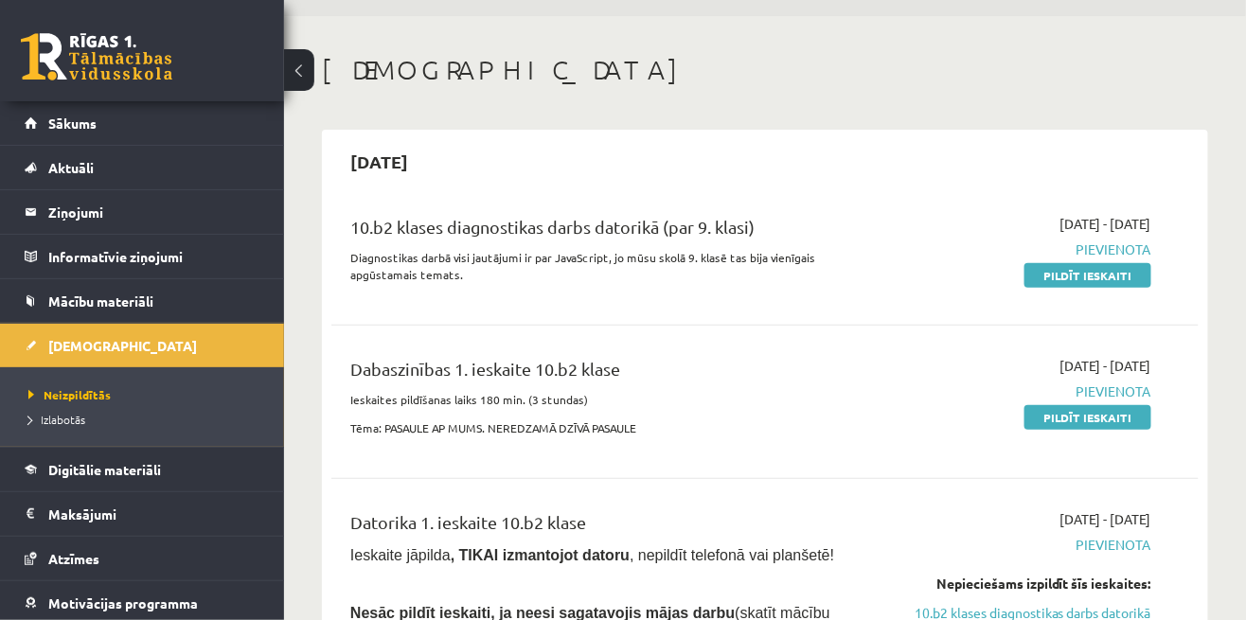
scroll to position [53, 0]
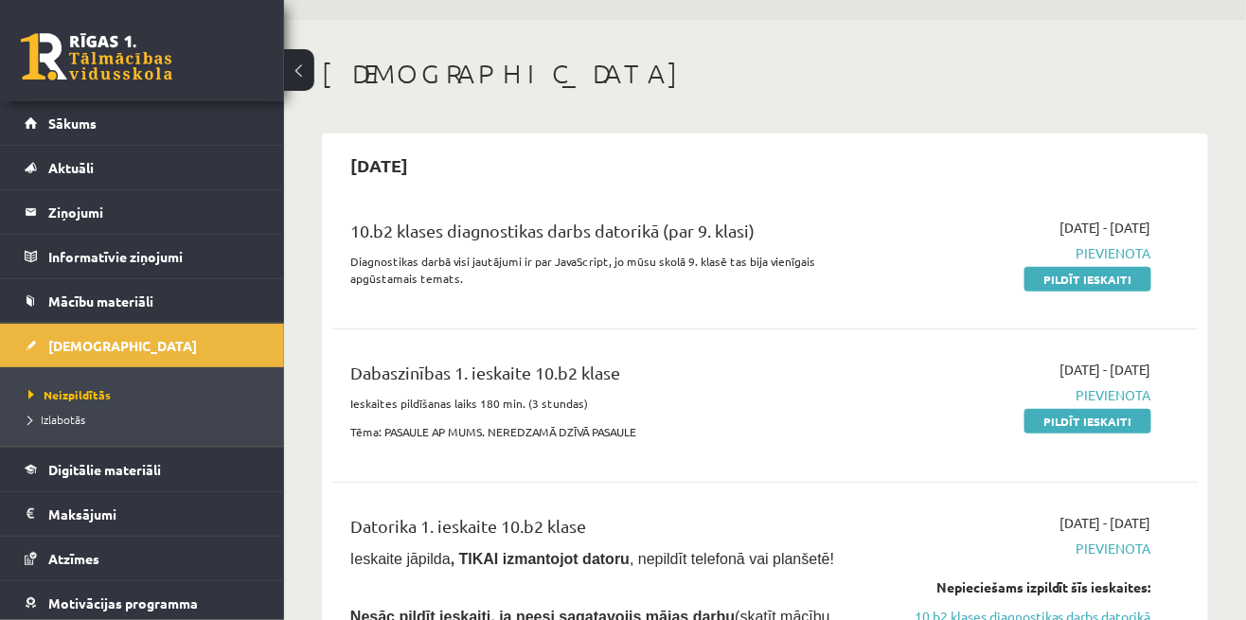
click at [1114, 272] on link "Pildīt ieskaiti" at bounding box center [1088, 279] width 127 height 25
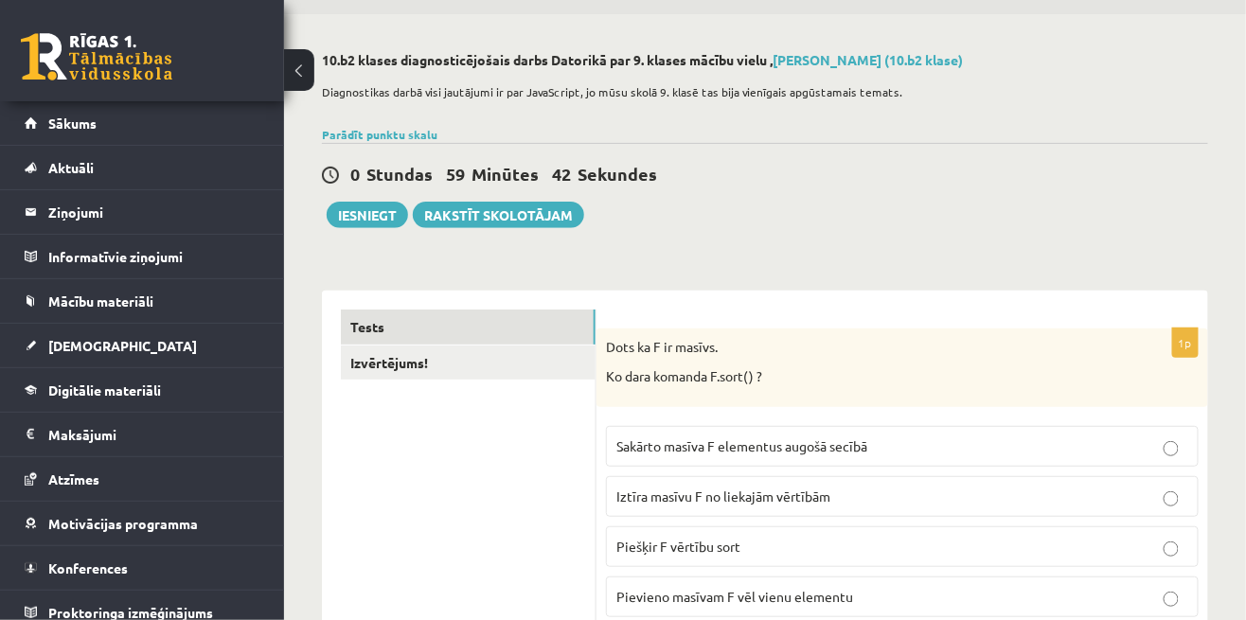
scroll to position [62, 0]
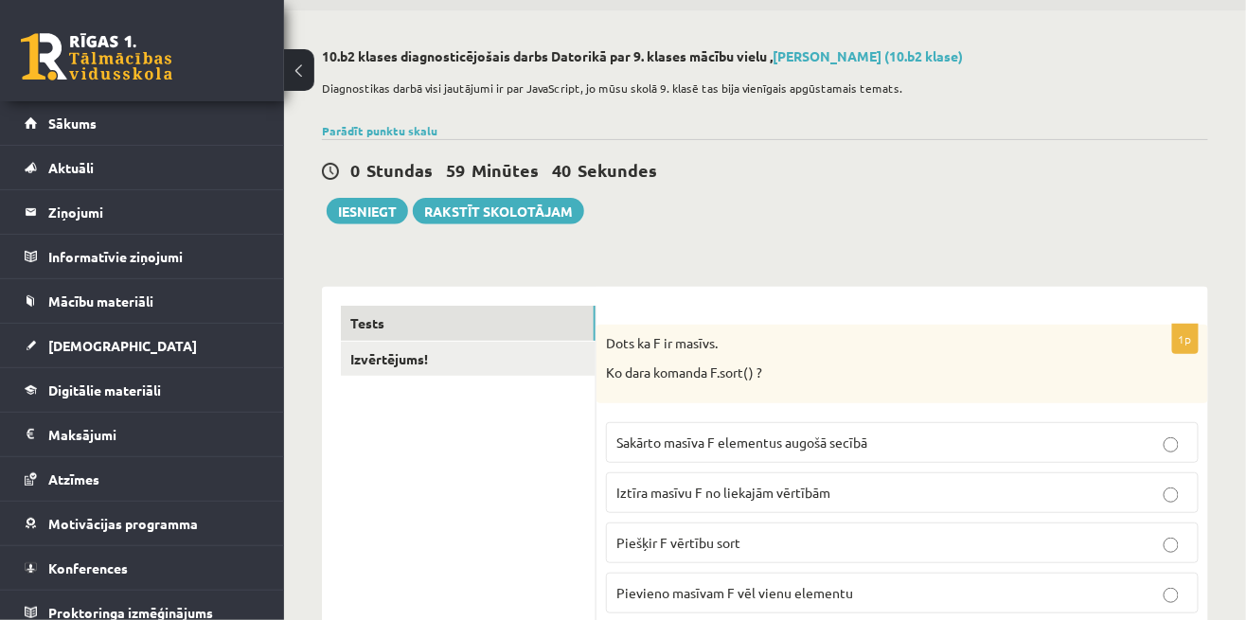
click at [1105, 533] on p "Piešķir F vērtību sort" at bounding box center [902, 543] width 572 height 20
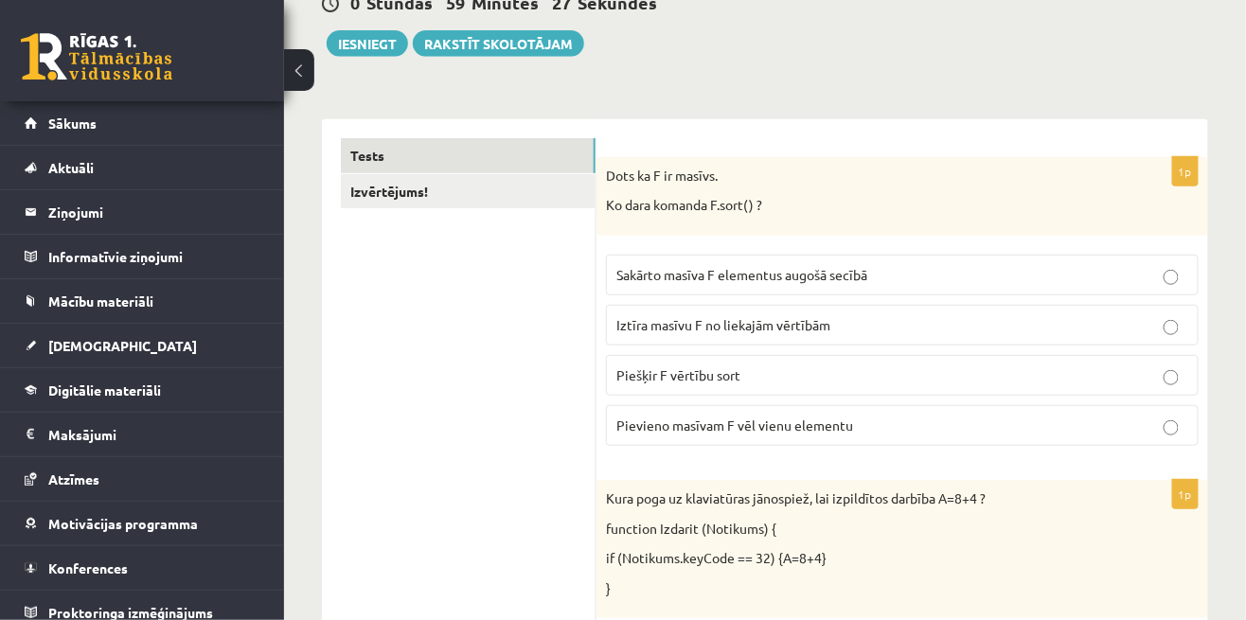
scroll to position [224, 0]
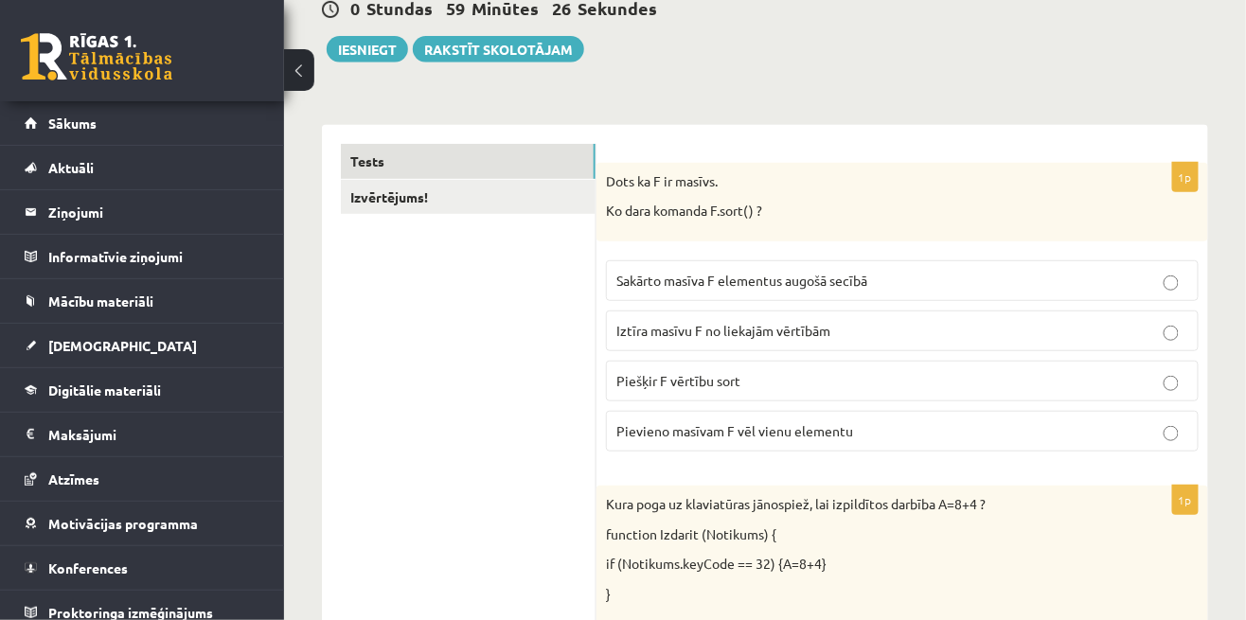
click at [450, 197] on link "Izvērtējums!" at bounding box center [468, 197] width 255 height 35
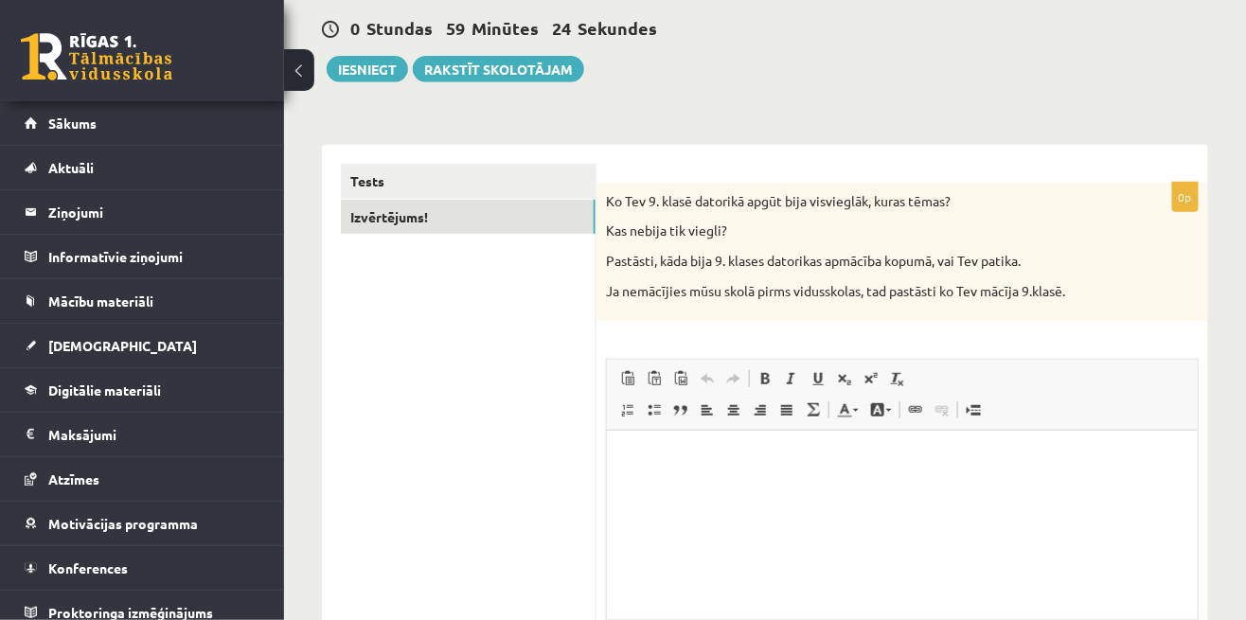
scroll to position [0, 0]
click at [1080, 488] on html at bounding box center [901, 459] width 591 height 58
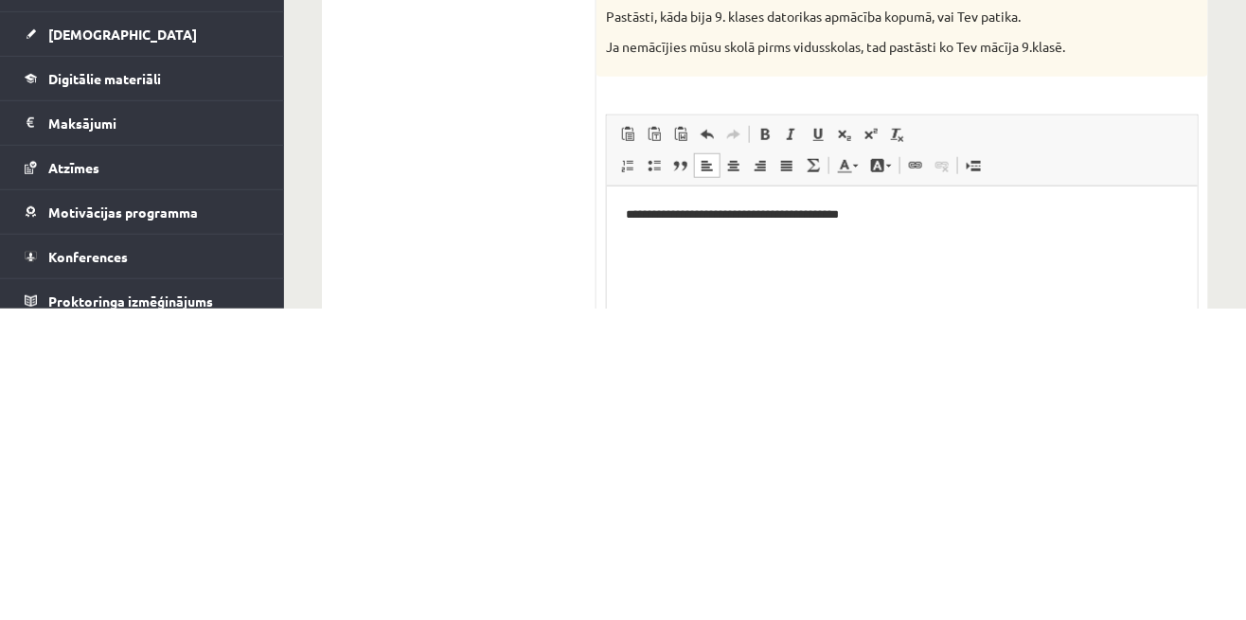
scroll to position [139, 0]
click at [772, 214] on p "**********" at bounding box center [902, 213] width 555 height 20
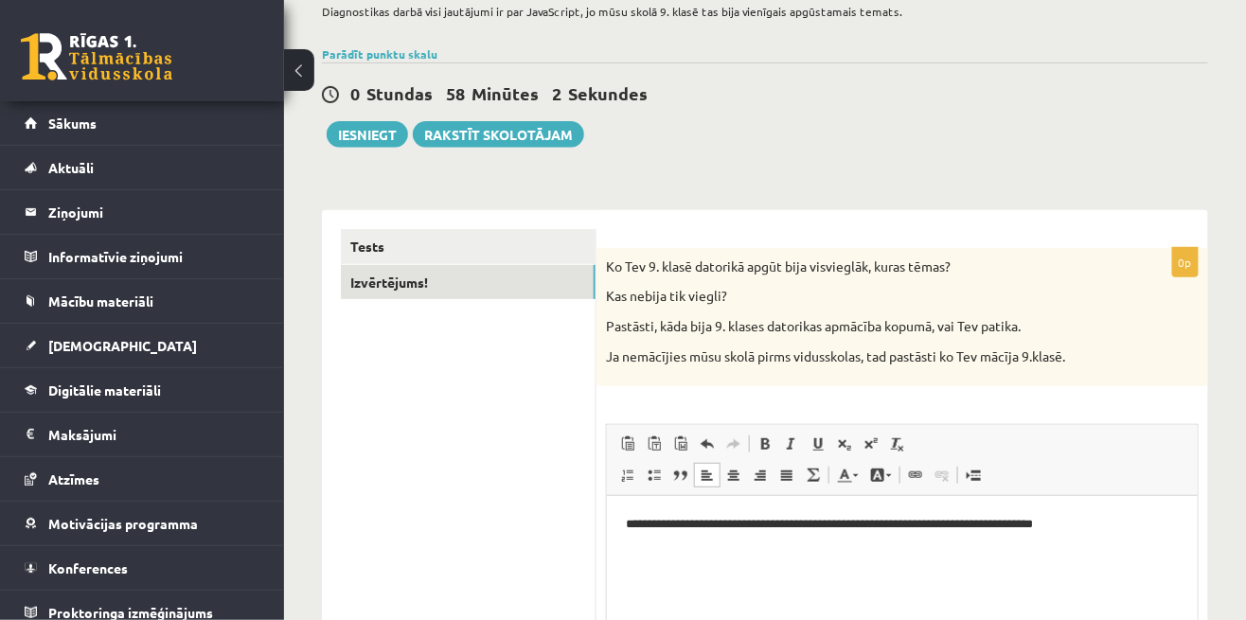
click at [381, 233] on link "Tests" at bounding box center [468, 246] width 255 height 35
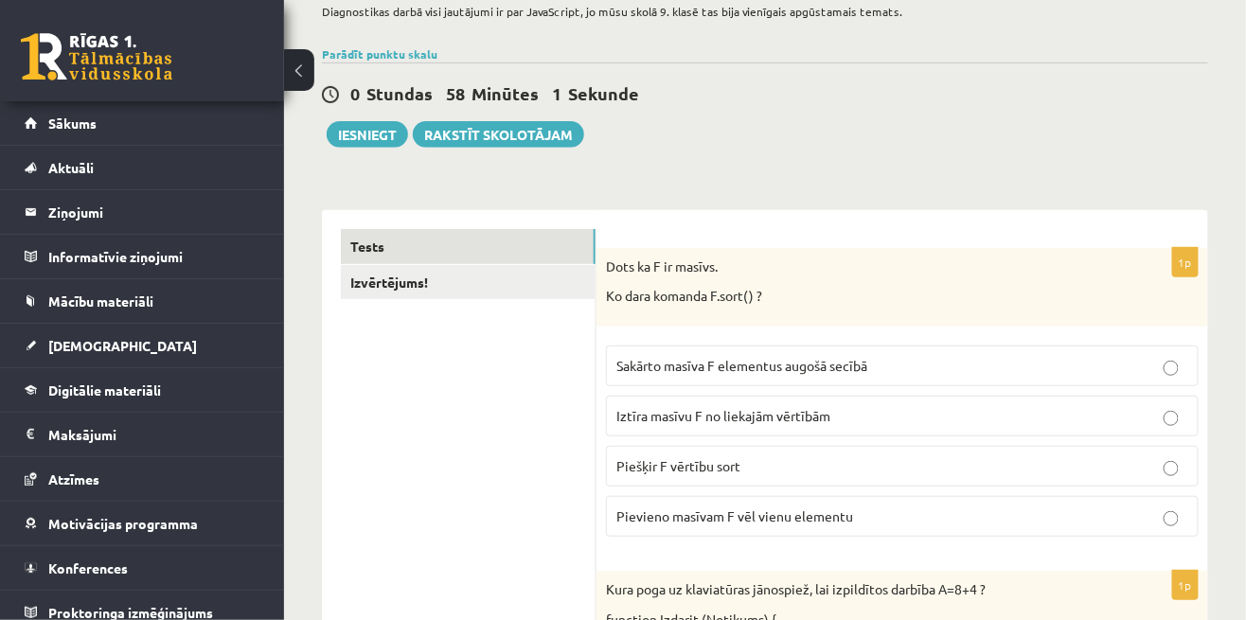
click at [381, 285] on link "Izvērtējums!" at bounding box center [468, 282] width 255 height 35
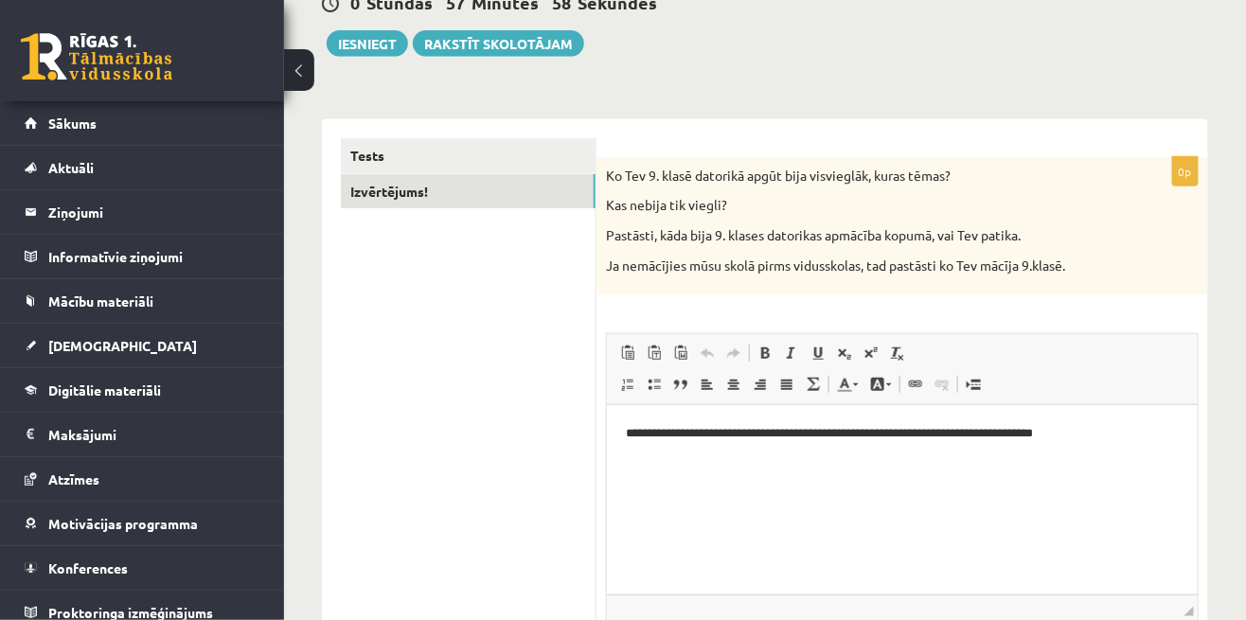
scroll to position [302, 0]
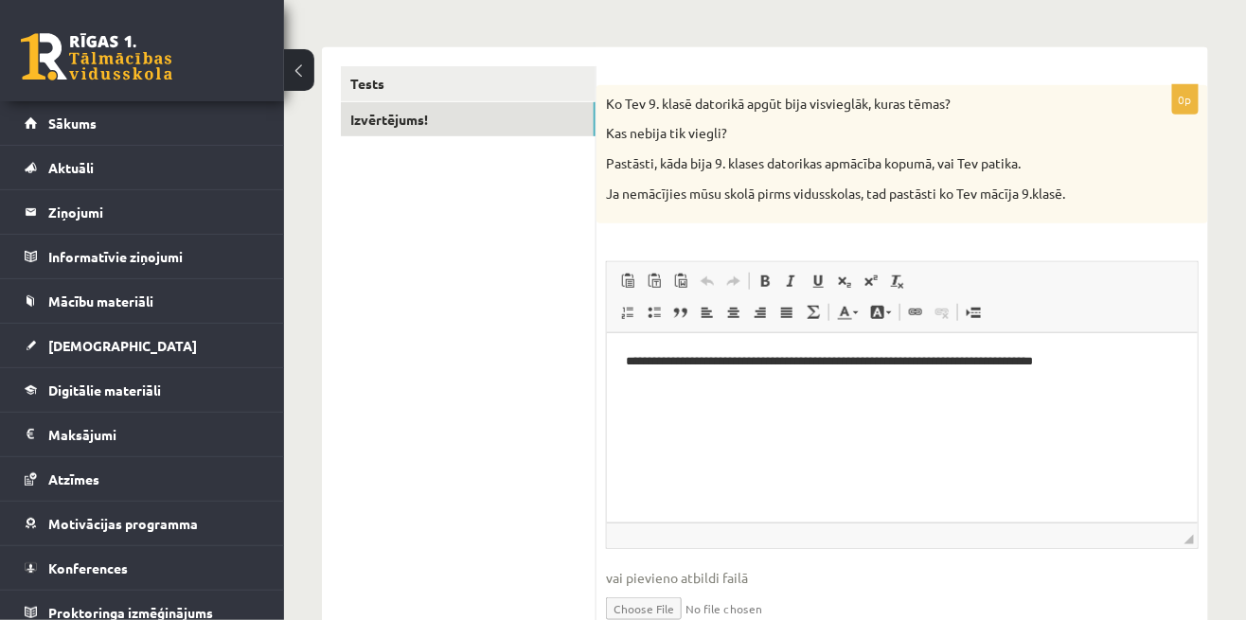
click at [368, 73] on link "Tests" at bounding box center [468, 83] width 255 height 35
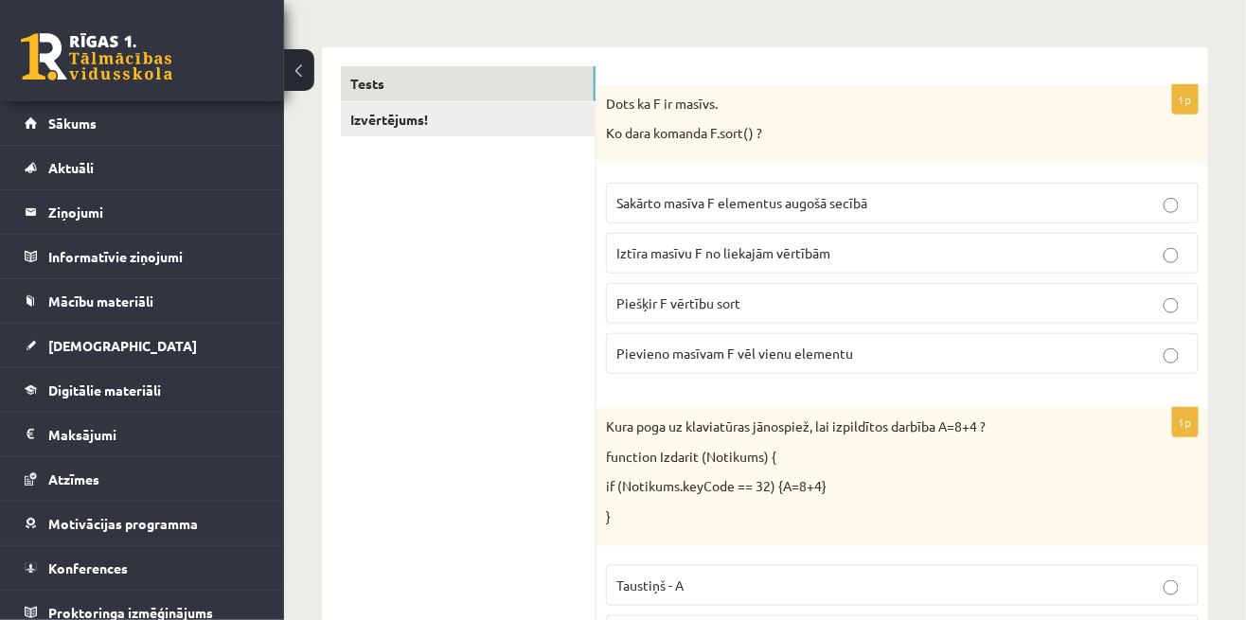
click at [375, 118] on link "Izvērtējums!" at bounding box center [468, 119] width 255 height 35
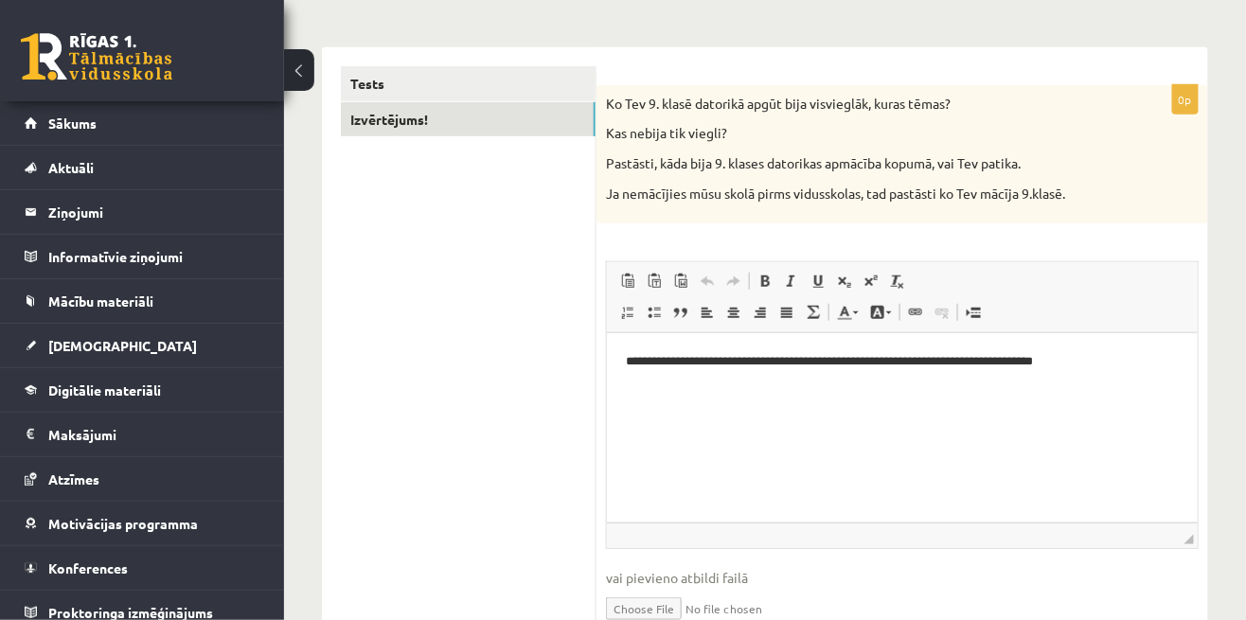
scroll to position [0, 0]
click at [379, 80] on link "Tests" at bounding box center [468, 83] width 255 height 35
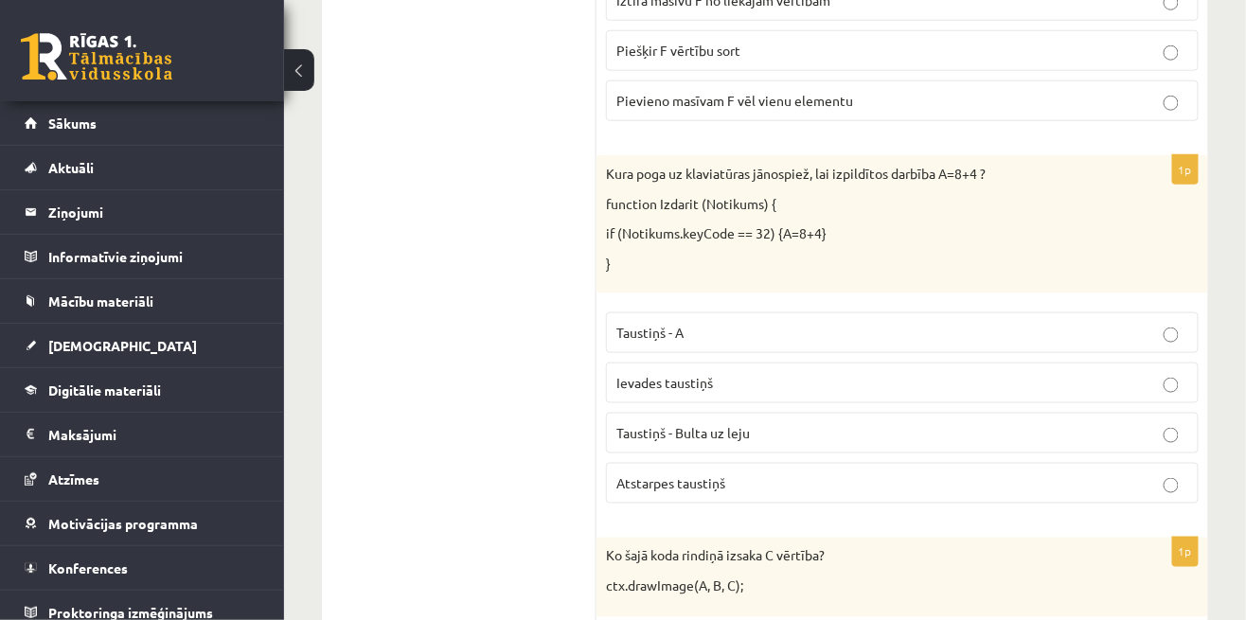
scroll to position [550, 0]
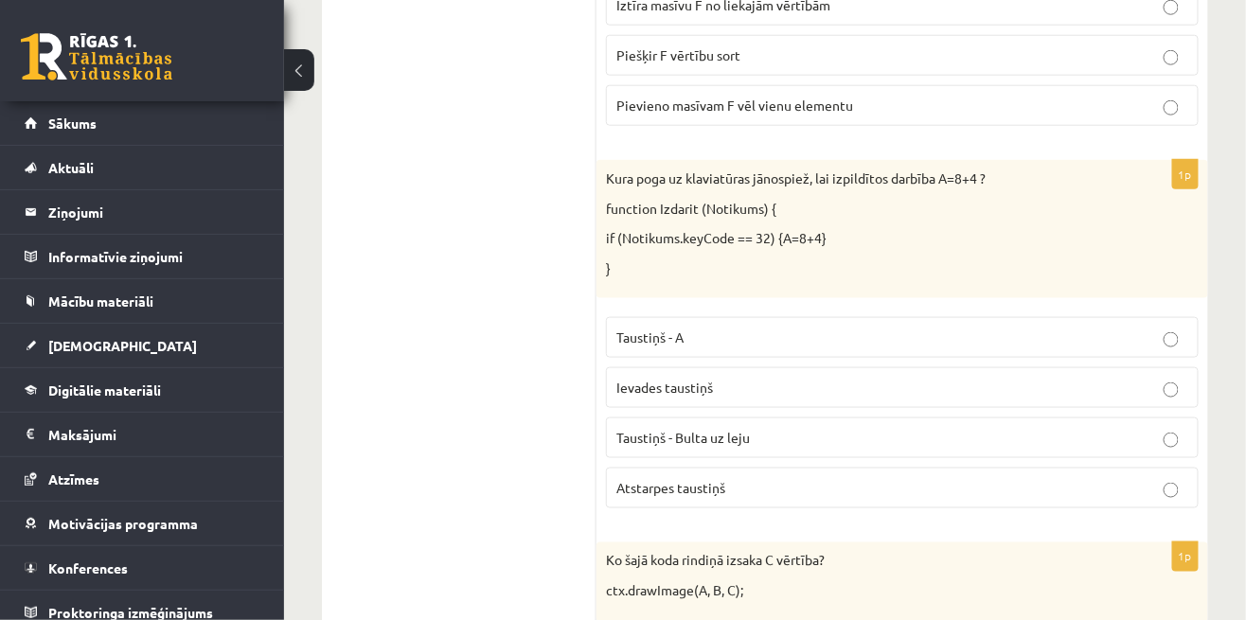
click at [1083, 428] on p "Taustiņš - Bulta uz leju" at bounding box center [902, 438] width 572 height 20
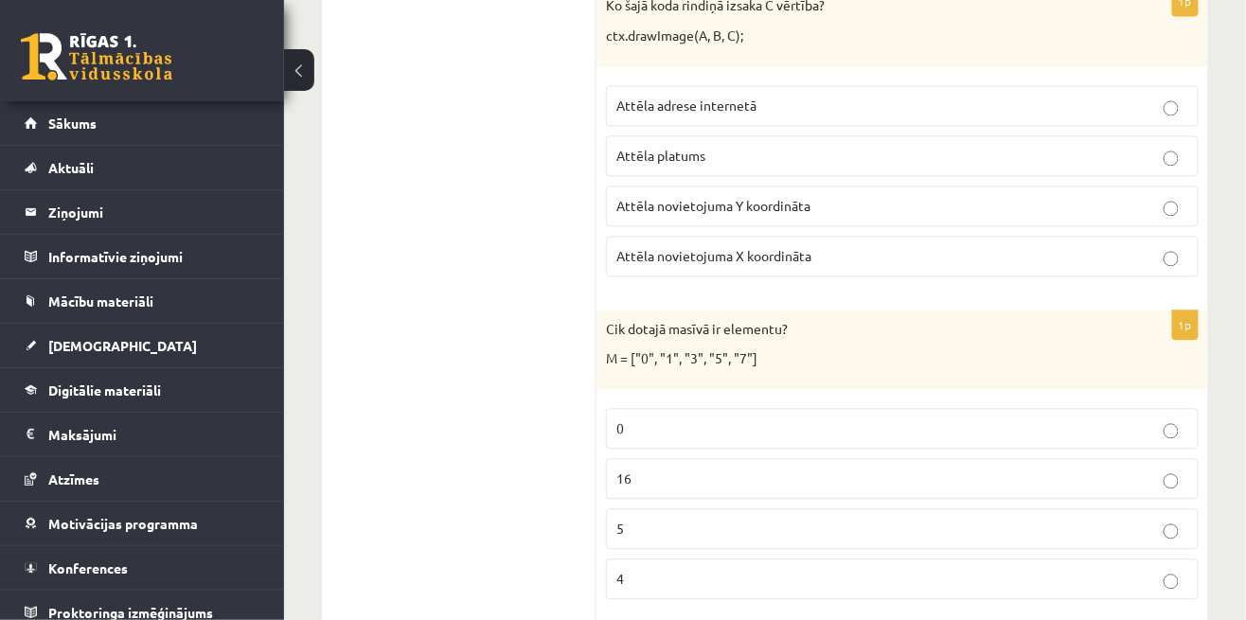
scroll to position [1108, 0]
click at [1091, 467] on p "16" at bounding box center [902, 477] width 572 height 20
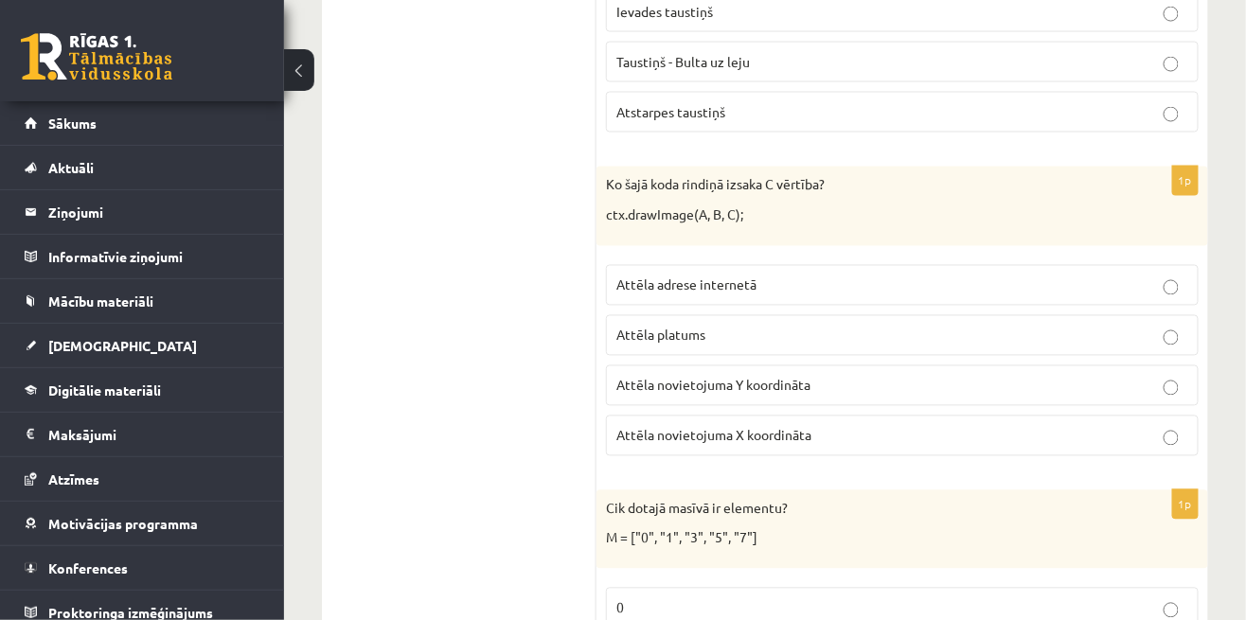
scroll to position [909, 0]
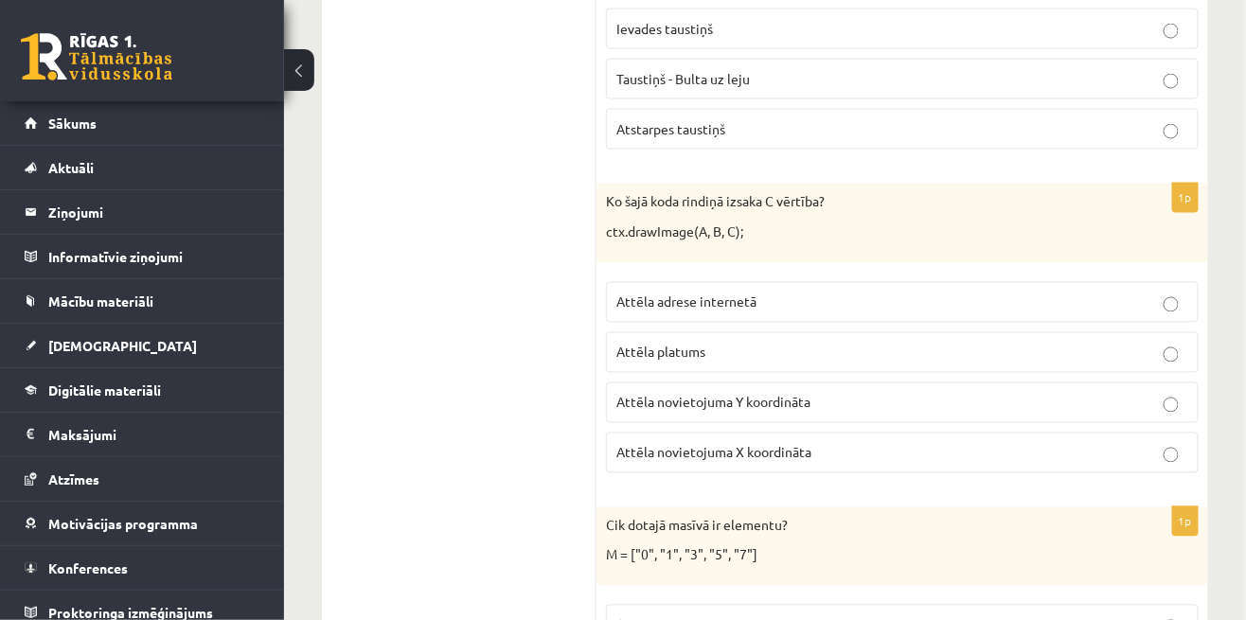
click at [1039, 433] on label "Attēla novietojuma X koordināta" at bounding box center [902, 453] width 593 height 41
click at [1059, 443] on p "Attēla novietojuma X koordināta" at bounding box center [902, 453] width 572 height 20
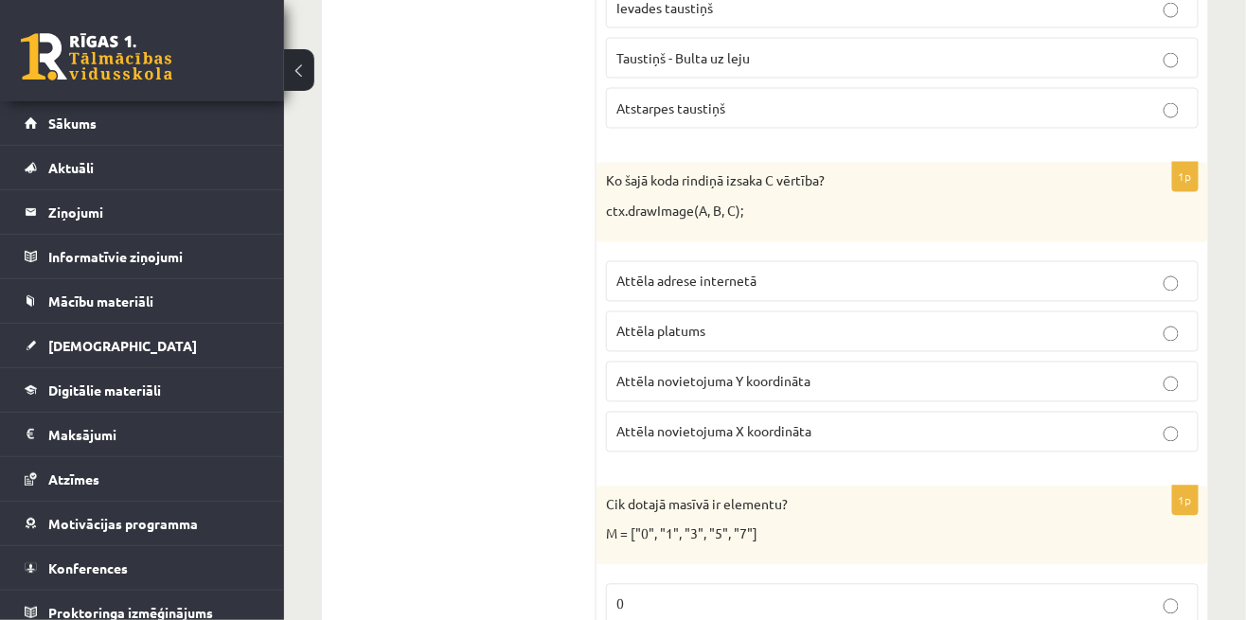
scroll to position [927, 0]
click at [1126, 314] on label "Attēla platums" at bounding box center [902, 334] width 593 height 41
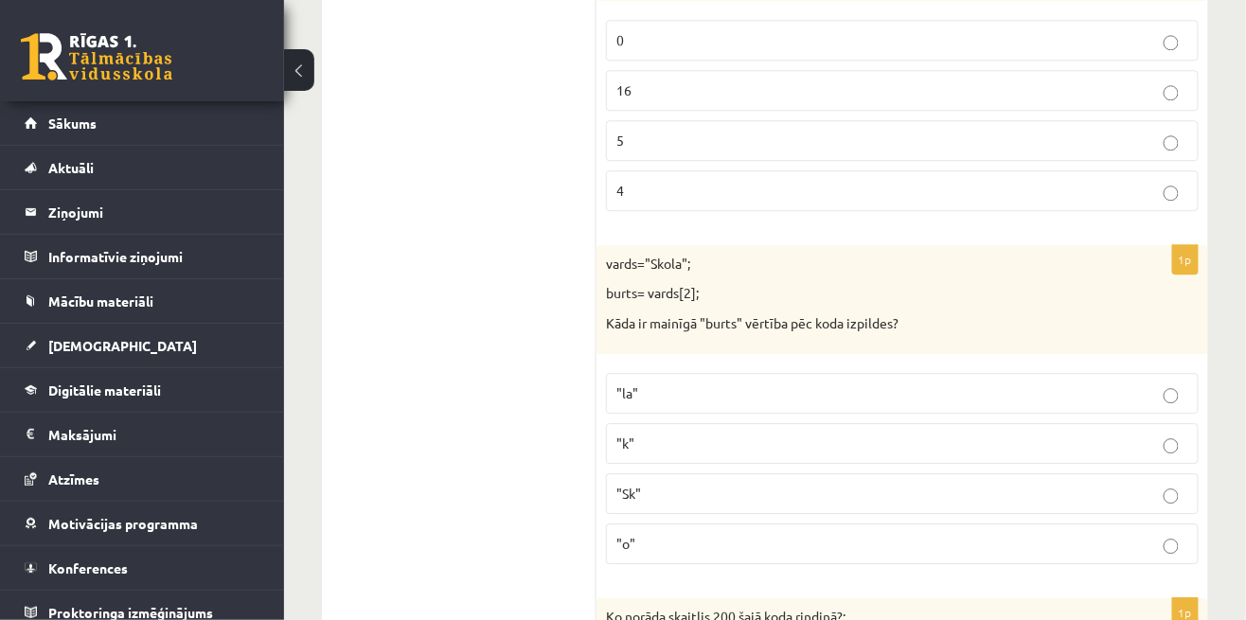
scroll to position [1492, 0]
click at [1132, 436] on p ""k"" at bounding box center [902, 446] width 572 height 20
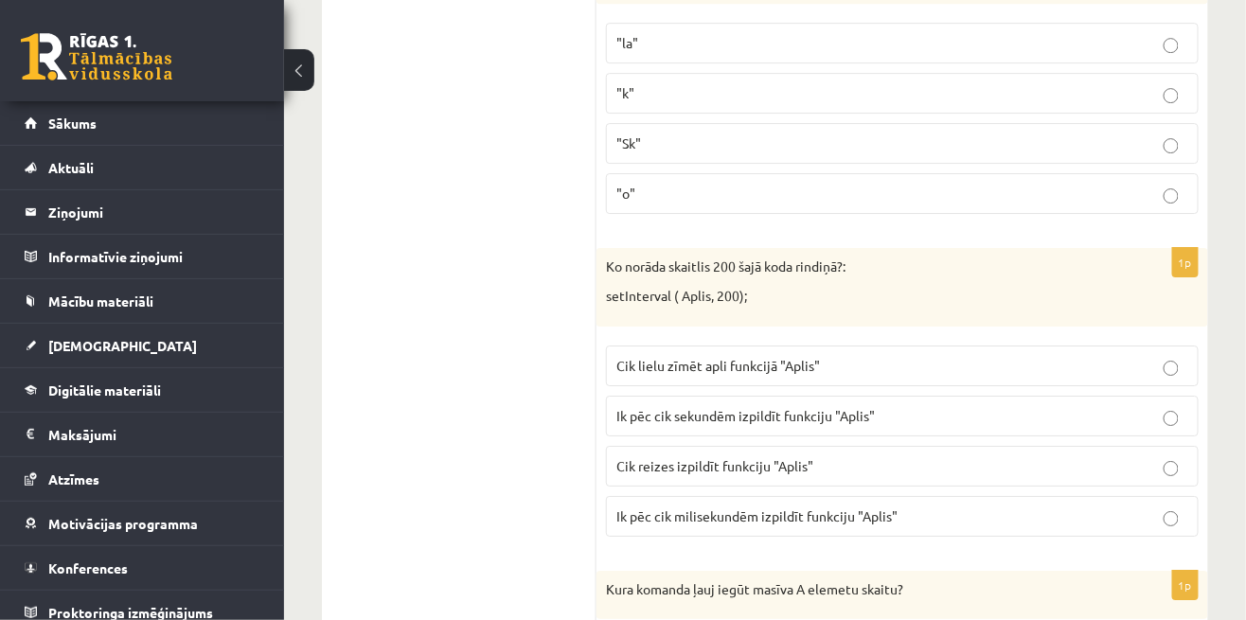
scroll to position [1849, 0]
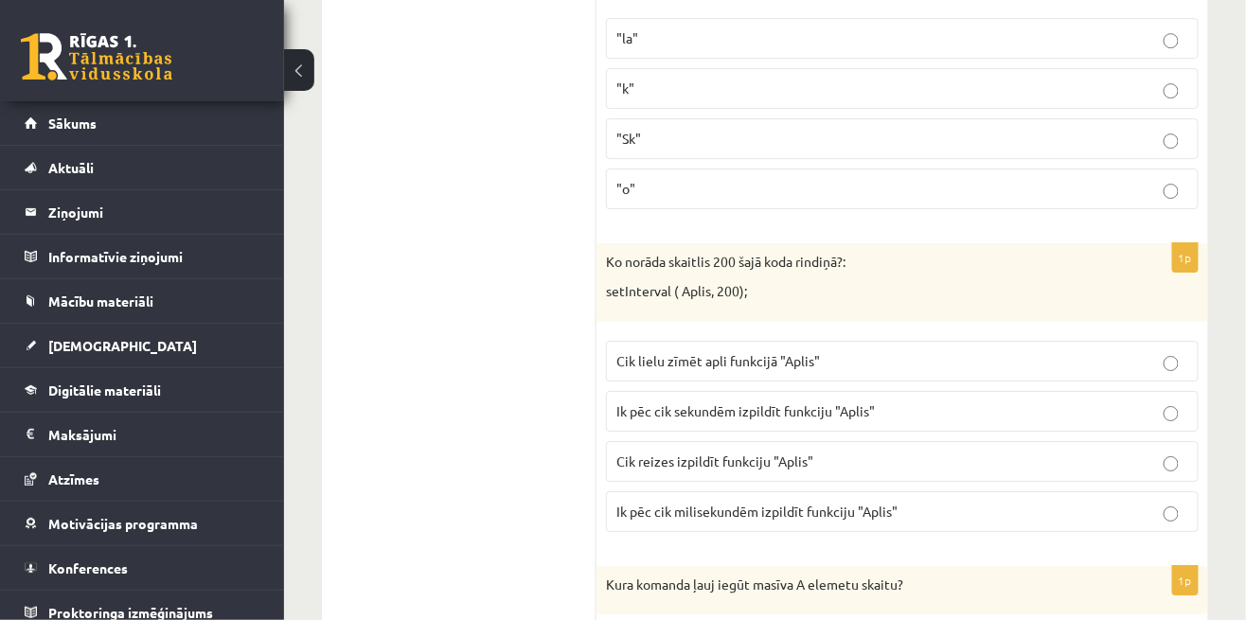
click at [1088, 452] on p "Cik reizes izpildīt funkciju "Aplis"" at bounding box center [902, 462] width 572 height 20
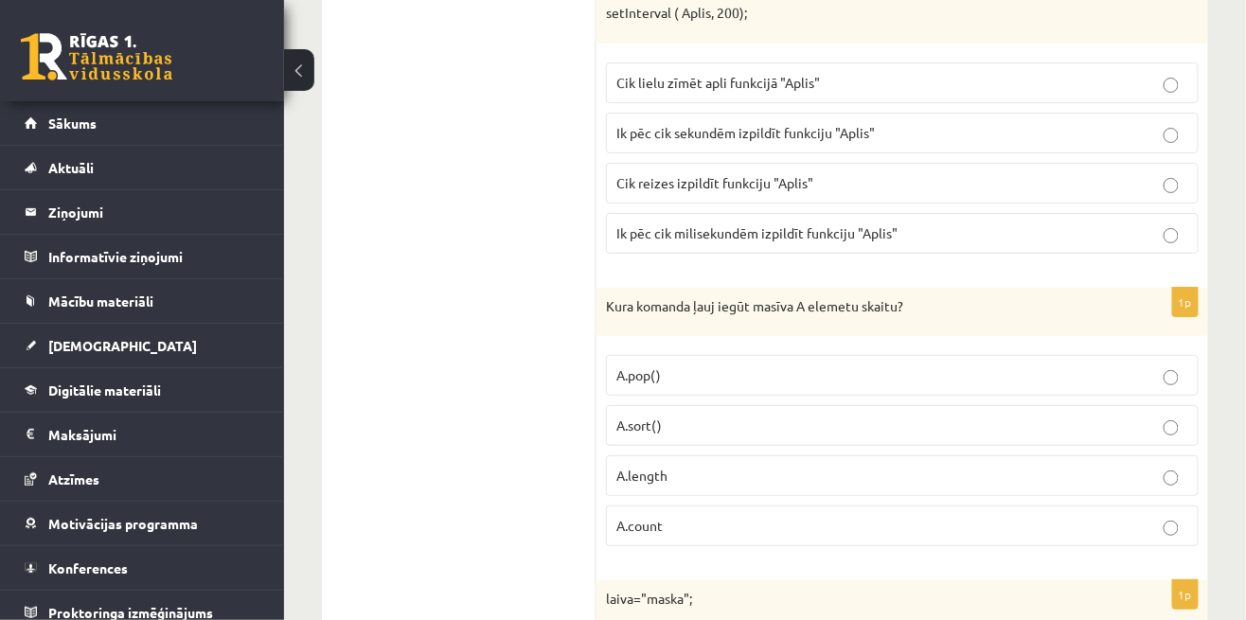
scroll to position [2130, 0]
click at [1112, 403] on label "A.sort()" at bounding box center [902, 423] width 593 height 41
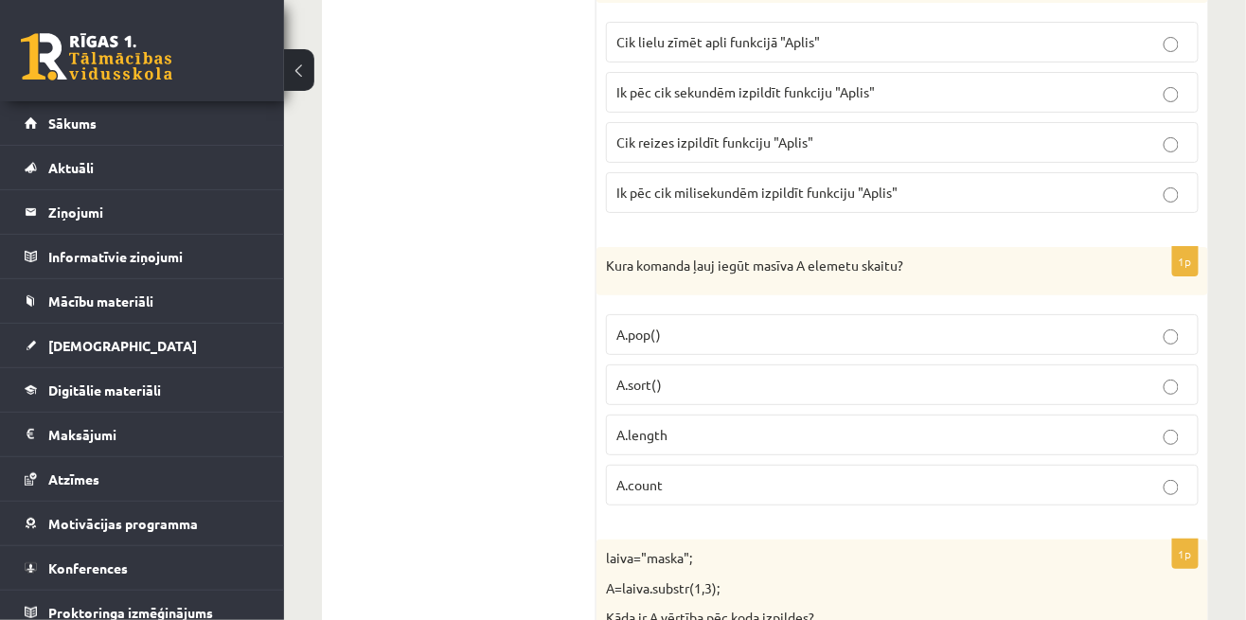
scroll to position [2170, 0]
click at [1112, 423] on p "A.length" at bounding box center [902, 433] width 572 height 20
click at [1087, 473] on p "A.count" at bounding box center [902, 483] width 572 height 20
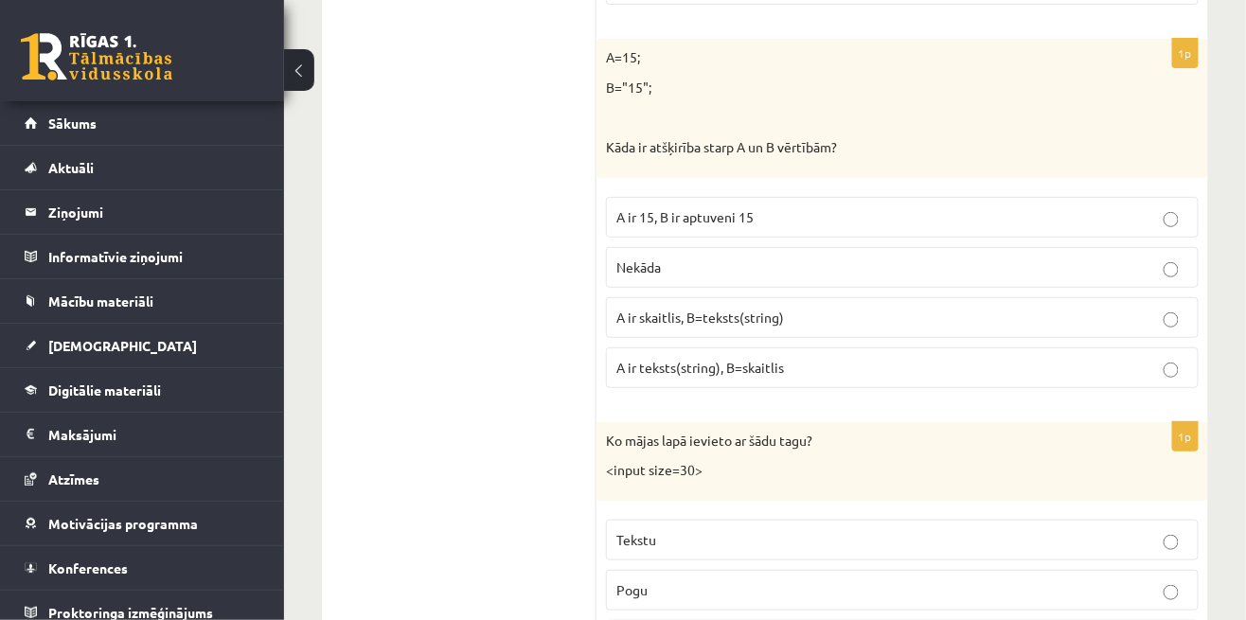
scroll to position [9503, 0]
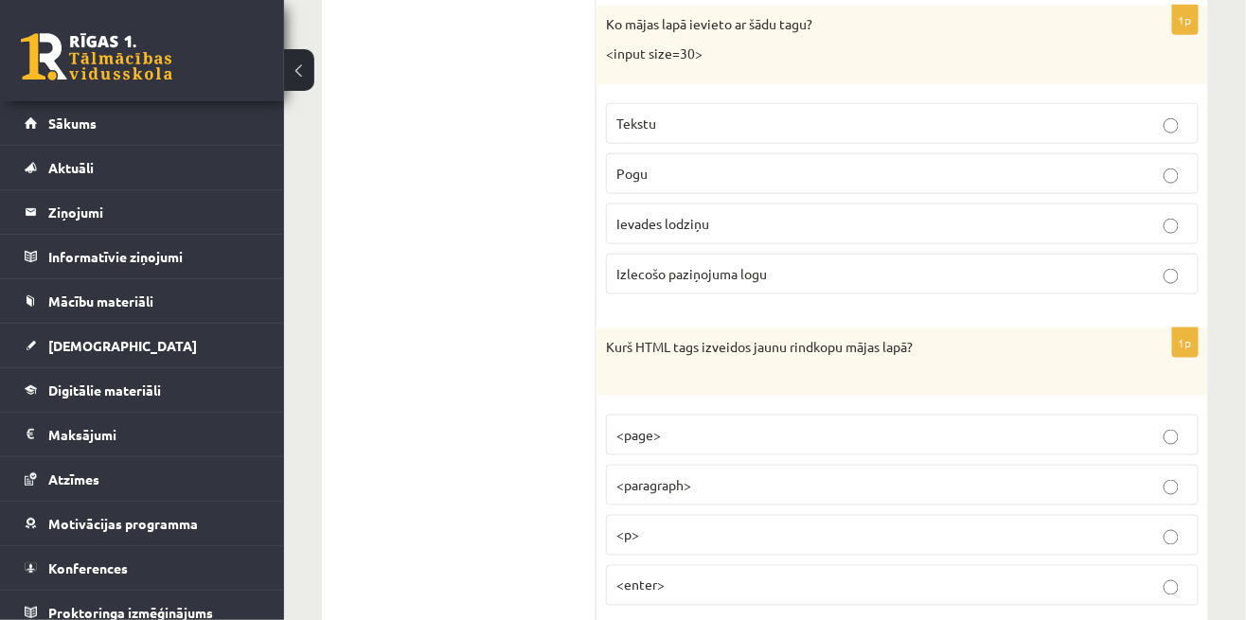
scroll to position [9303, 0]
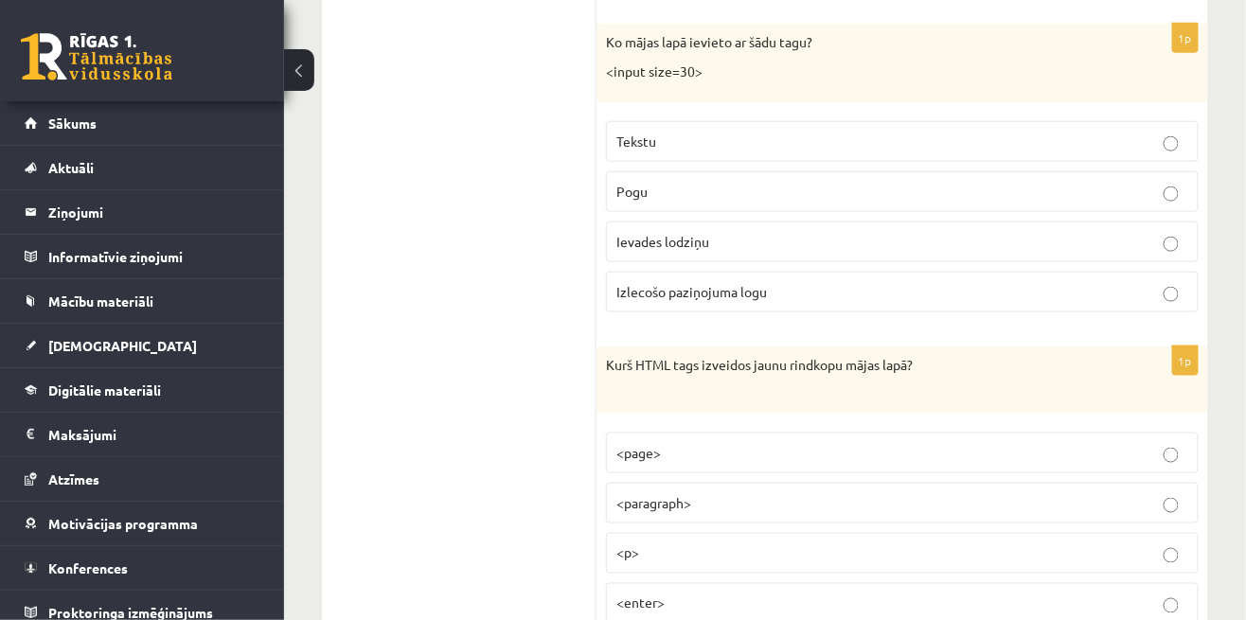
click at [1089, 443] on p "<page>" at bounding box center [902, 453] width 572 height 20
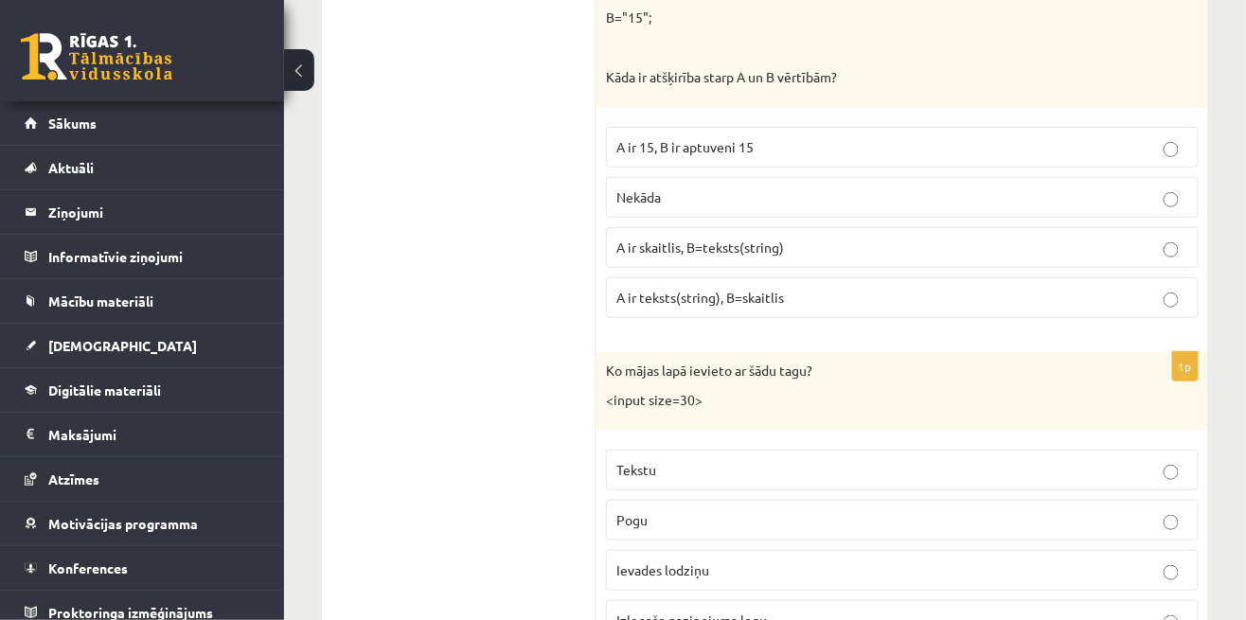
scroll to position [8975, 0]
click at [1123, 450] on label "Tekstu" at bounding box center [902, 470] width 593 height 41
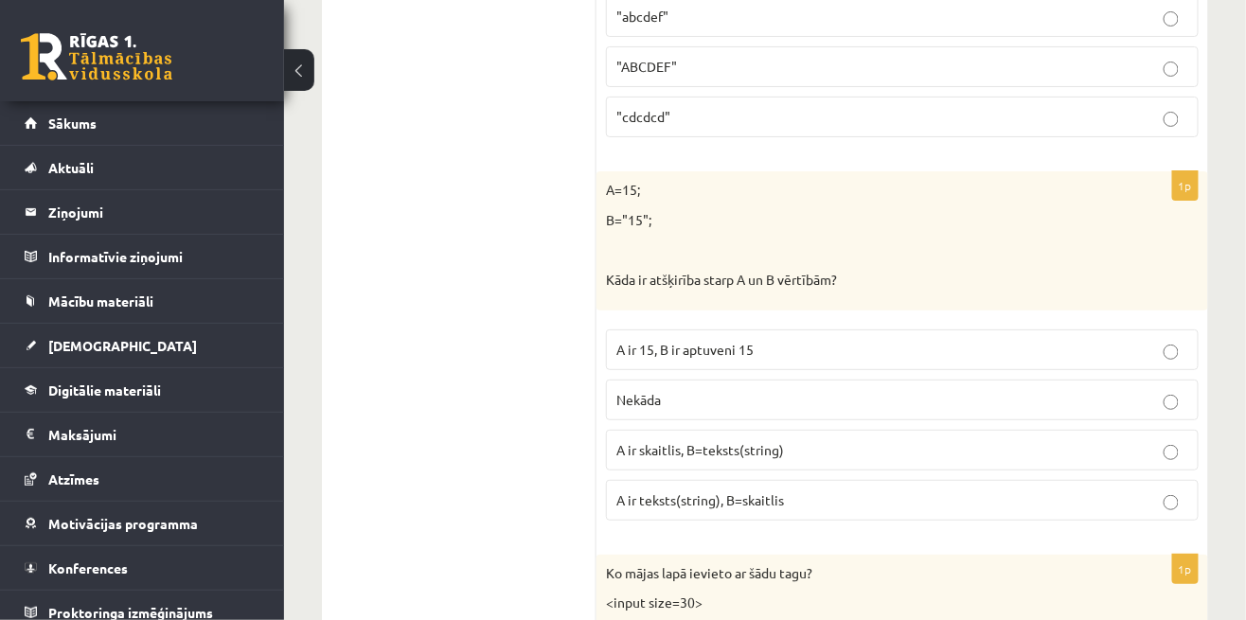
scroll to position [8757, 0]
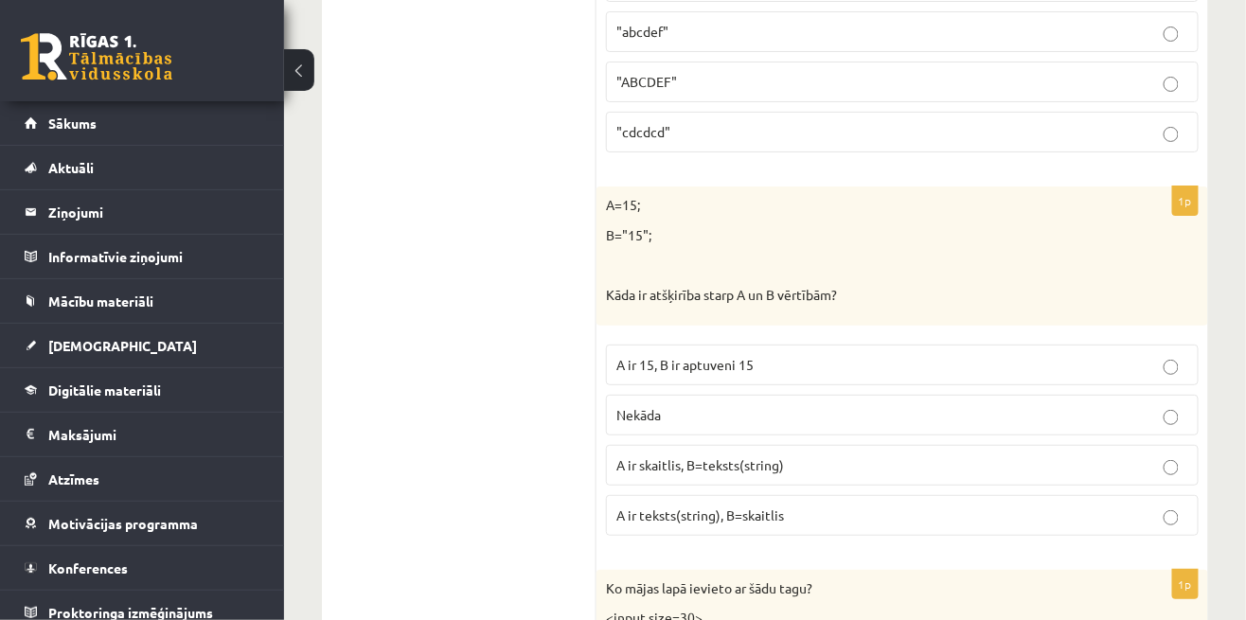
click at [1114, 405] on p "Nekāda" at bounding box center [902, 415] width 572 height 20
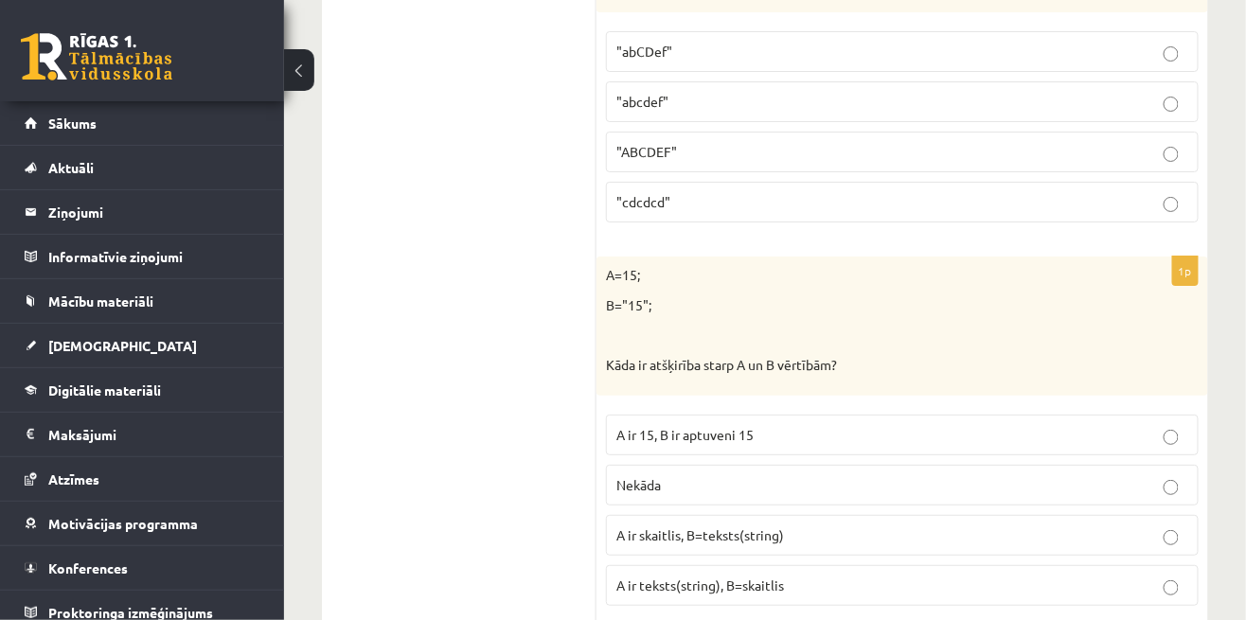
scroll to position [8689, 0]
click at [1065, 524] on p "A ir skaitlis, B=teksts(string)" at bounding box center [902, 534] width 572 height 20
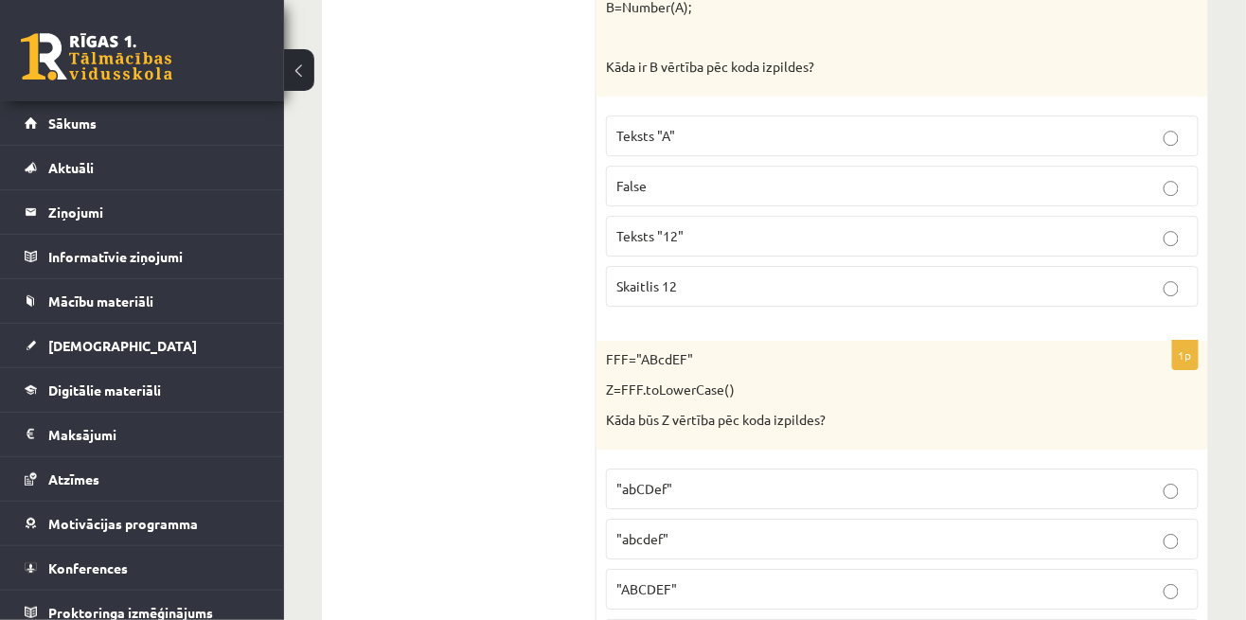
scroll to position [8248, 0]
click at [1061, 580] on p ""ABCDEF"" at bounding box center [902, 590] width 572 height 20
click at [1074, 520] on label ""abcdef"" at bounding box center [902, 540] width 593 height 41
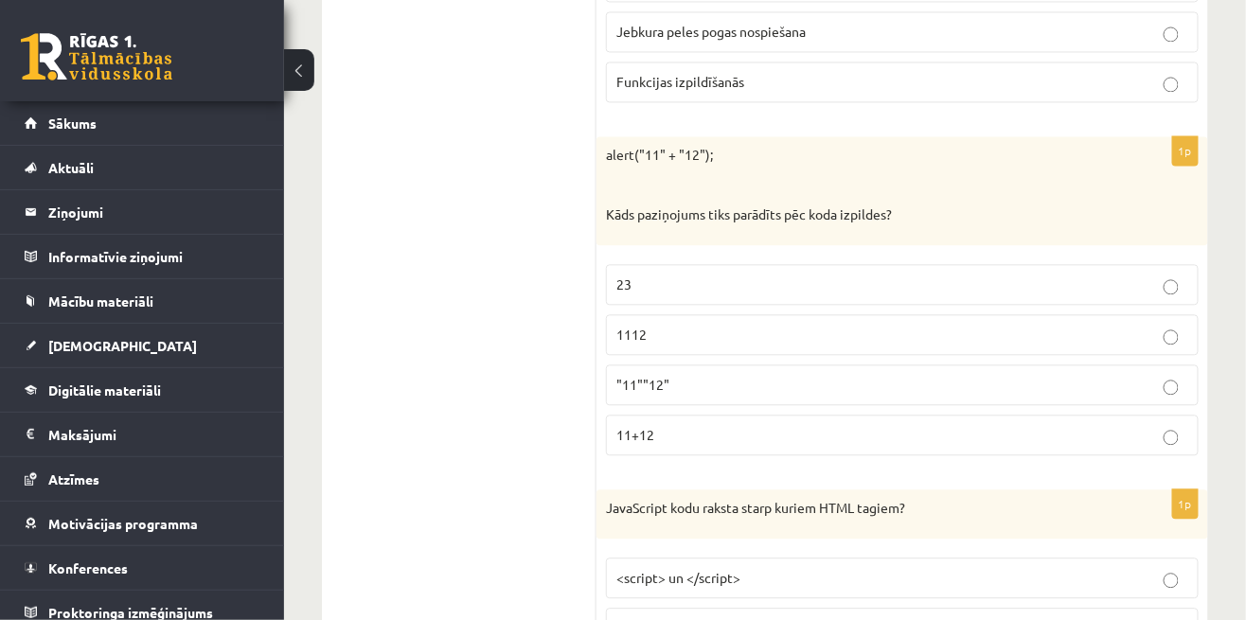
scroll to position [5529, 0]
click at [1061, 557] on label "<script> un </script>" at bounding box center [902, 577] width 593 height 41
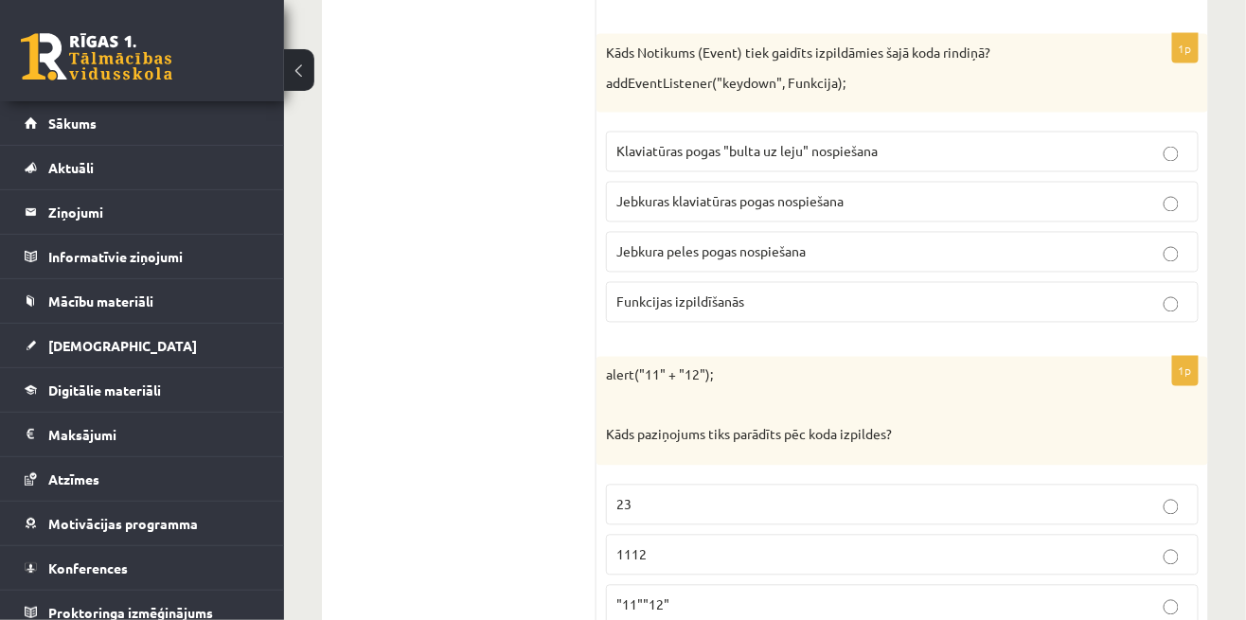
scroll to position [5308, 0]
click at [1050, 584] on label ""11""12"" at bounding box center [902, 604] width 593 height 41
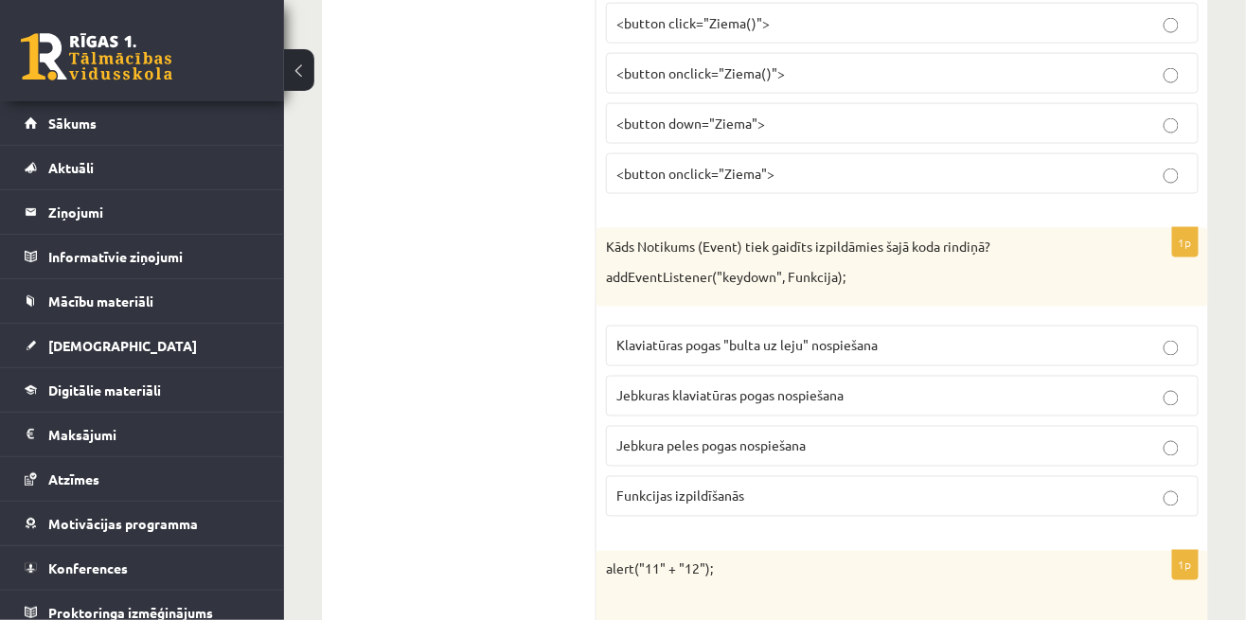
scroll to position [5105, 0]
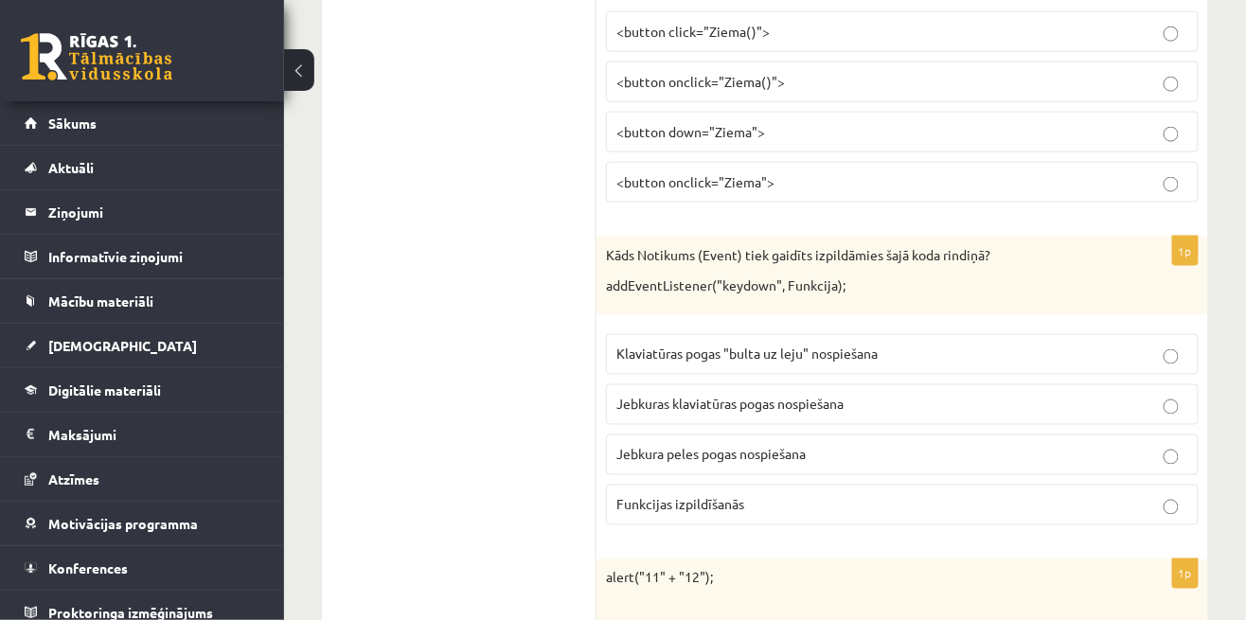
click at [1042, 495] on p "Funkcijas izpildīšanās" at bounding box center [902, 505] width 572 height 20
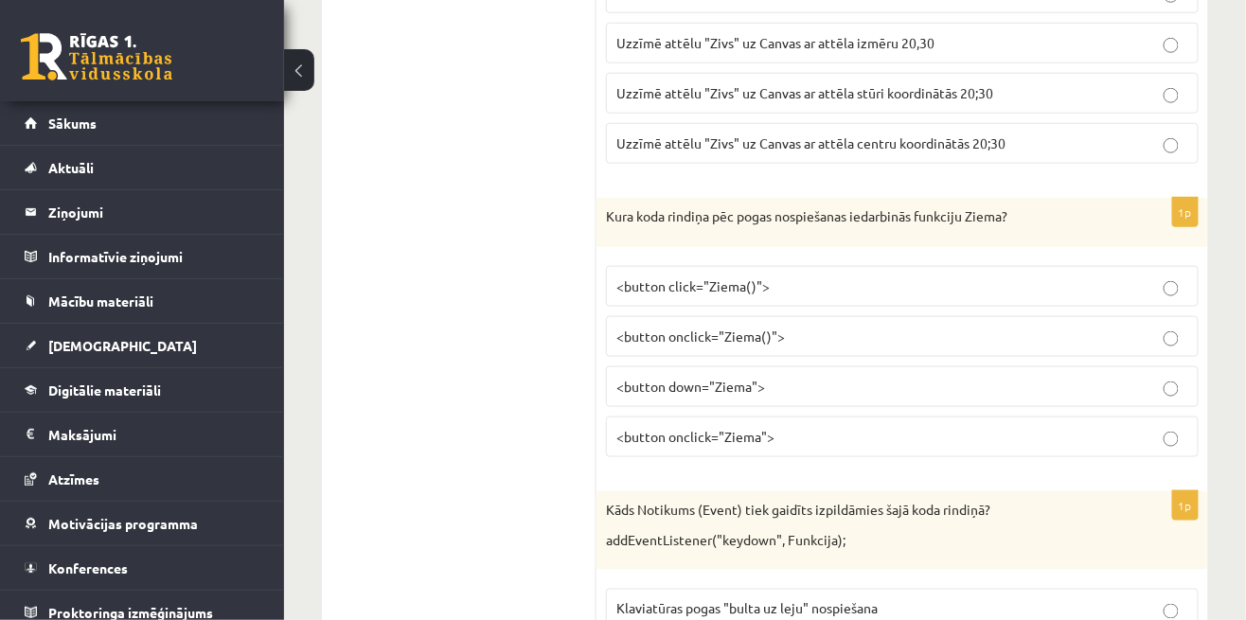
scroll to position [4831, 0]
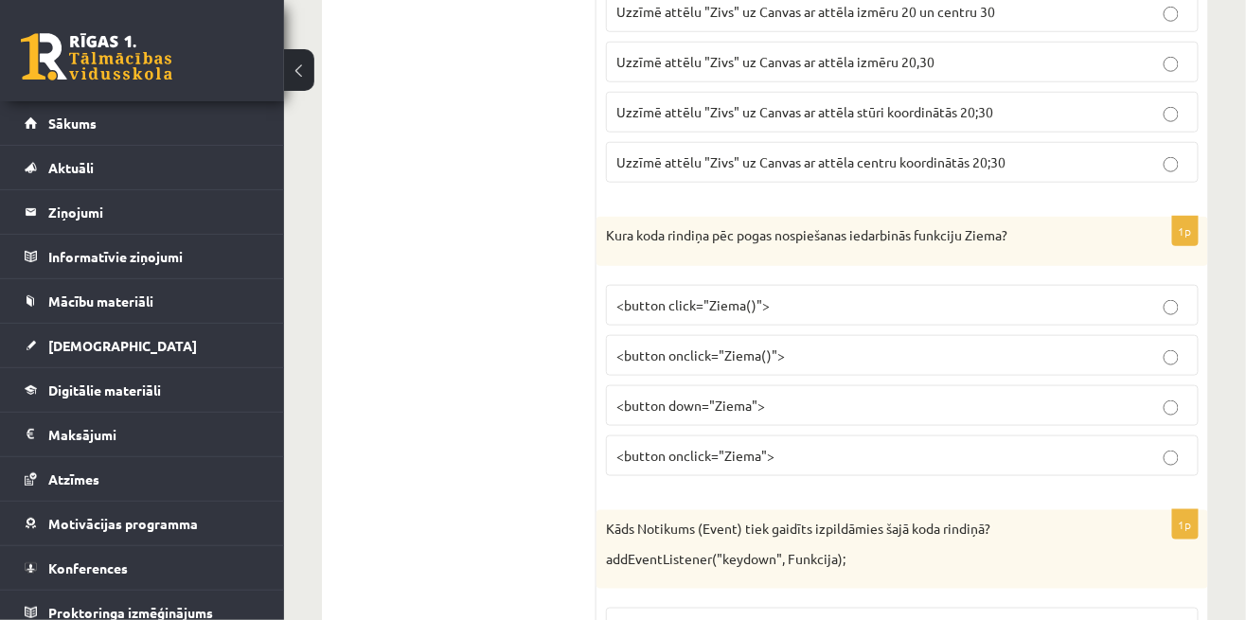
click at [1097, 385] on label "<button down="Ziema">" at bounding box center [902, 405] width 593 height 41
click at [1043, 436] on label "<button onclick="Ziema">" at bounding box center [902, 456] width 593 height 41
click at [1045, 396] on p "<button down="Ziema">" at bounding box center [902, 406] width 572 height 20
click at [1036, 436] on label "<button onclick="Ziema">" at bounding box center [902, 456] width 593 height 41
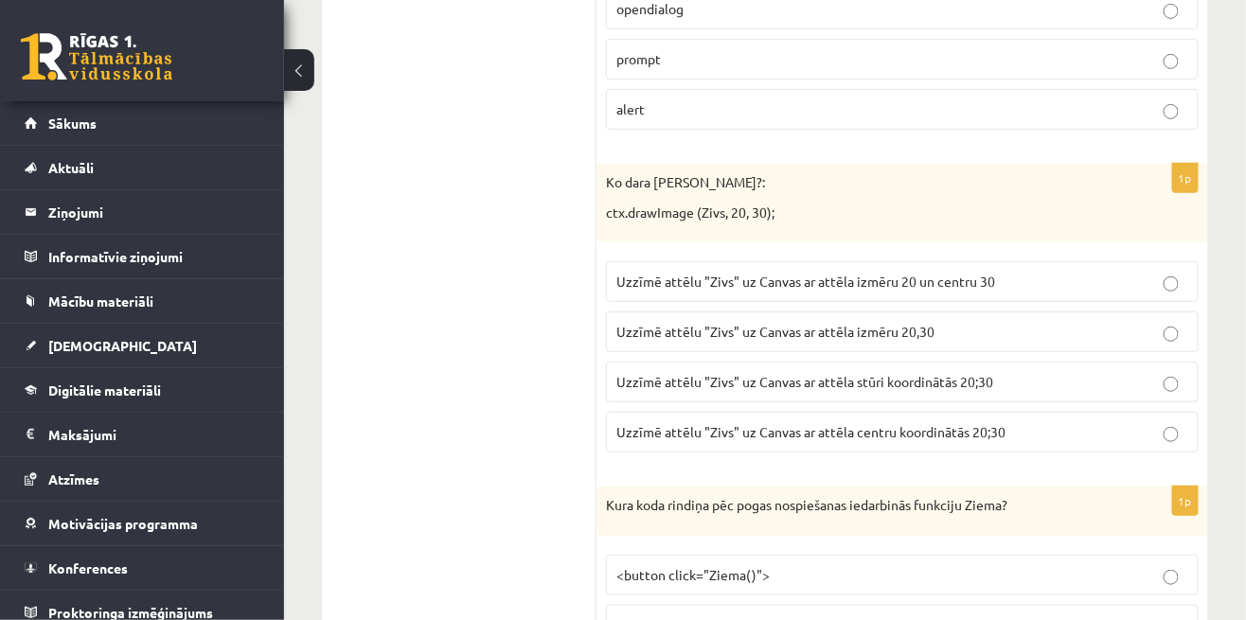
scroll to position [4556, 0]
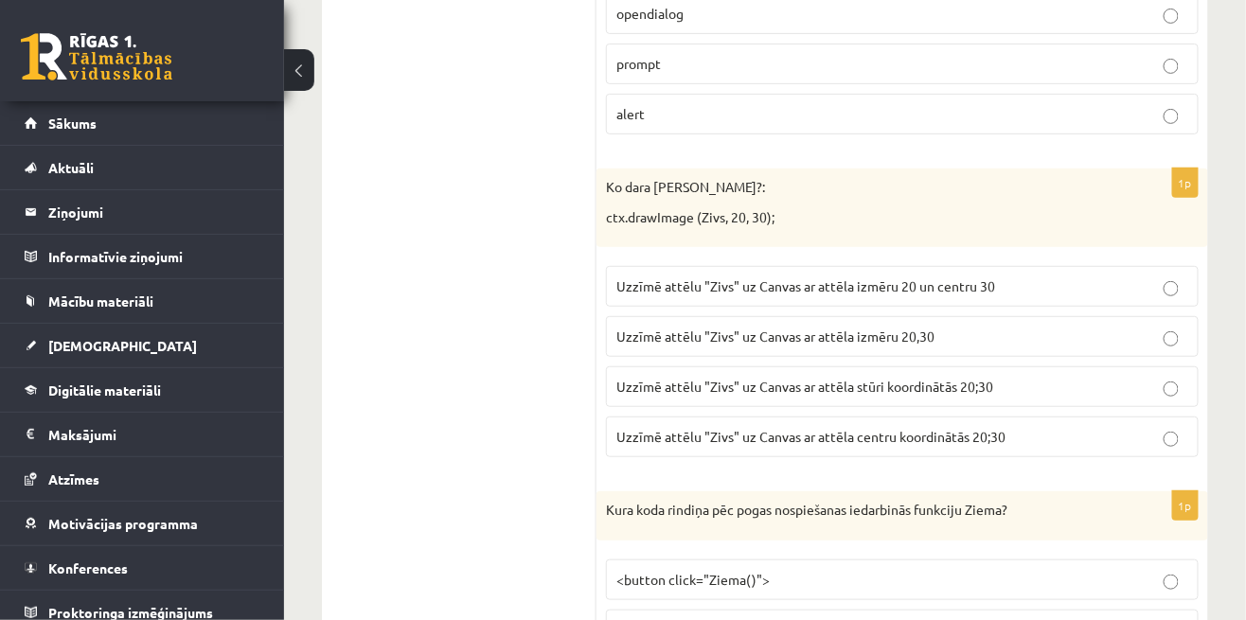
click at [1087, 377] on p "Uzzīmē attēlu "Zivs" uz Canvas ar attēla stūri koordinātās 20;30" at bounding box center [902, 387] width 572 height 20
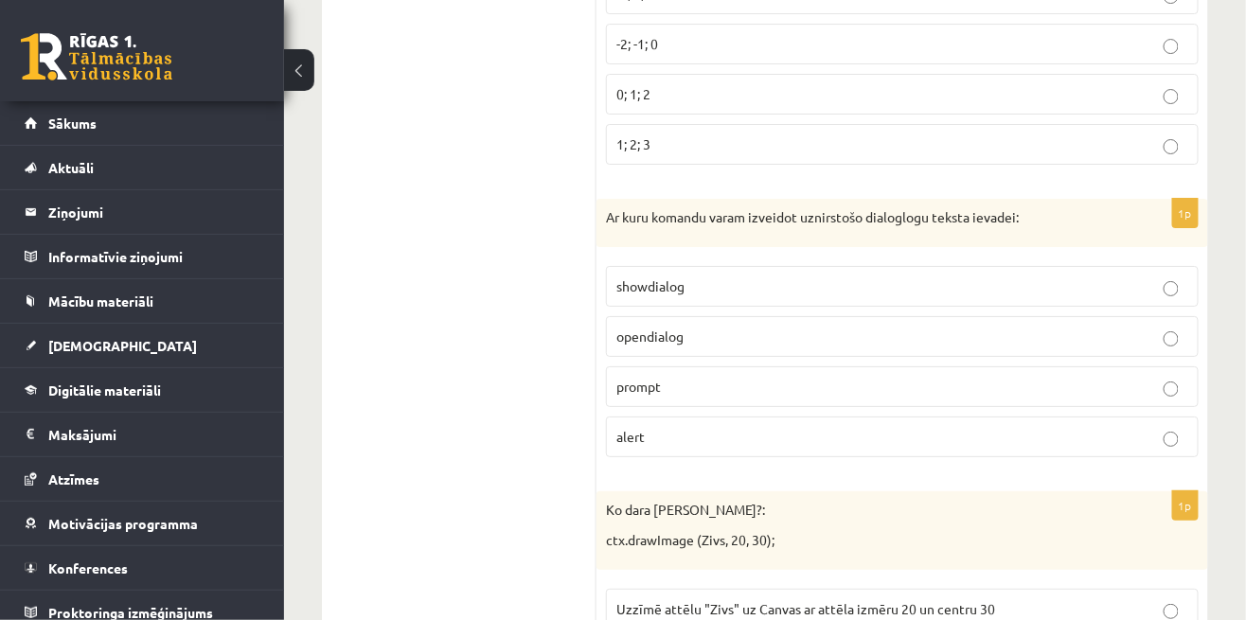
scroll to position [4233, 0]
click at [1118, 328] on p "opendialog" at bounding box center [902, 338] width 572 height 20
click at [1139, 277] on p "showdialog" at bounding box center [902, 287] width 572 height 20
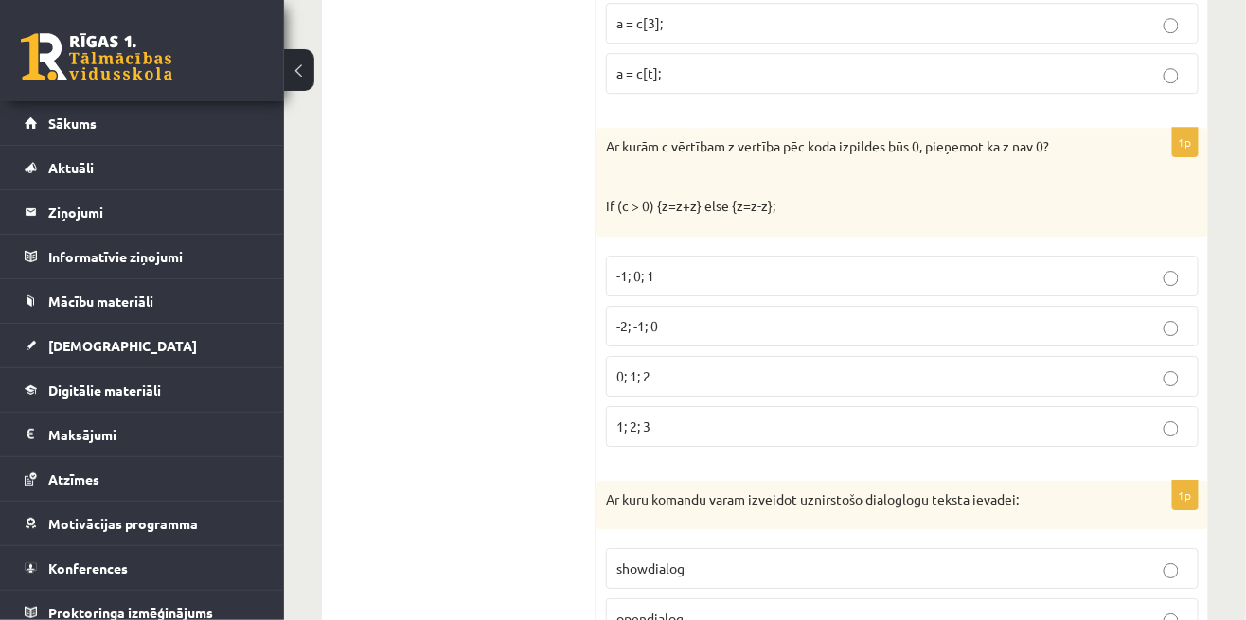
scroll to position [3926, 0]
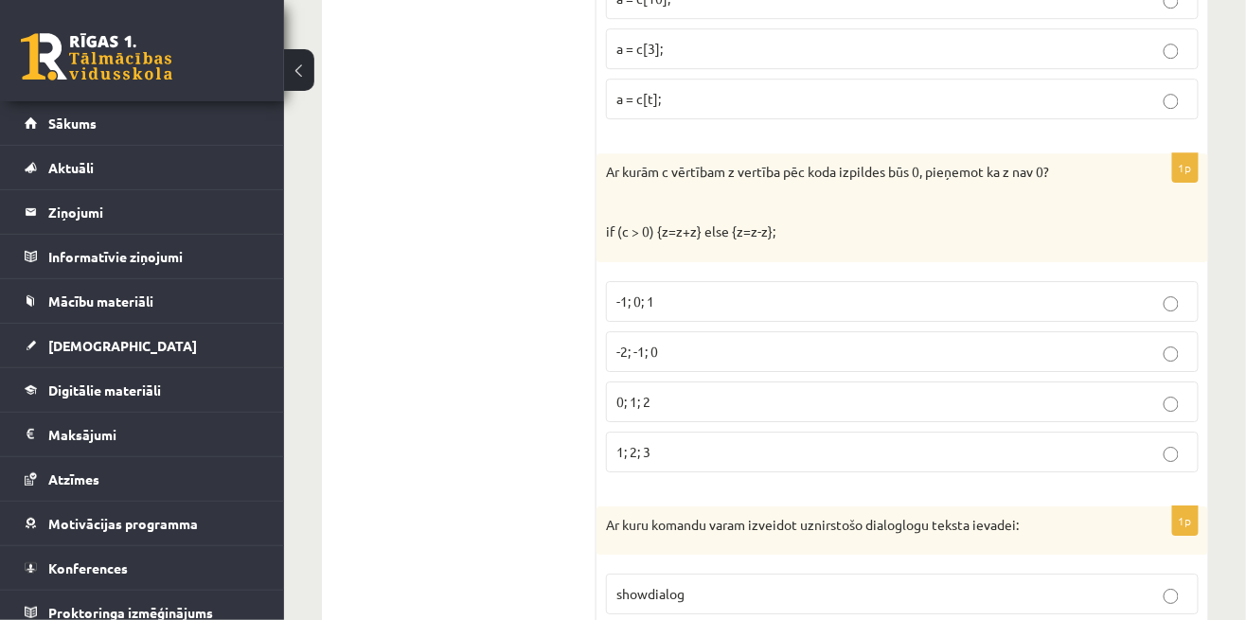
click at [1133, 331] on label "-2; -1; 0" at bounding box center [902, 351] width 593 height 41
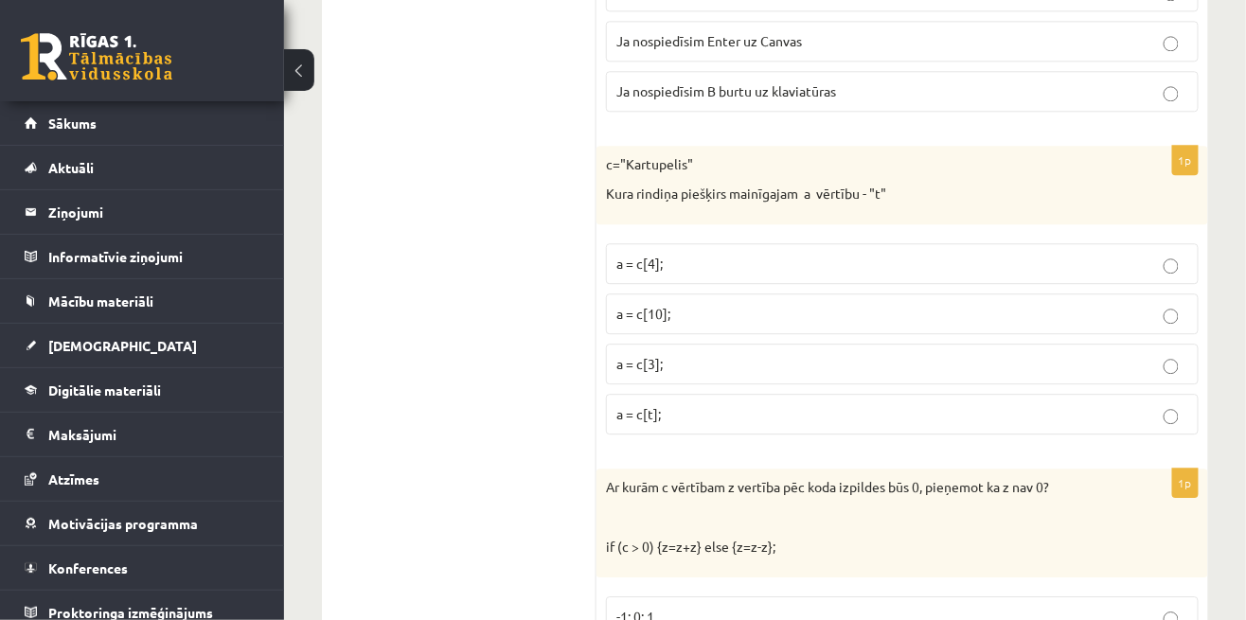
scroll to position [3608, 0]
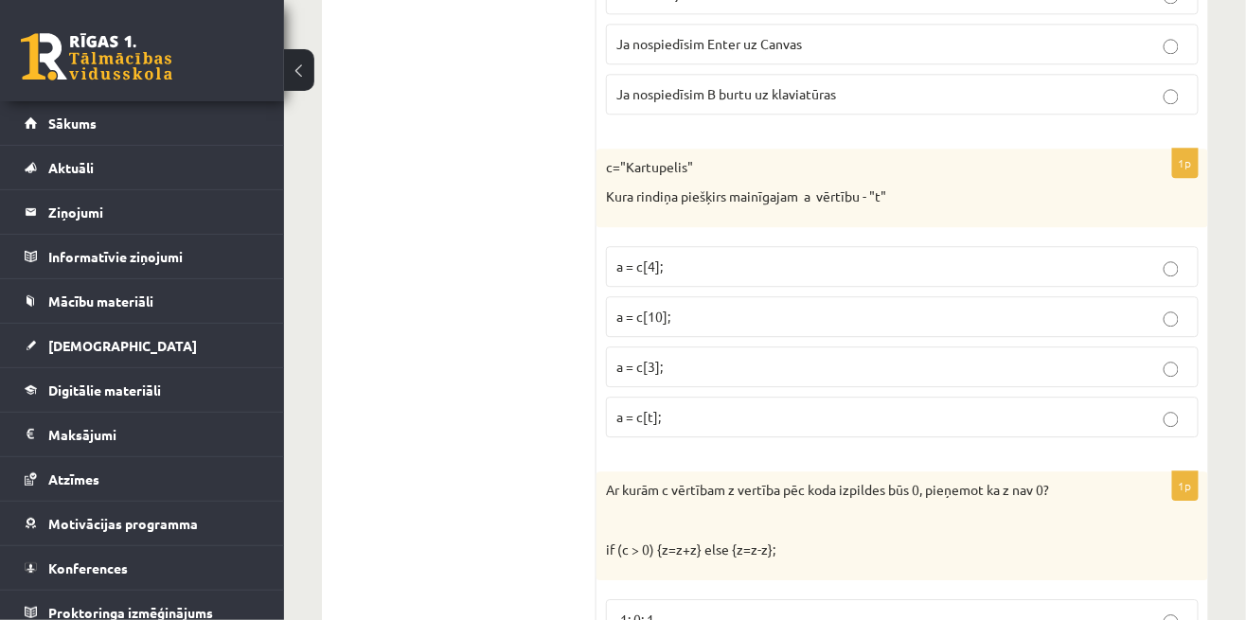
click at [1115, 407] on p "a = c[t];" at bounding box center [902, 417] width 572 height 20
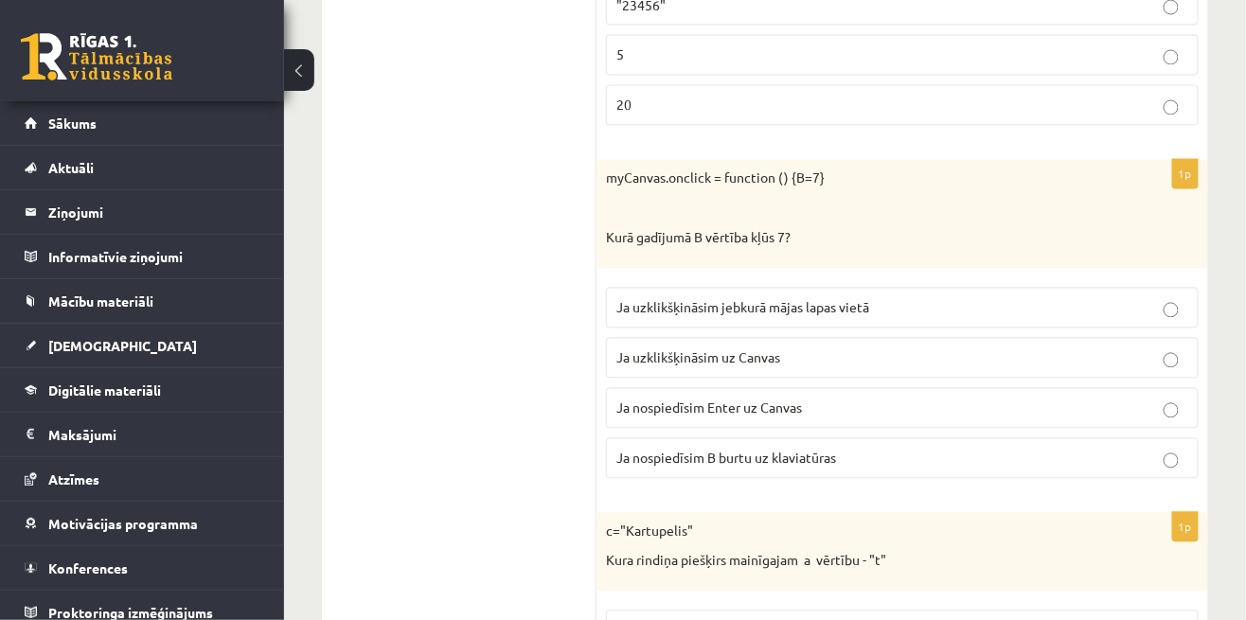
scroll to position [3240, 0]
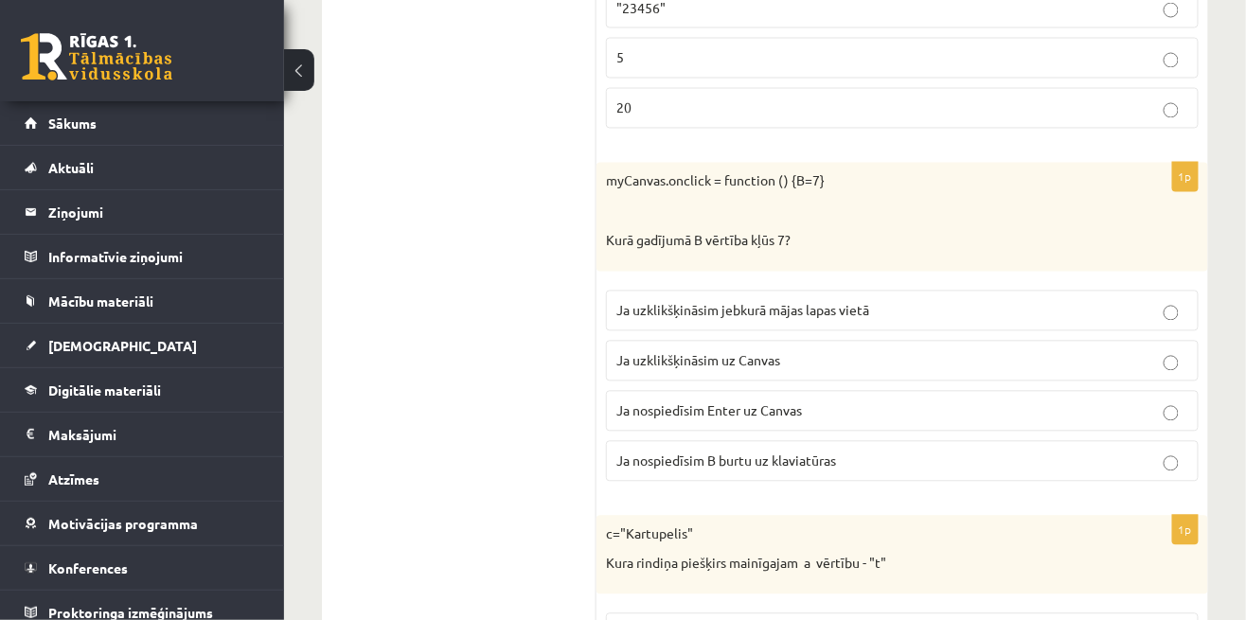
click at [1138, 351] on p "Ja uzklikšķināsim uz Canvas" at bounding box center [902, 361] width 572 height 20
click at [1095, 391] on label "Ja nospiedīsim Enter uz Canvas" at bounding box center [902, 411] width 593 height 41
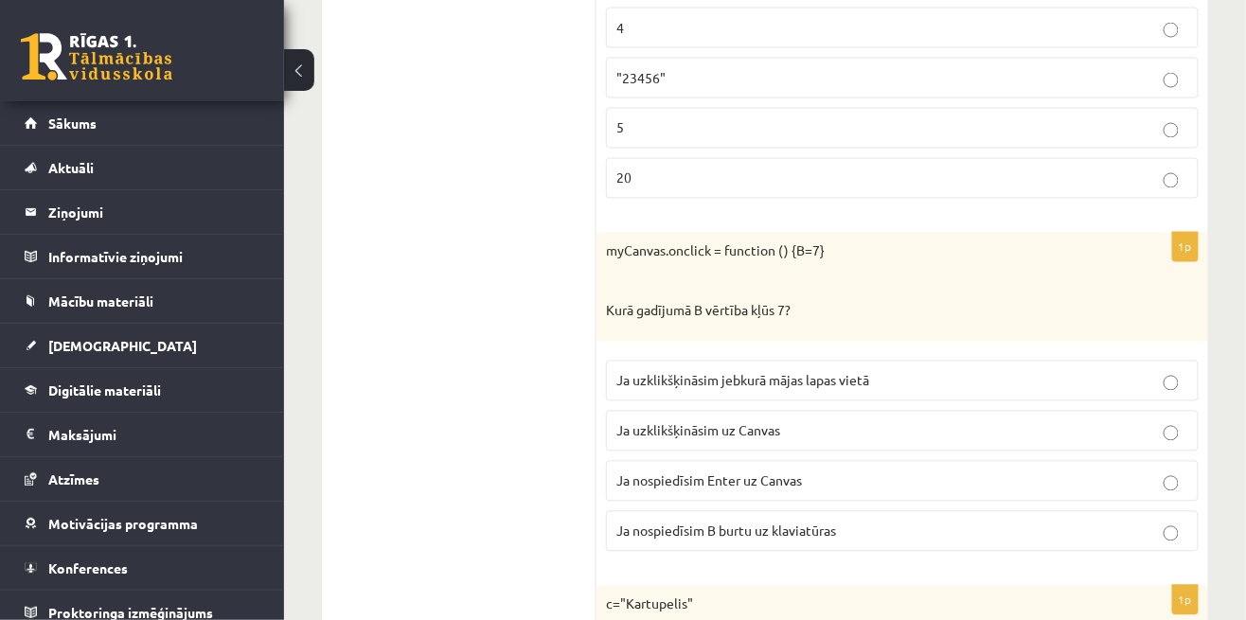
scroll to position [3170, 0]
click at [1021, 522] on p "Ja nospiedīsim B burtu uz klaviatūras" at bounding box center [902, 532] width 572 height 20
click at [1064, 411] on label "Ja uzklikšķināsim uz Canvas" at bounding box center [902, 431] width 593 height 41
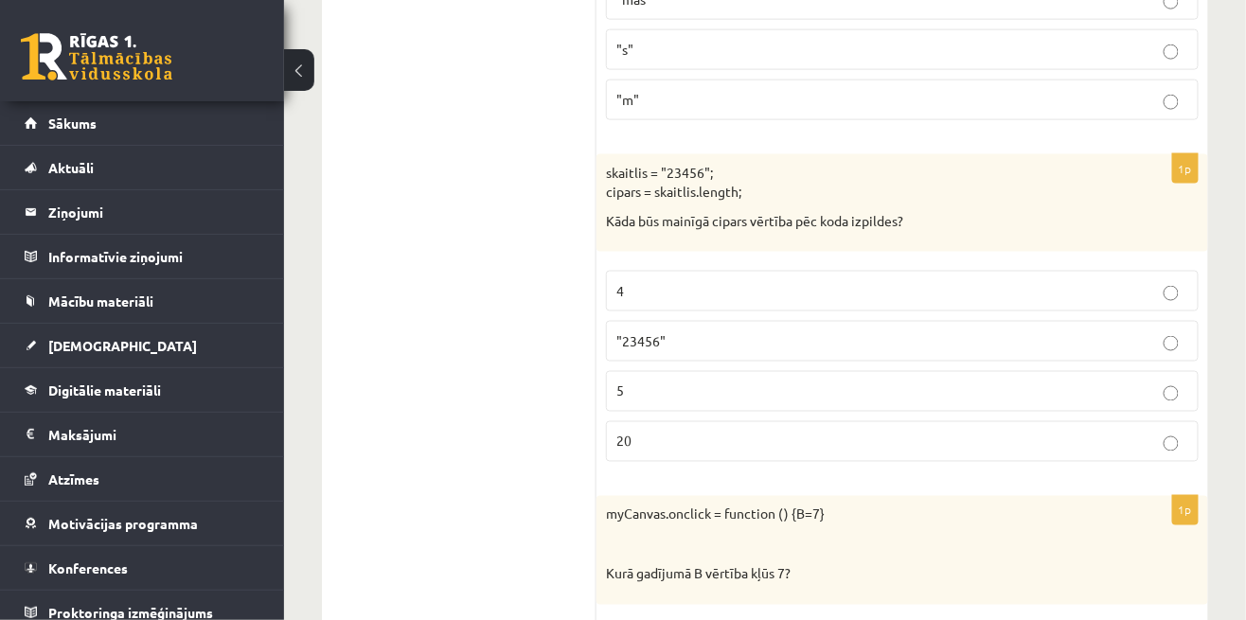
scroll to position [2896, 0]
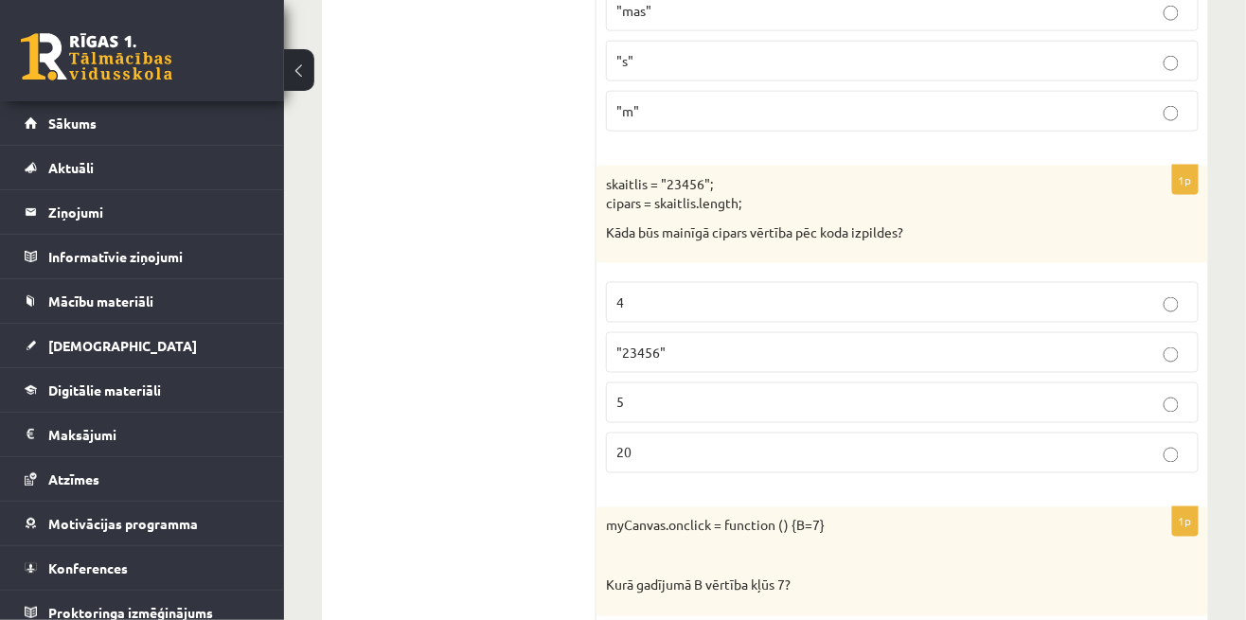
click at [1134, 343] on p ""23456"" at bounding box center [902, 353] width 572 height 20
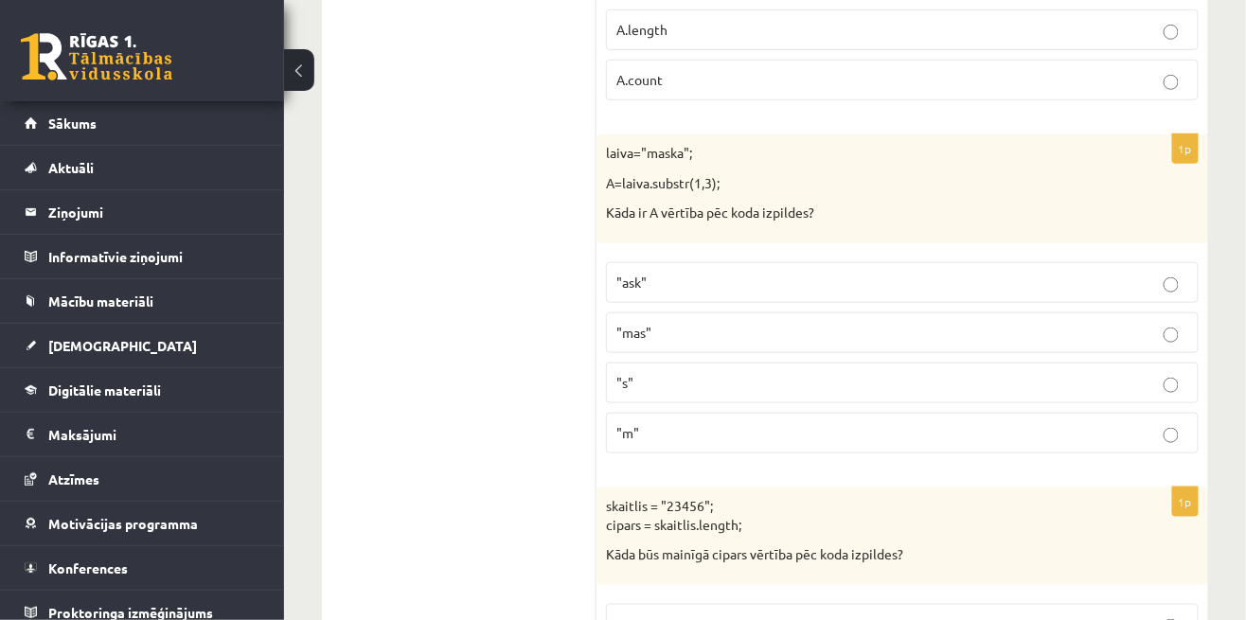
scroll to position [2561, 0]
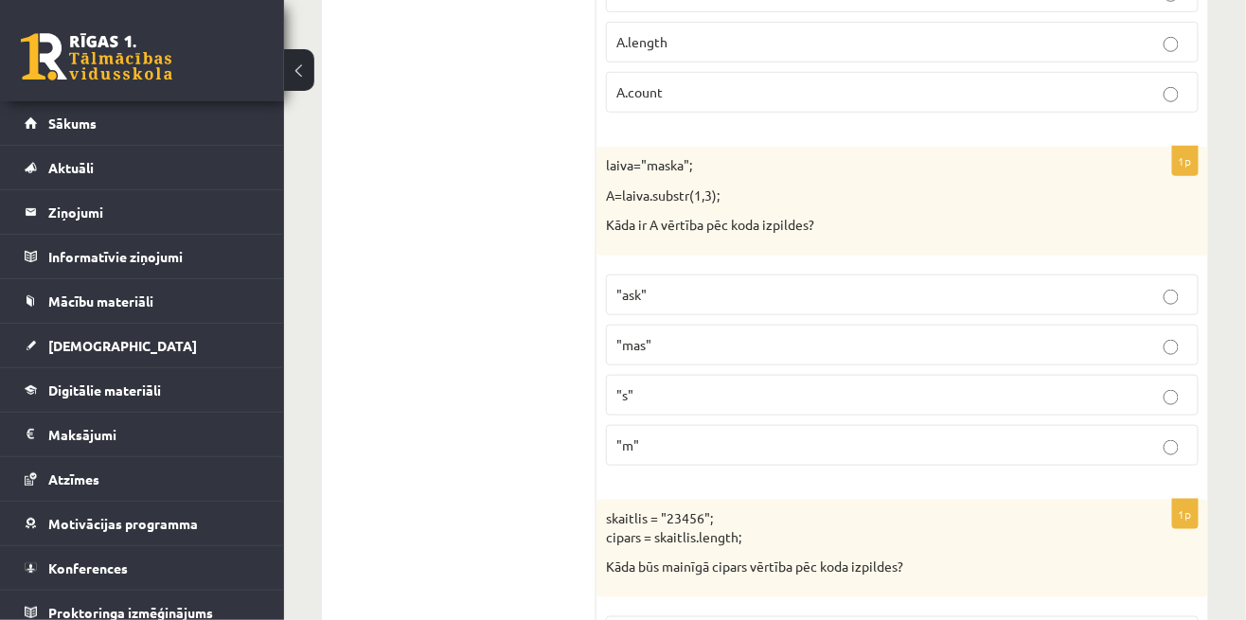
click at [1129, 285] on p ""ask"" at bounding box center [902, 295] width 572 height 20
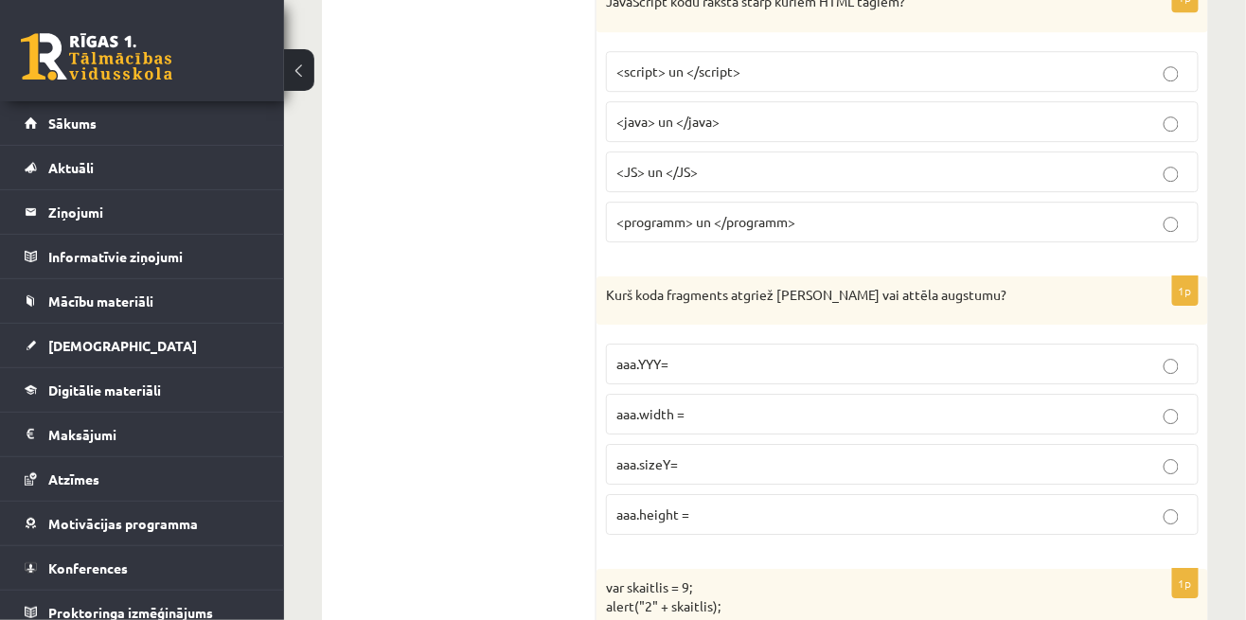
scroll to position [6035, 0]
click at [1113, 504] on p "aaa.height =" at bounding box center [902, 514] width 572 height 20
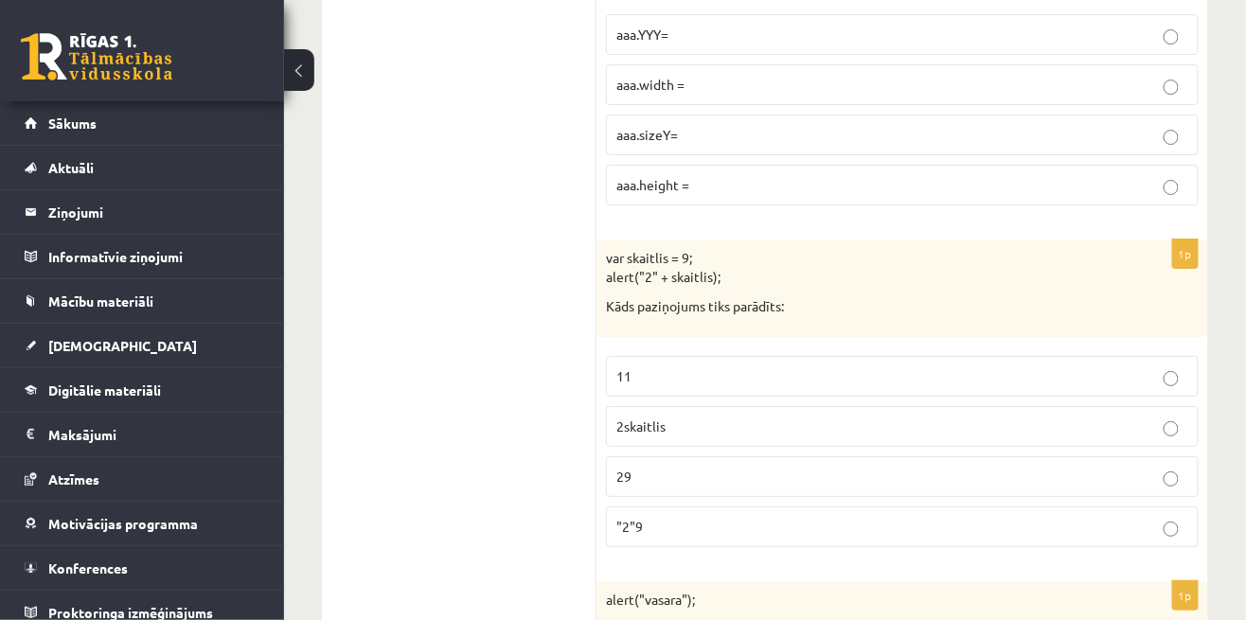
scroll to position [6373, 0]
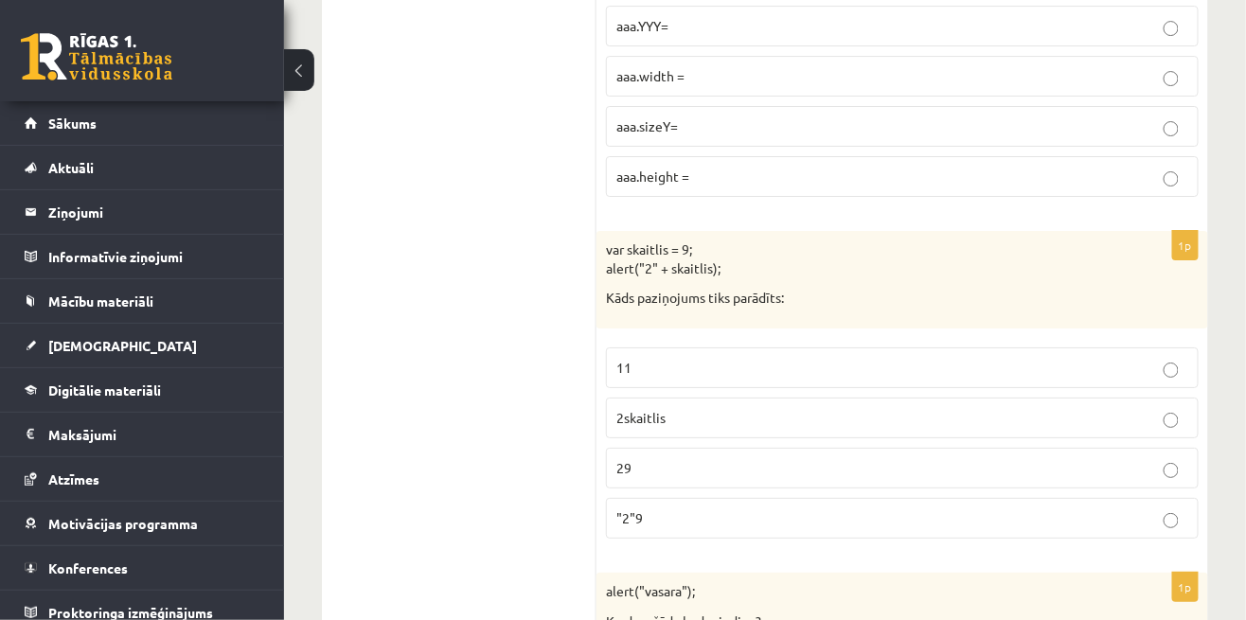
click at [1118, 498] on label ""2"9" at bounding box center [902, 518] width 593 height 41
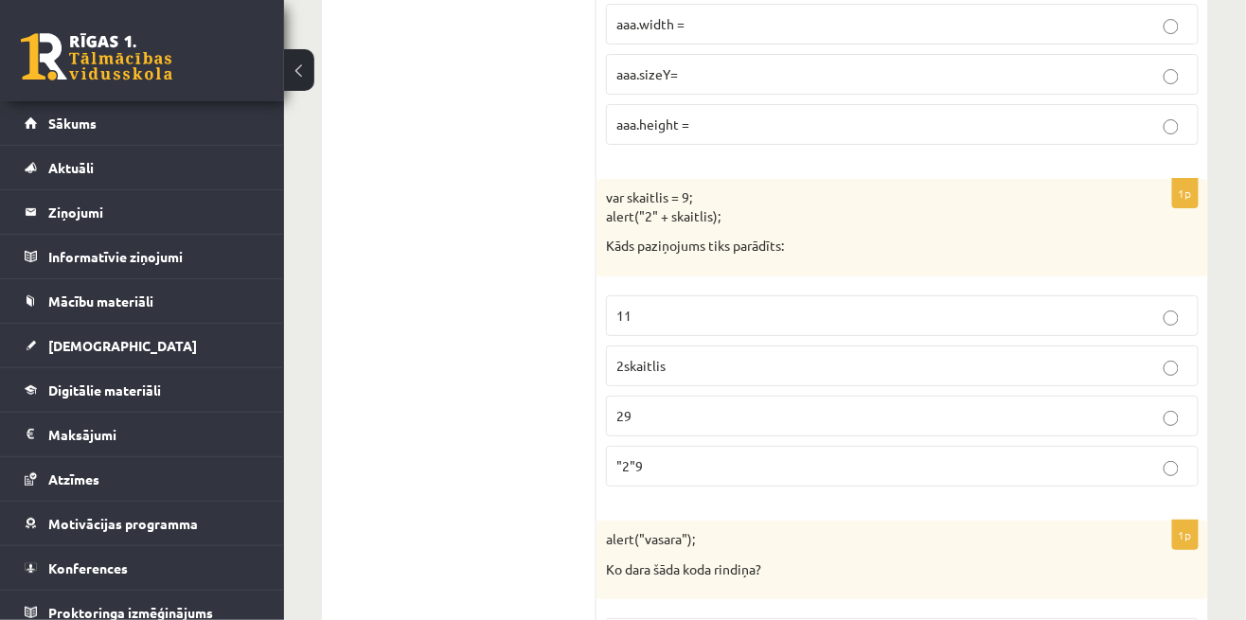
scroll to position [6422, 0]
click at [1090, 459] on p ""2"9" at bounding box center [902, 469] width 572 height 20
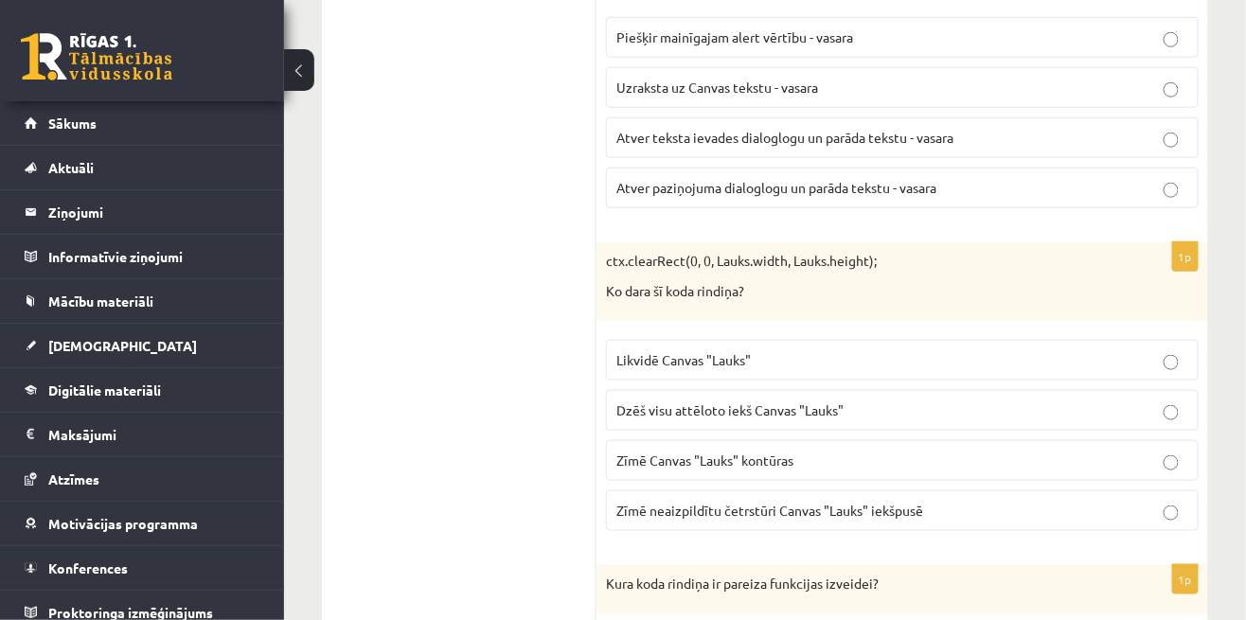
scroll to position [7028, 0]
click at [1090, 499] on p "Zīmē neaizpildītu četrstūri Canvas "Lauks" iekšpusē" at bounding box center [902, 509] width 572 height 20
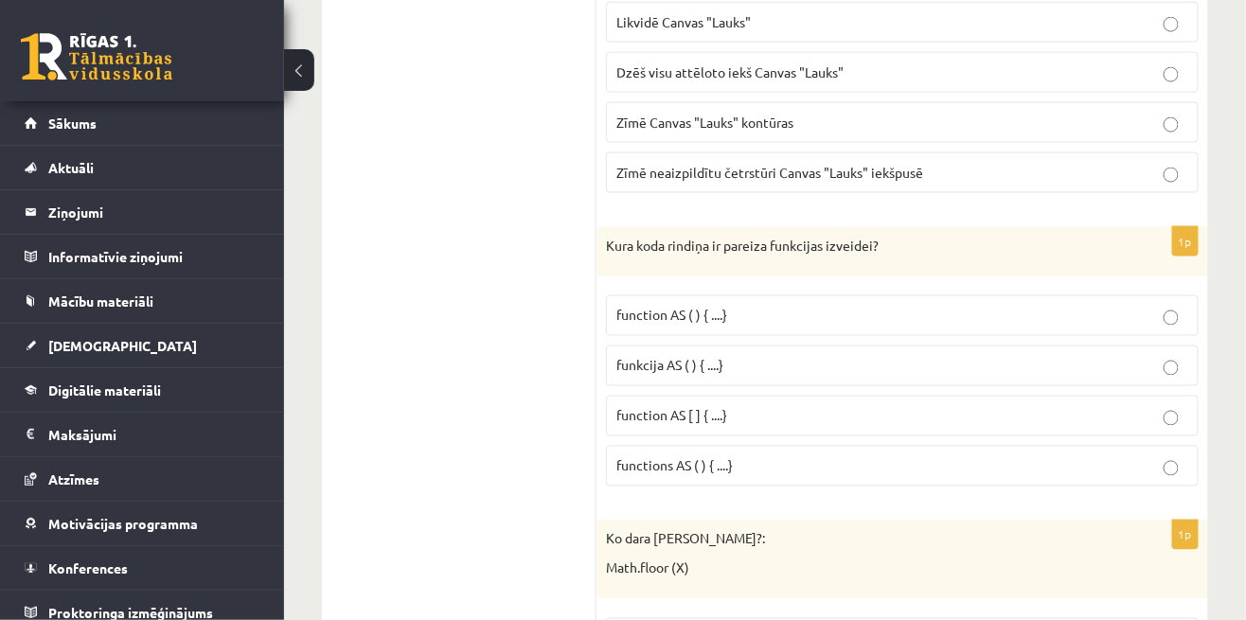
scroll to position [7366, 0]
click at [1129, 444] on label "functions AS ( ) { ....}" at bounding box center [902, 464] width 593 height 41
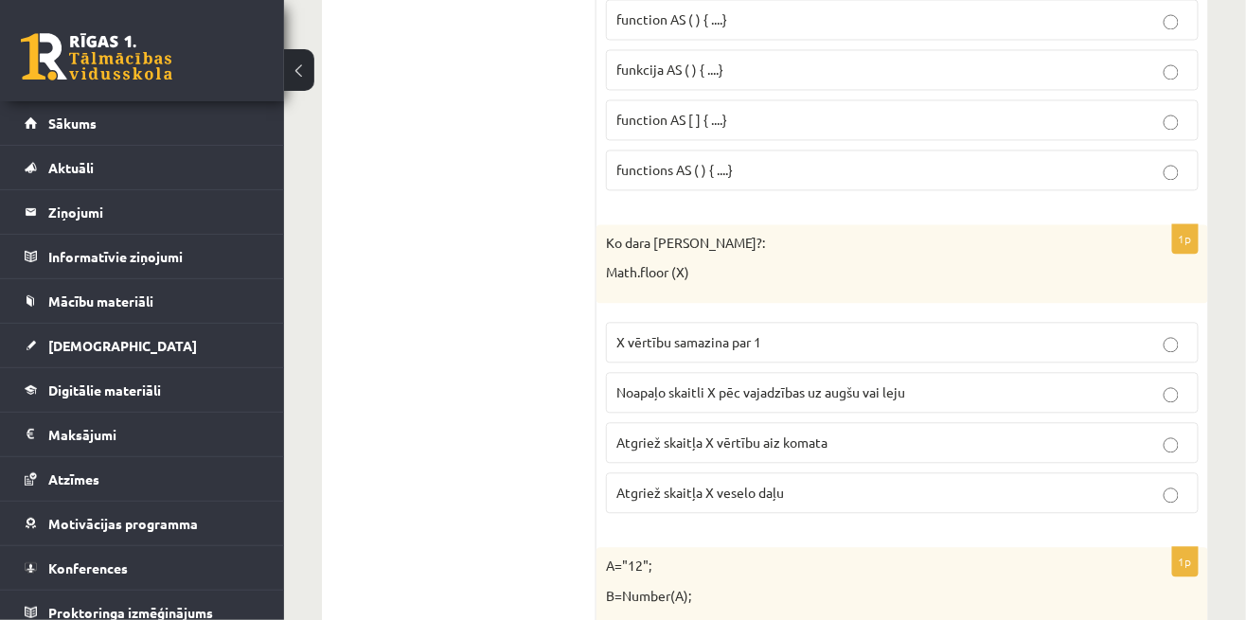
scroll to position [7656, 0]
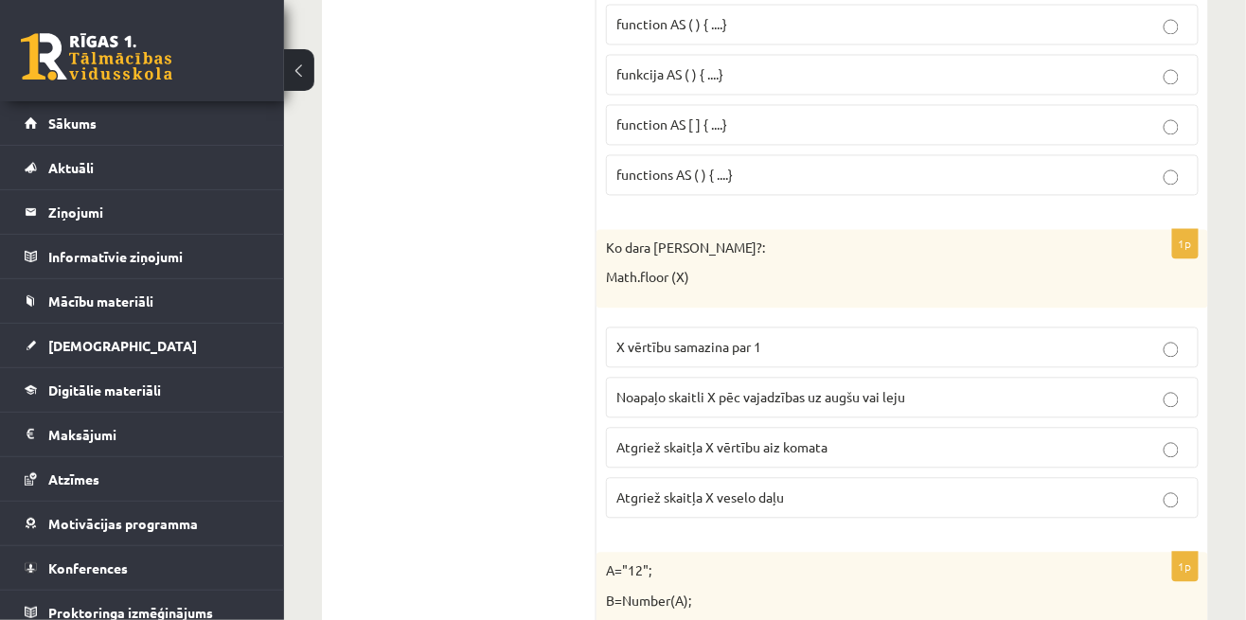
click at [1193, 377] on label "Noapaļo skaitli X pēc vajadzības uz augšu vai leju" at bounding box center [902, 397] width 593 height 41
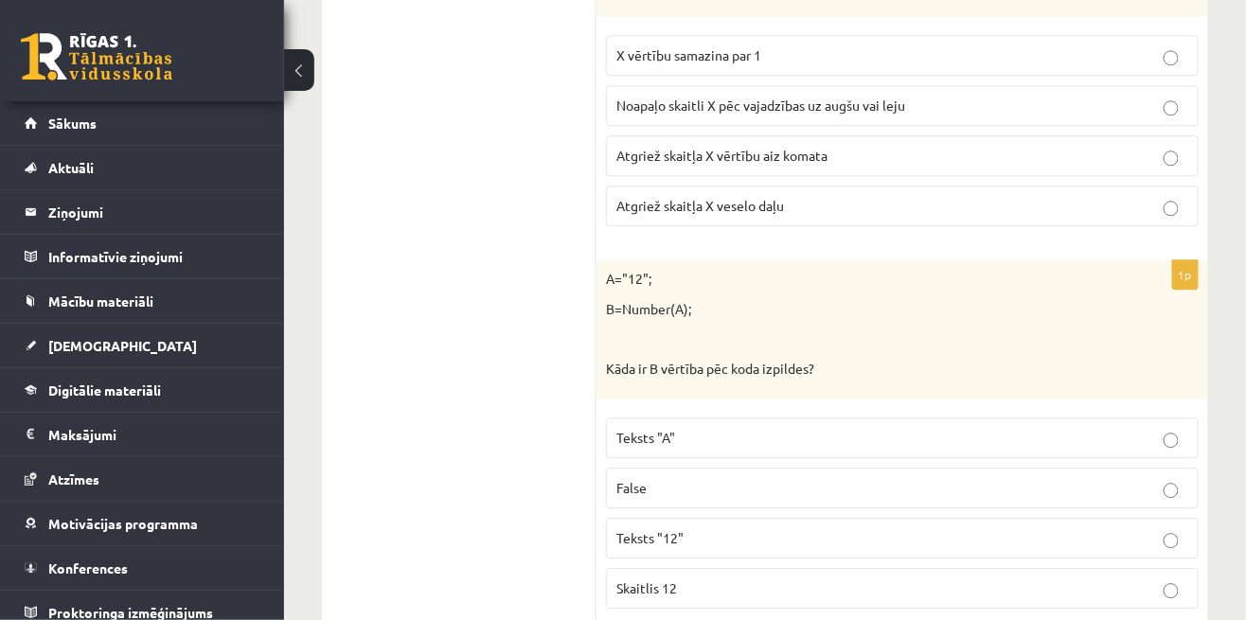
scroll to position [7950, 0]
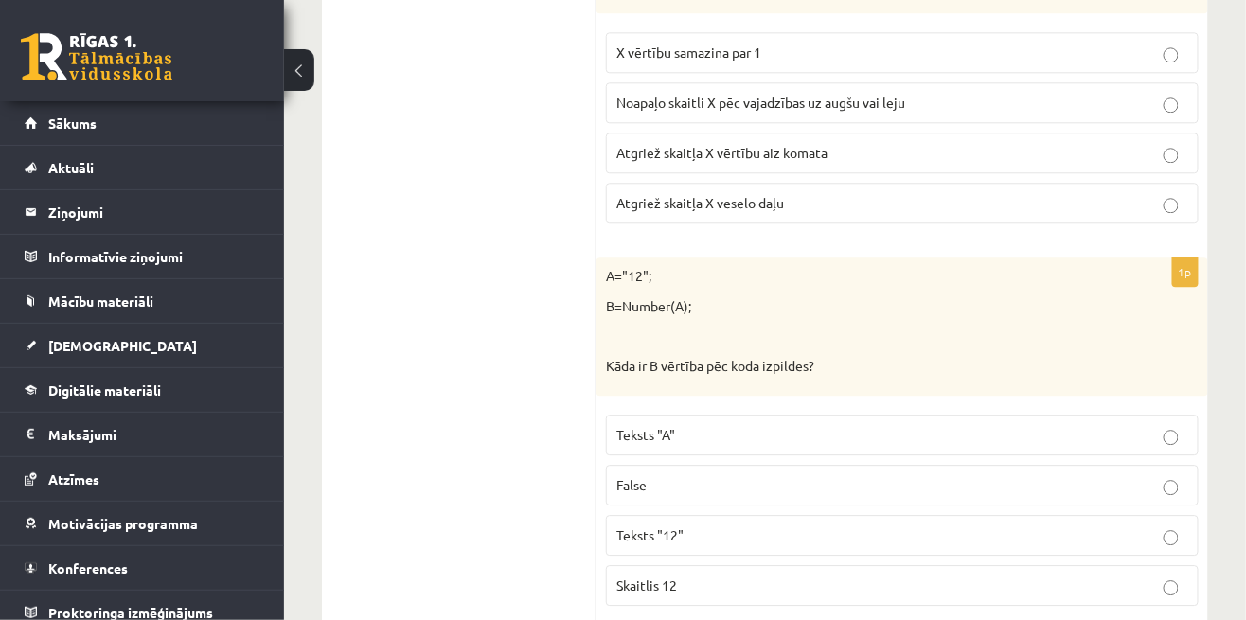
click at [1150, 415] on label "Teksts "A"" at bounding box center [902, 435] width 593 height 41
click at [1073, 526] on p "Teksts "12"" at bounding box center [902, 536] width 572 height 20
click at [1059, 576] on p "Skaitlis 12" at bounding box center [902, 586] width 572 height 20
click at [1118, 465] on label "False" at bounding box center [902, 485] width 593 height 41
click at [1150, 425] on p "Teksts "A"" at bounding box center [902, 435] width 572 height 20
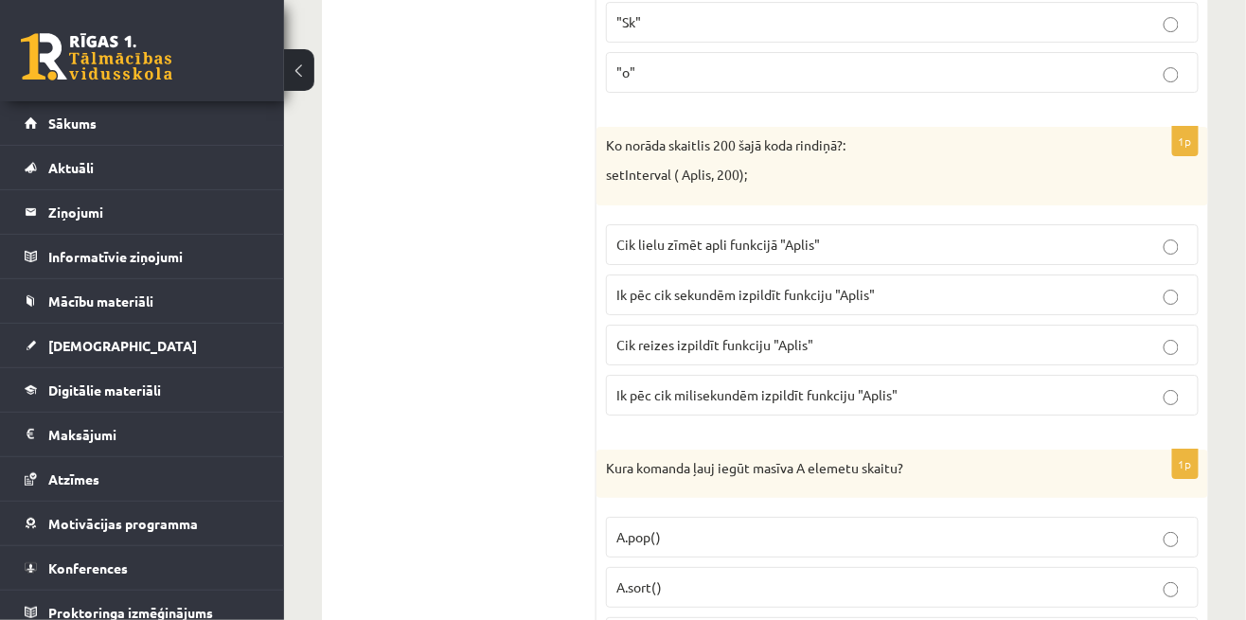
scroll to position [0, 0]
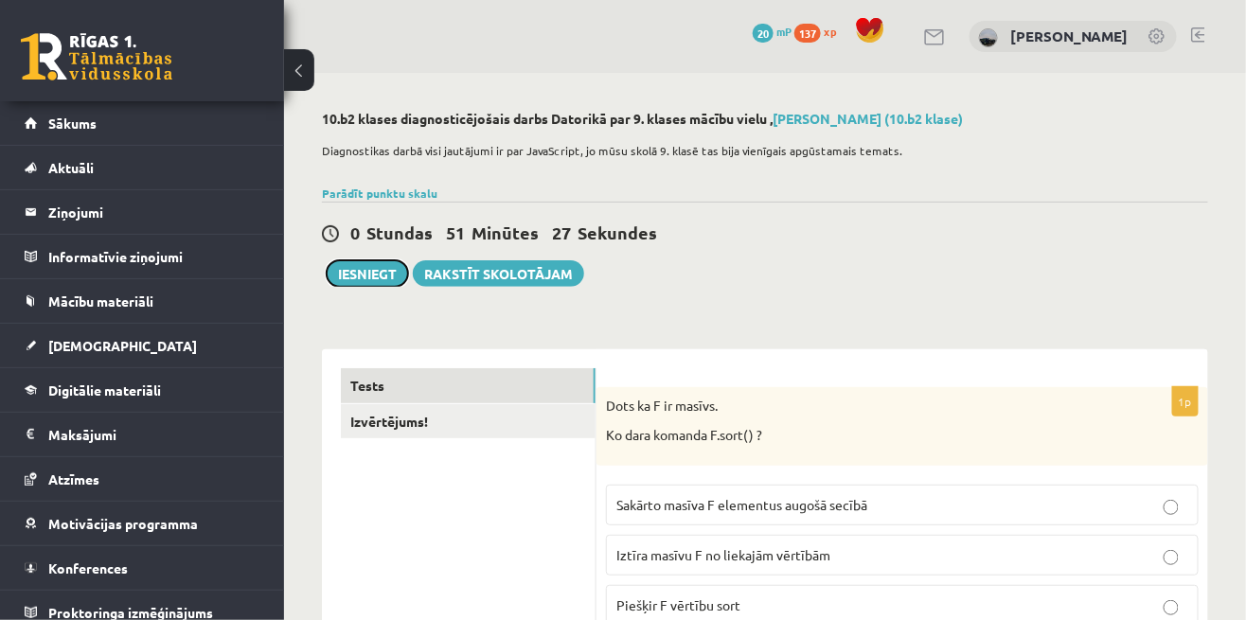
click at [371, 276] on button "Iesniegt" at bounding box center [367, 273] width 81 height 27
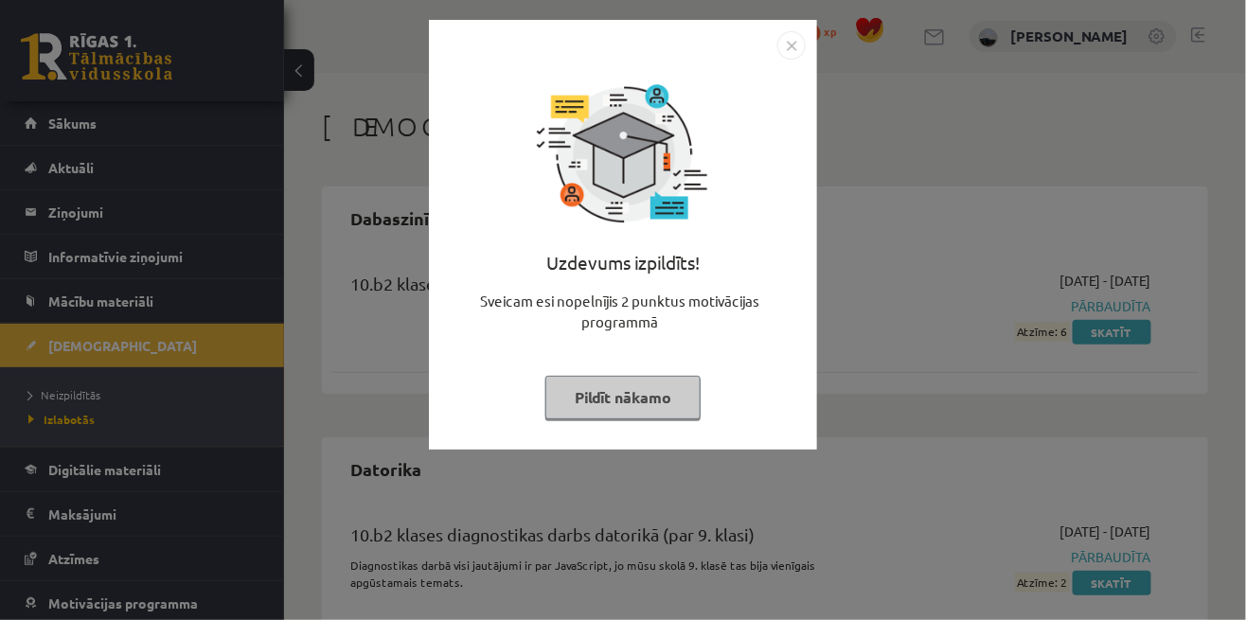
click at [607, 392] on button "Pildīt nākamo" at bounding box center [622, 398] width 155 height 44
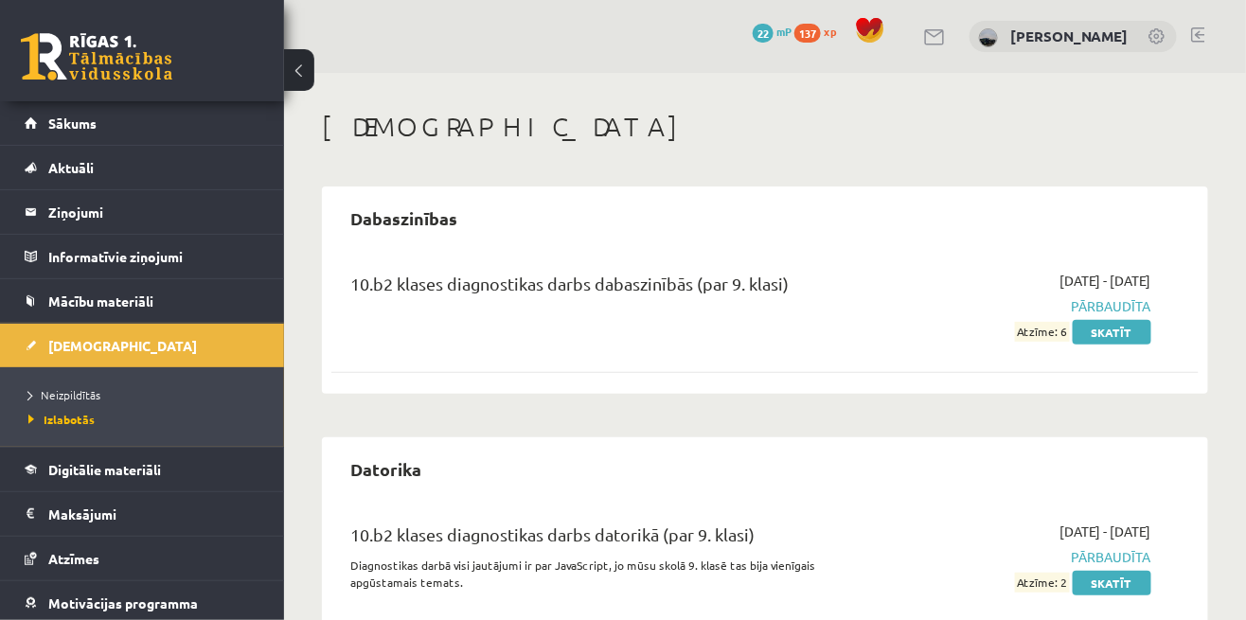
click at [1127, 584] on link "Skatīt" at bounding box center [1112, 583] width 79 height 25
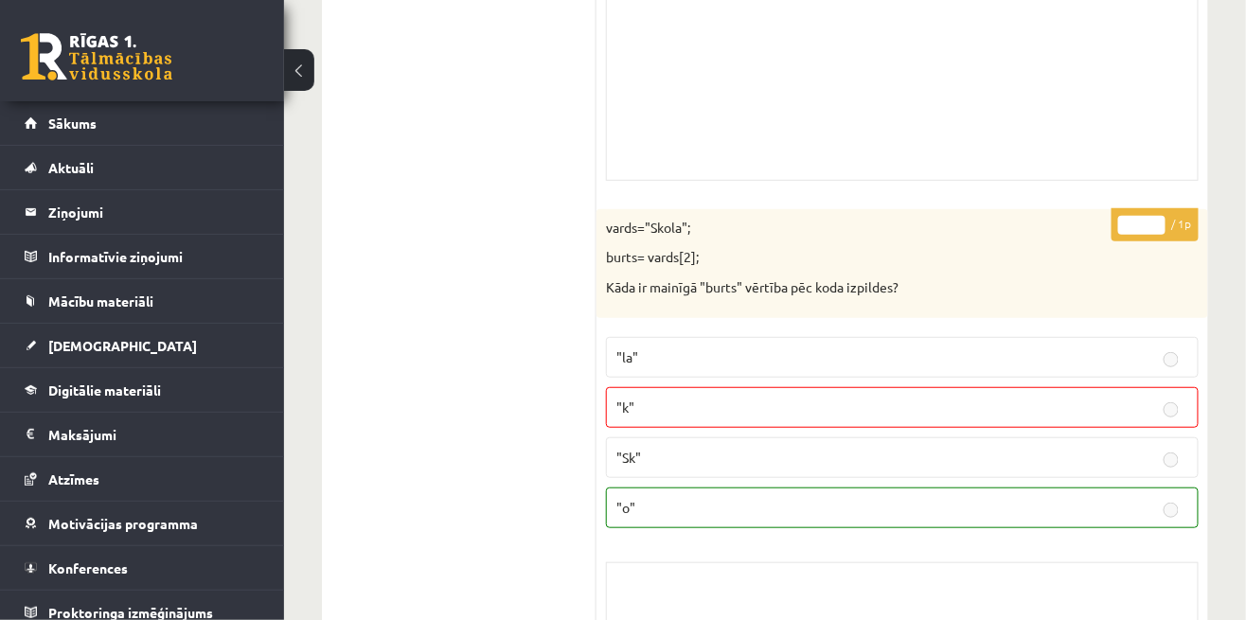
scroll to position [2367, 0]
click at [72, 340] on span "[DEMOGRAPHIC_DATA]" at bounding box center [122, 345] width 149 height 17
